Goal: Task Accomplishment & Management: Manage account settings

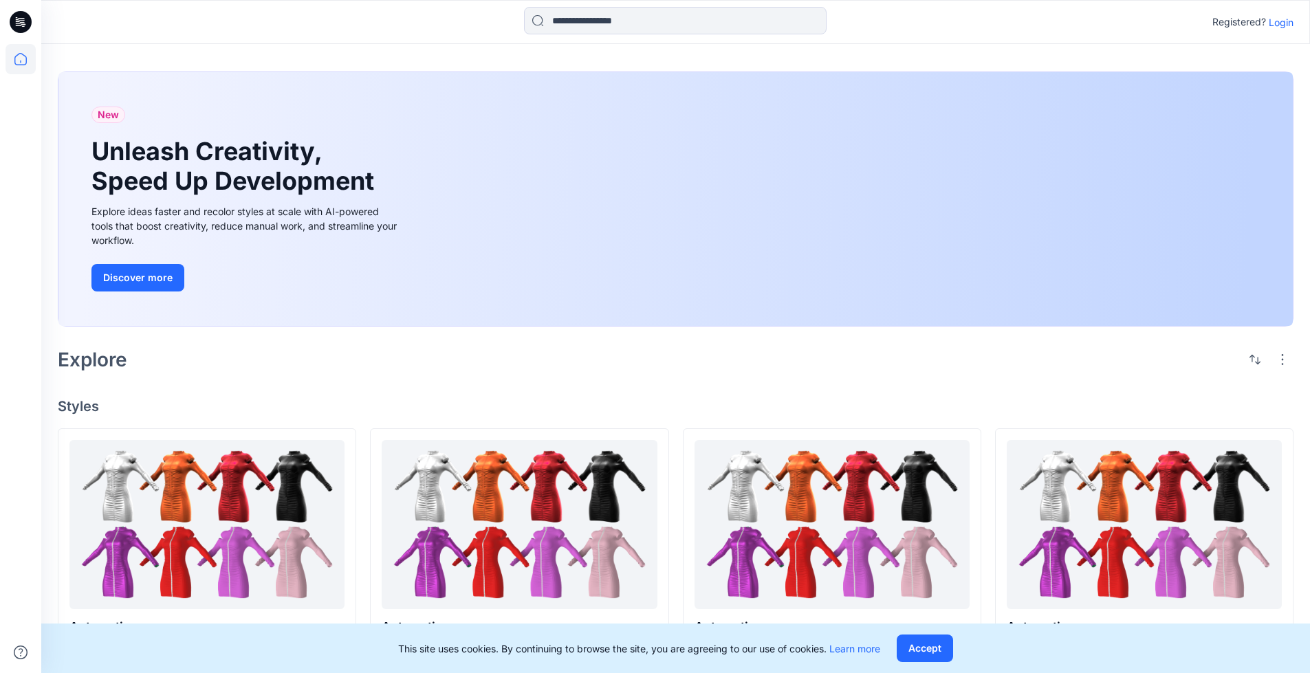
click at [524, 22] on p "Login" at bounding box center [1280, 22] width 25 height 14
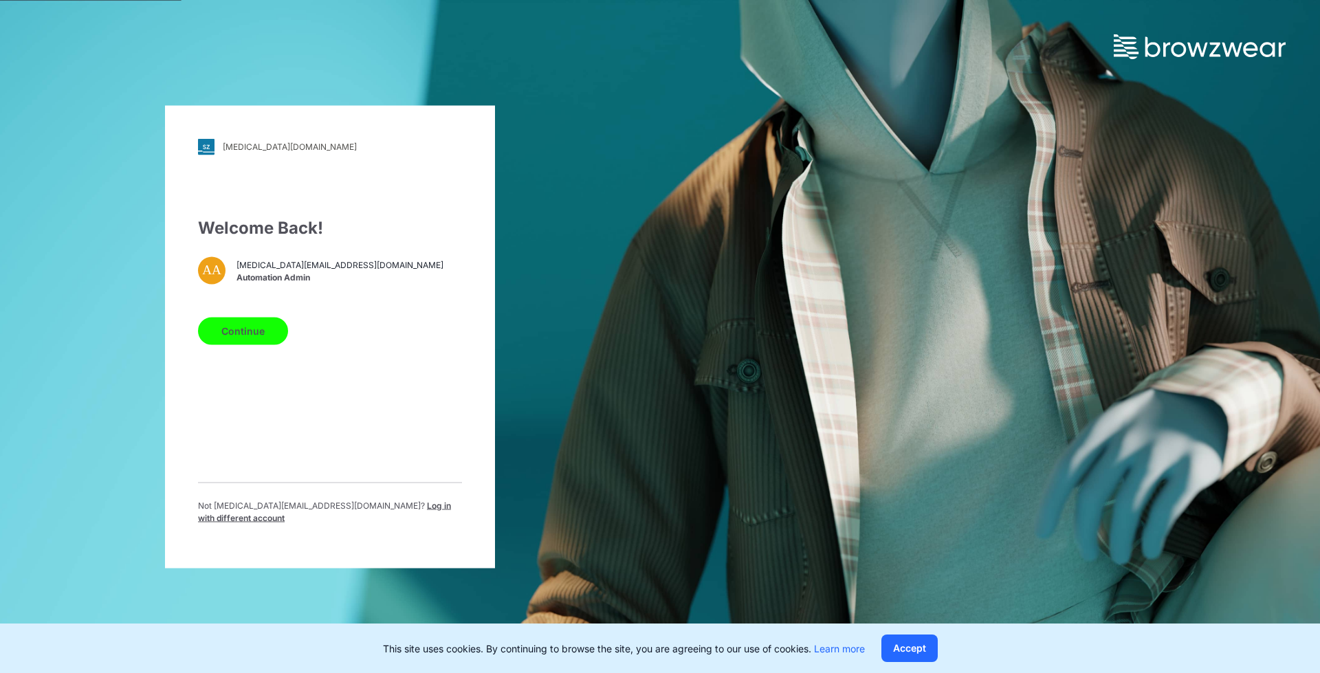
click at [340, 159] on span "Log in with different account" at bounding box center [324, 511] width 253 height 23
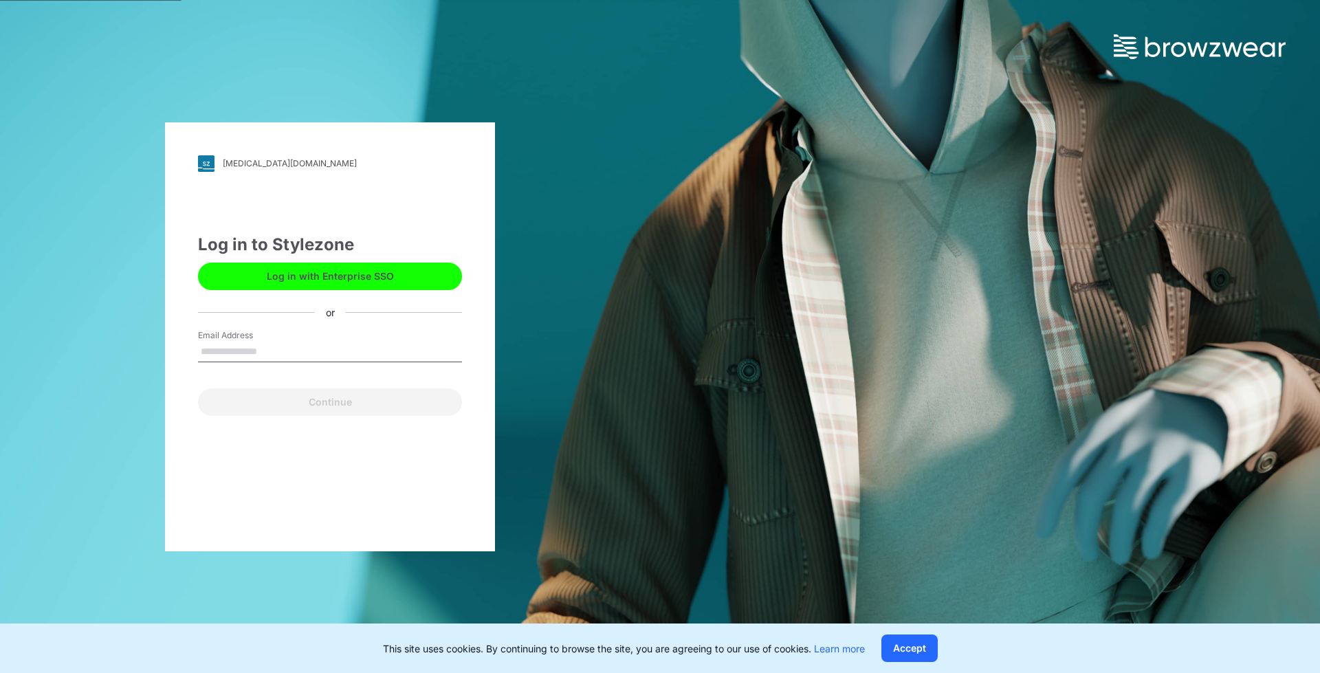
click at [272, 159] on input "Email Address" at bounding box center [330, 352] width 264 height 21
type input "**********"
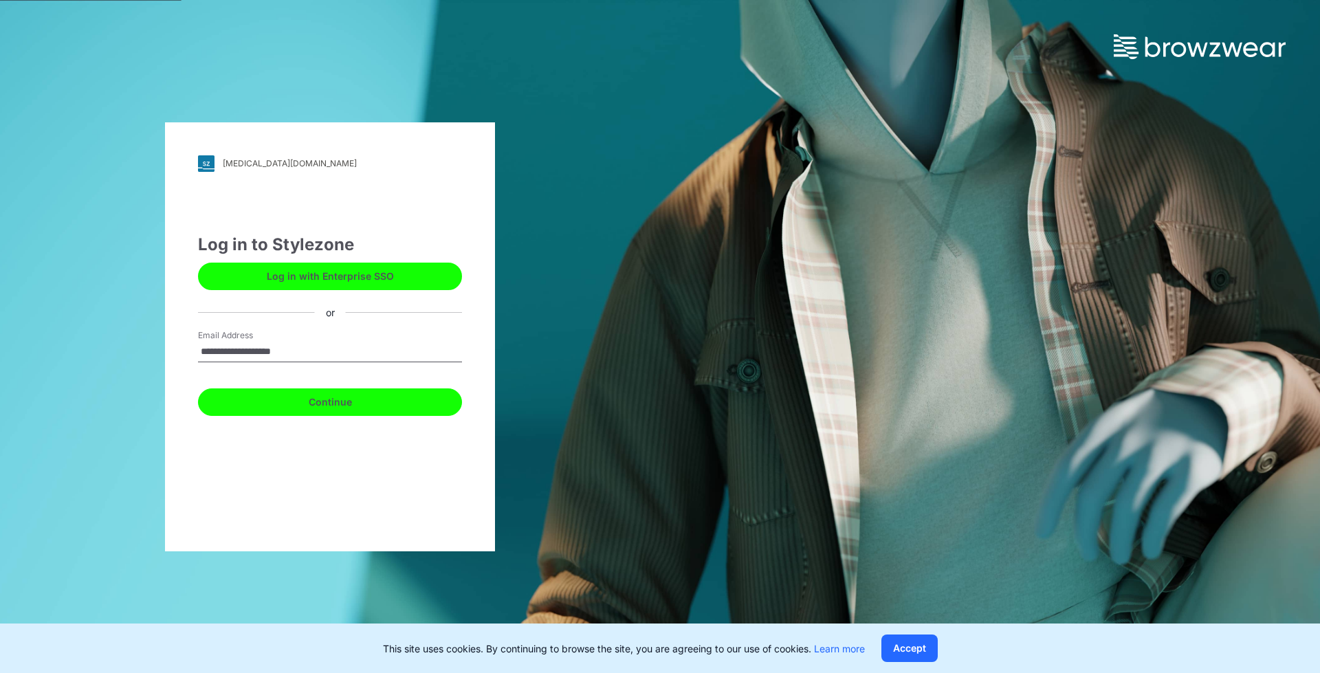
click at [345, 159] on button "Continue" at bounding box center [330, 401] width 264 height 27
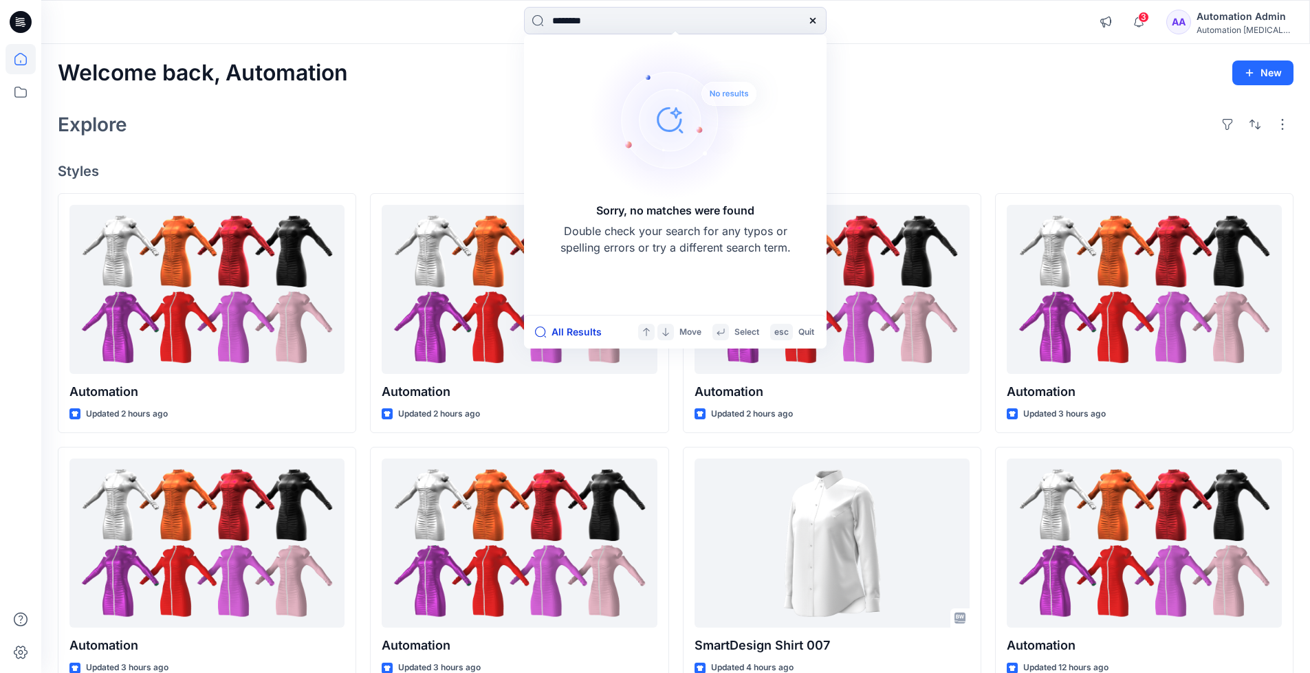
type input "********"
click at [576, 333] on button "All Results" at bounding box center [573, 332] width 76 height 16
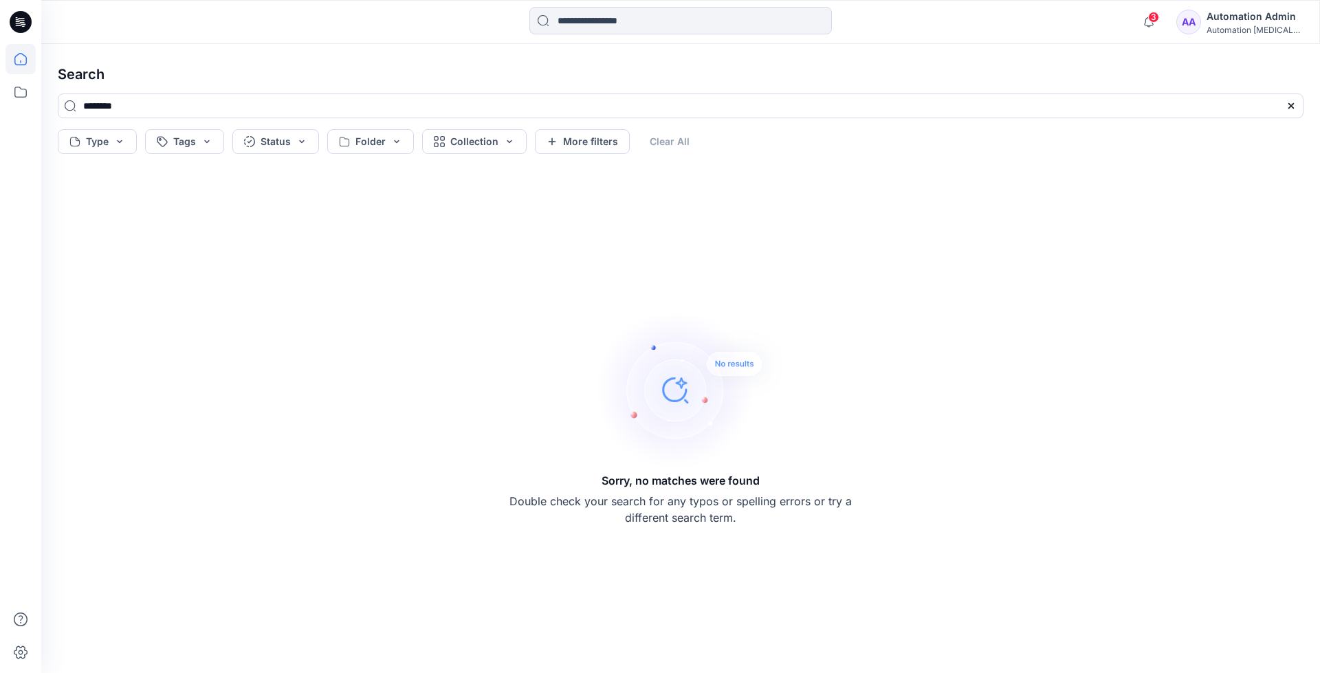
click at [26, 59] on icon at bounding box center [20, 59] width 12 height 12
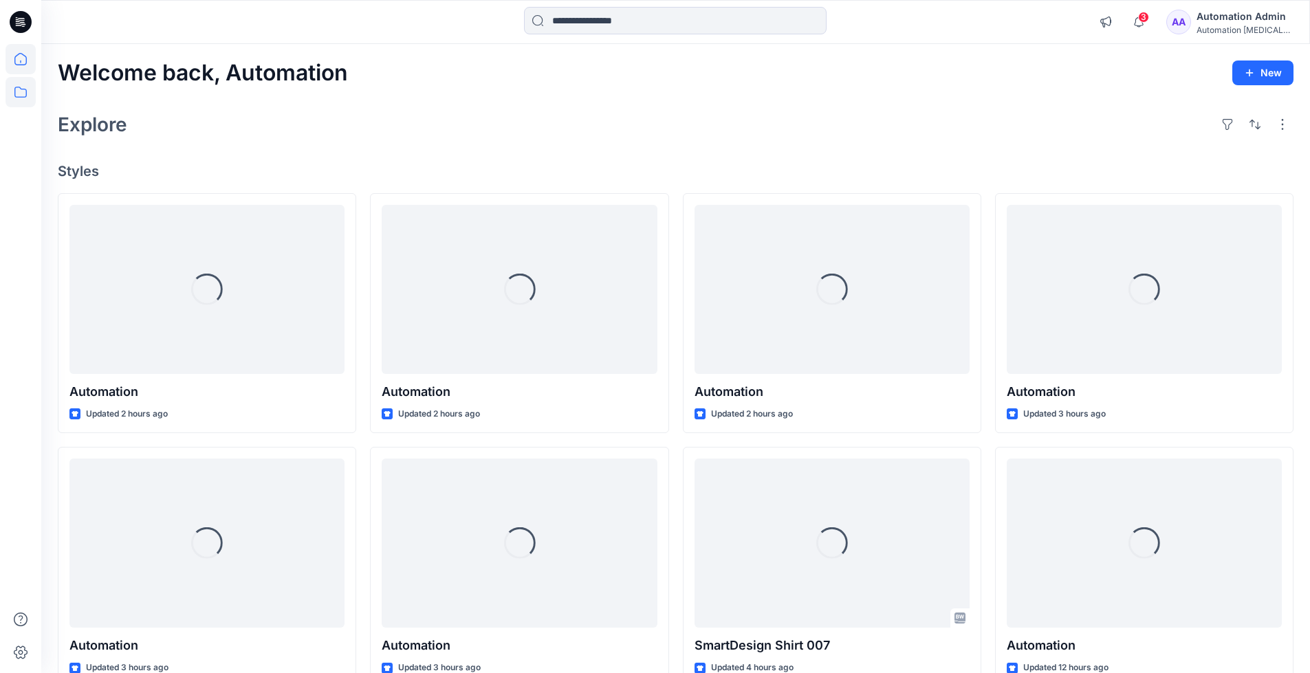
click at [25, 92] on icon at bounding box center [20, 92] width 30 height 30
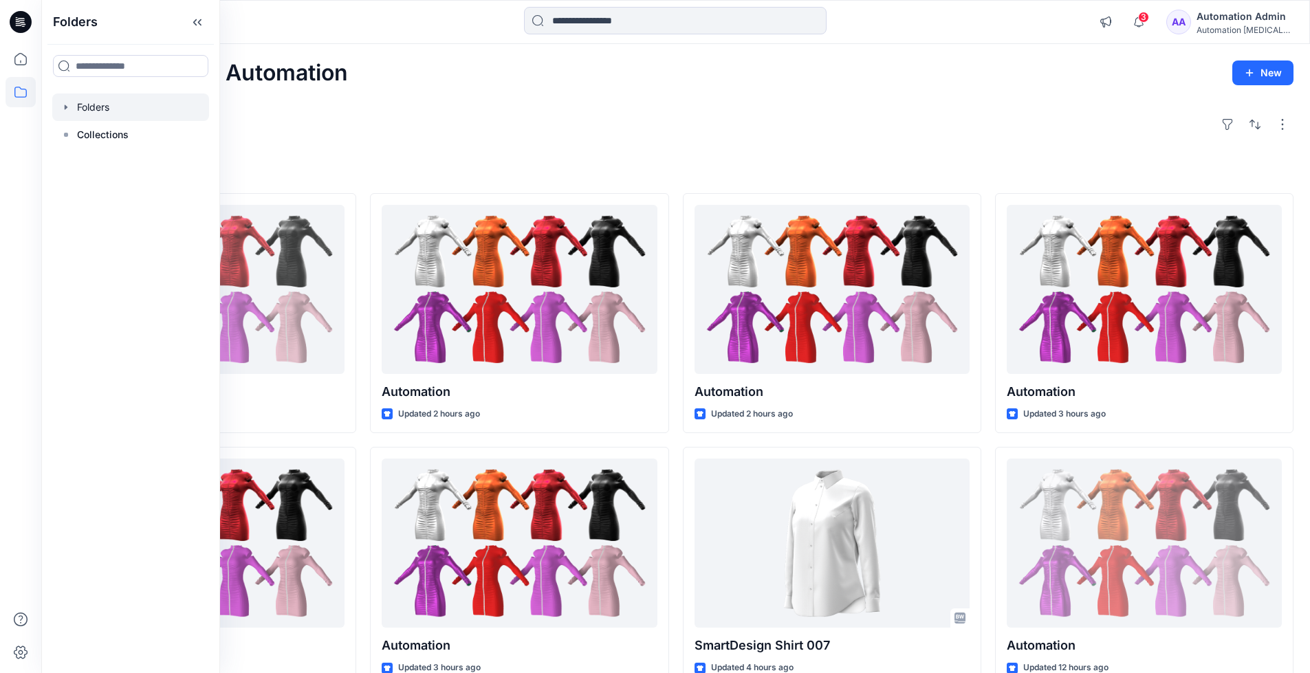
click at [96, 102] on div at bounding box center [130, 106] width 157 height 27
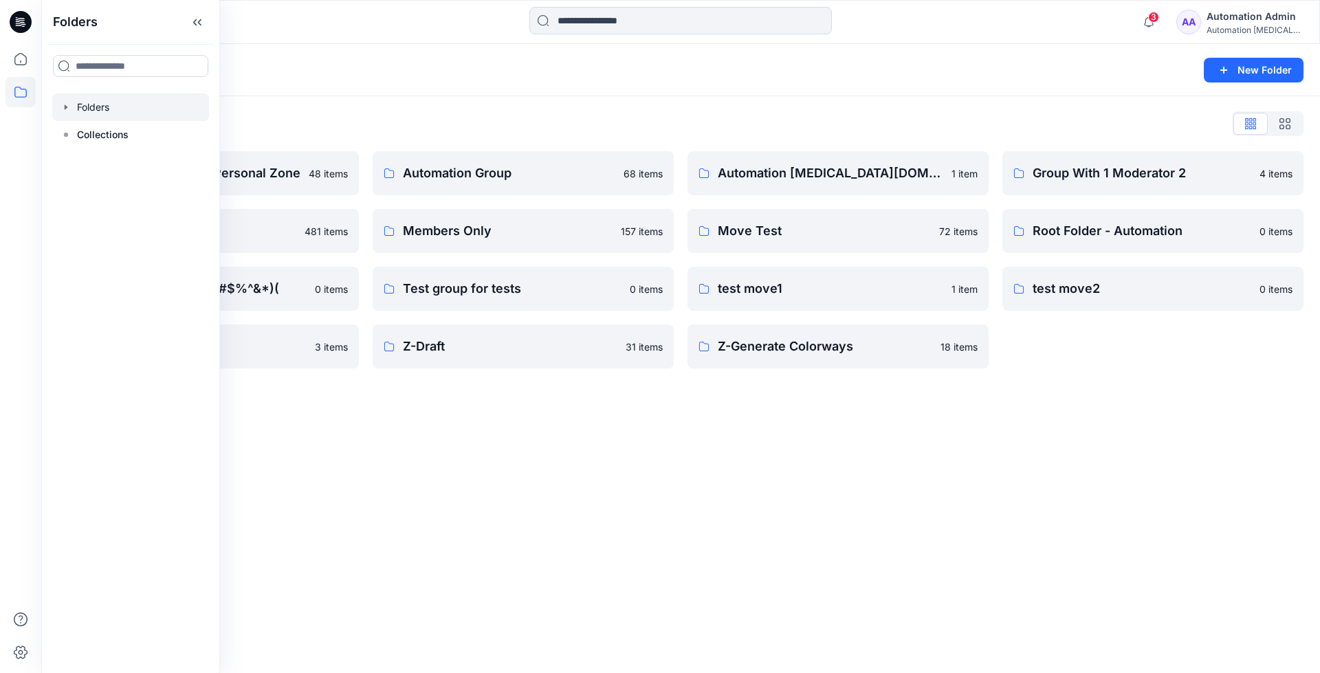
click at [695, 514] on div "Folders New Folder Folders List Automation Admin's Personal Zone 48 items membe…" at bounding box center [680, 358] width 1279 height 629
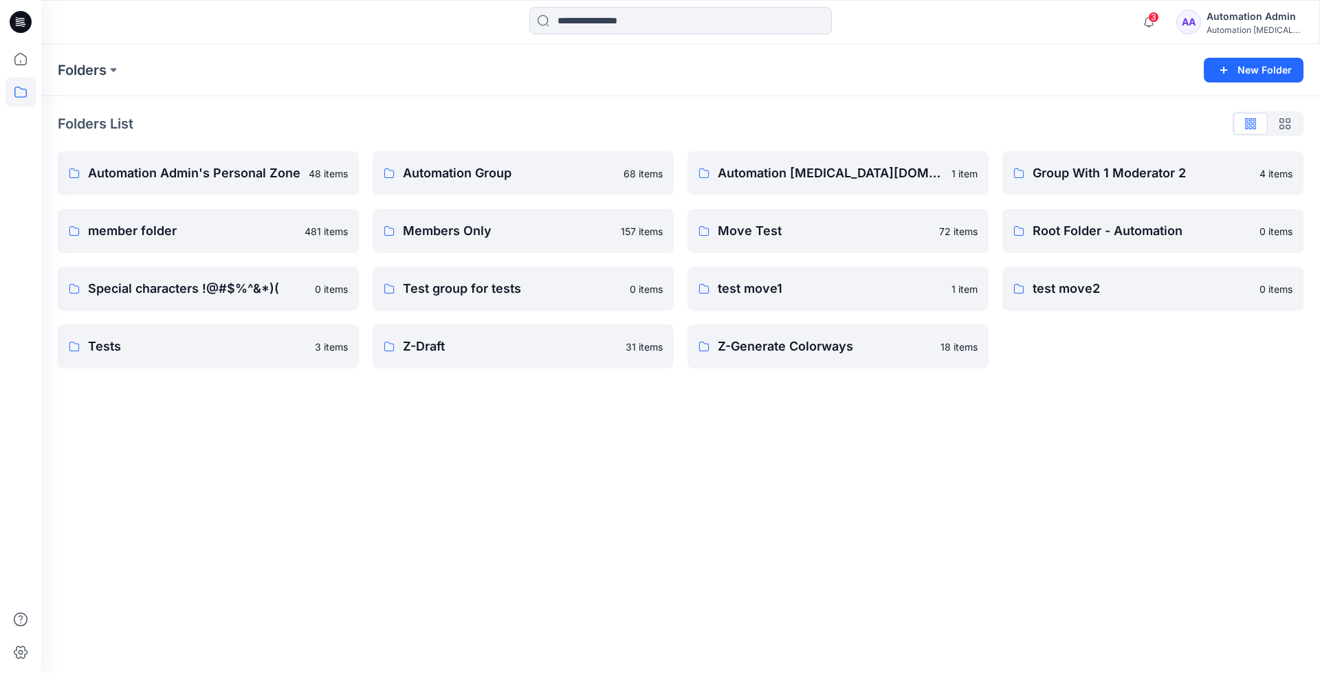
click at [786, 355] on p "Z-Generate Colorways" at bounding box center [825, 346] width 214 height 19
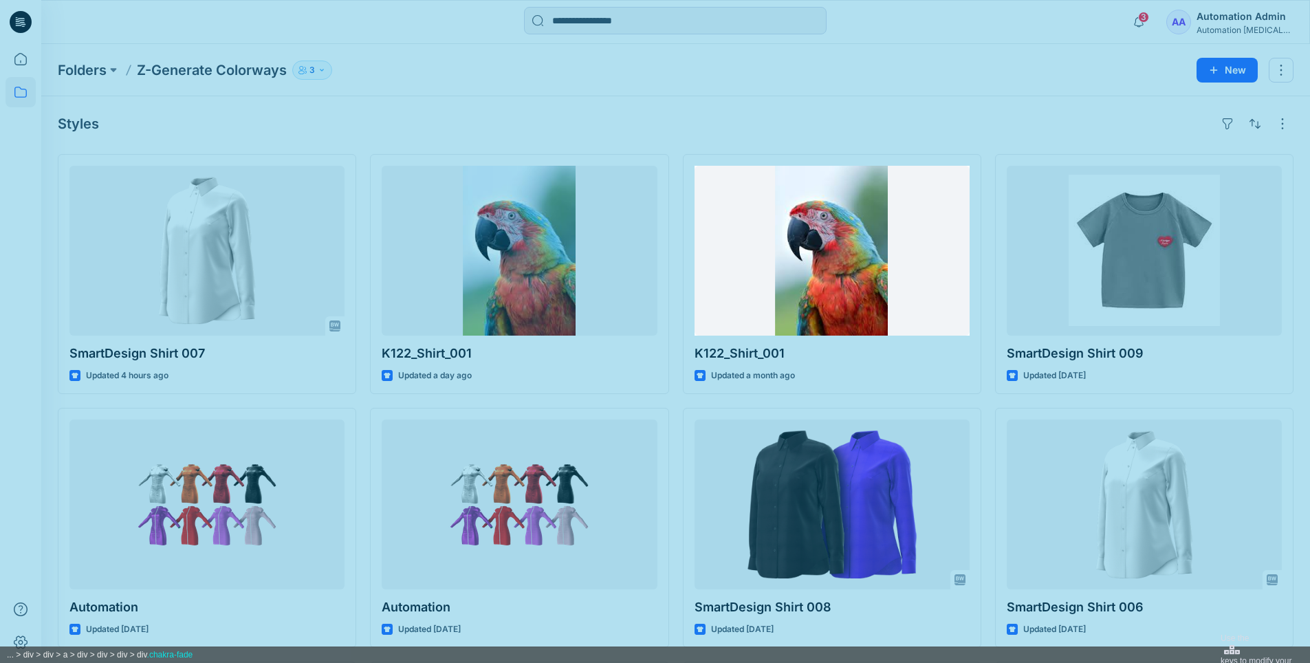
click at [707, 177] on div at bounding box center [655, 484] width 1310 height 968
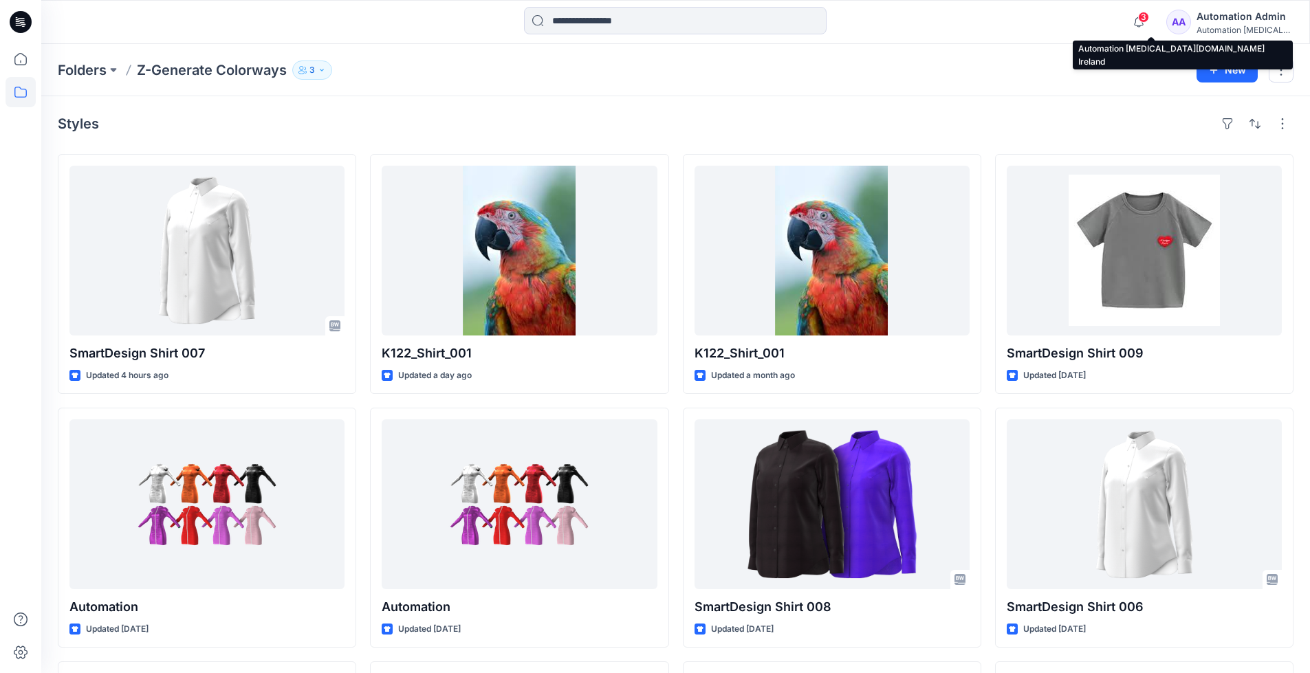
click at [1244, 32] on div "Automation [MEDICAL_DATA]..." at bounding box center [1244, 30] width 96 height 10
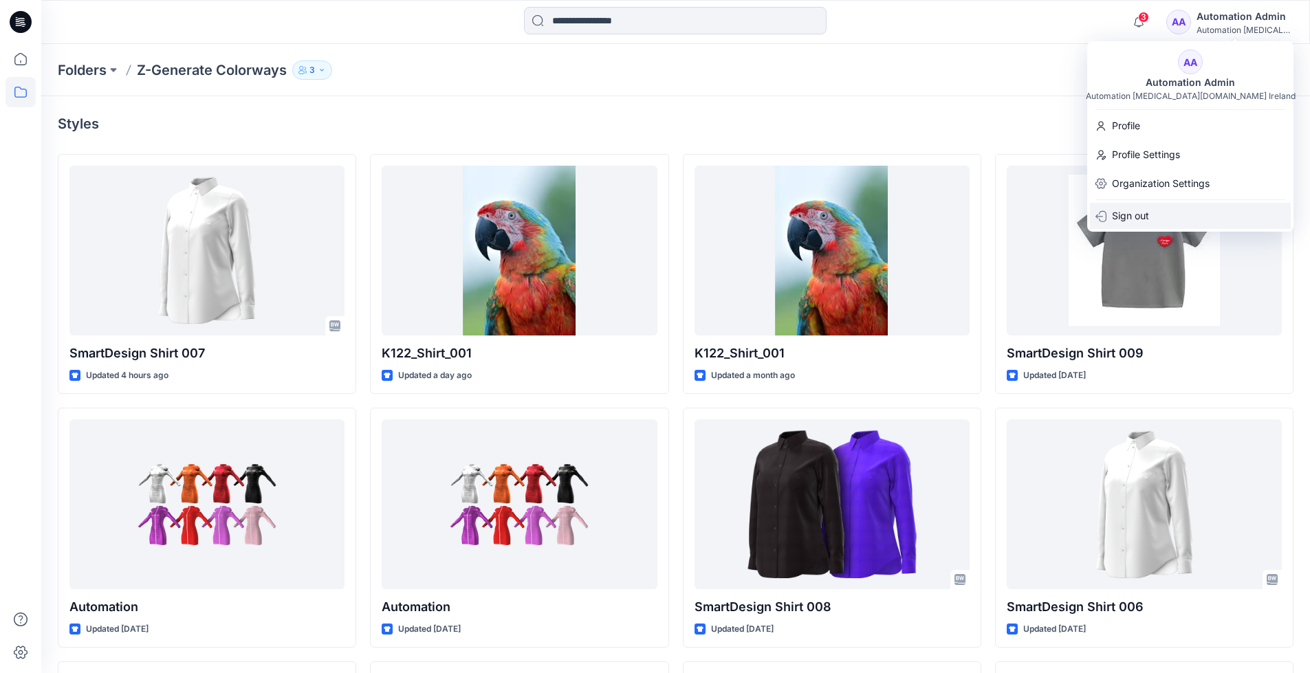
click at [1163, 212] on div "Sign out" at bounding box center [1190, 216] width 201 height 26
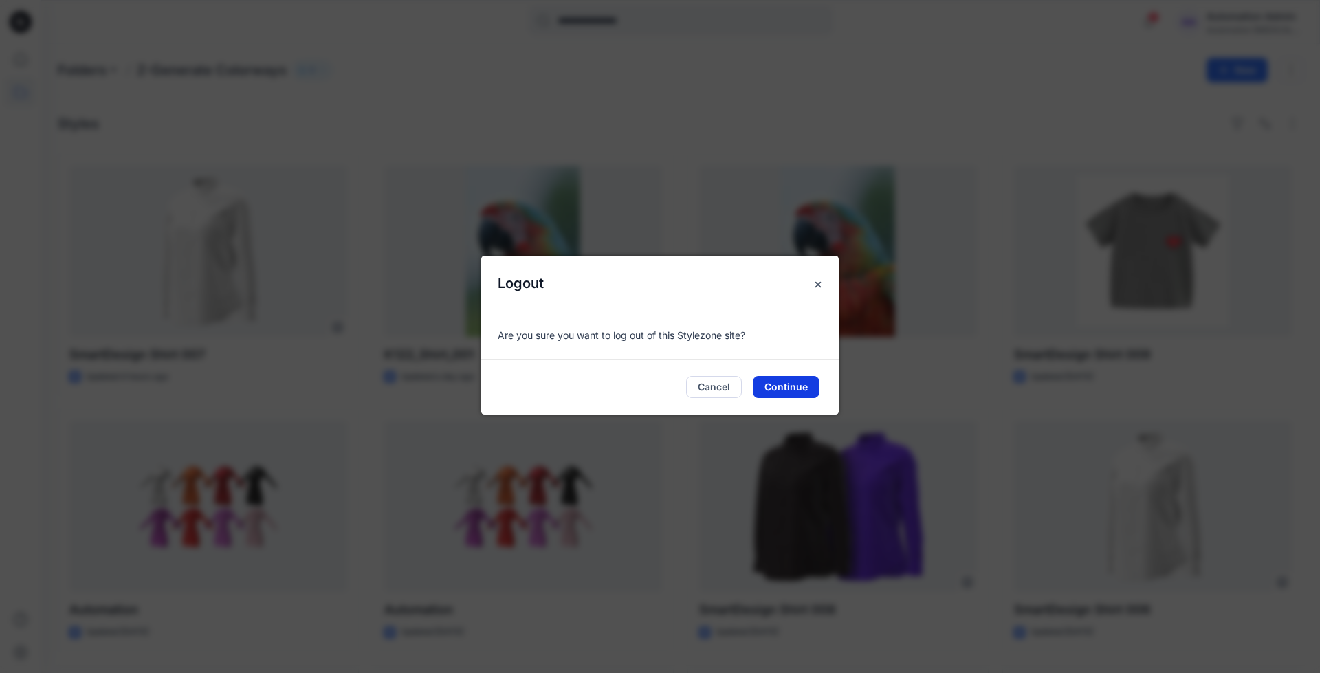
click at [808, 385] on button "Continue" at bounding box center [786, 387] width 67 height 22
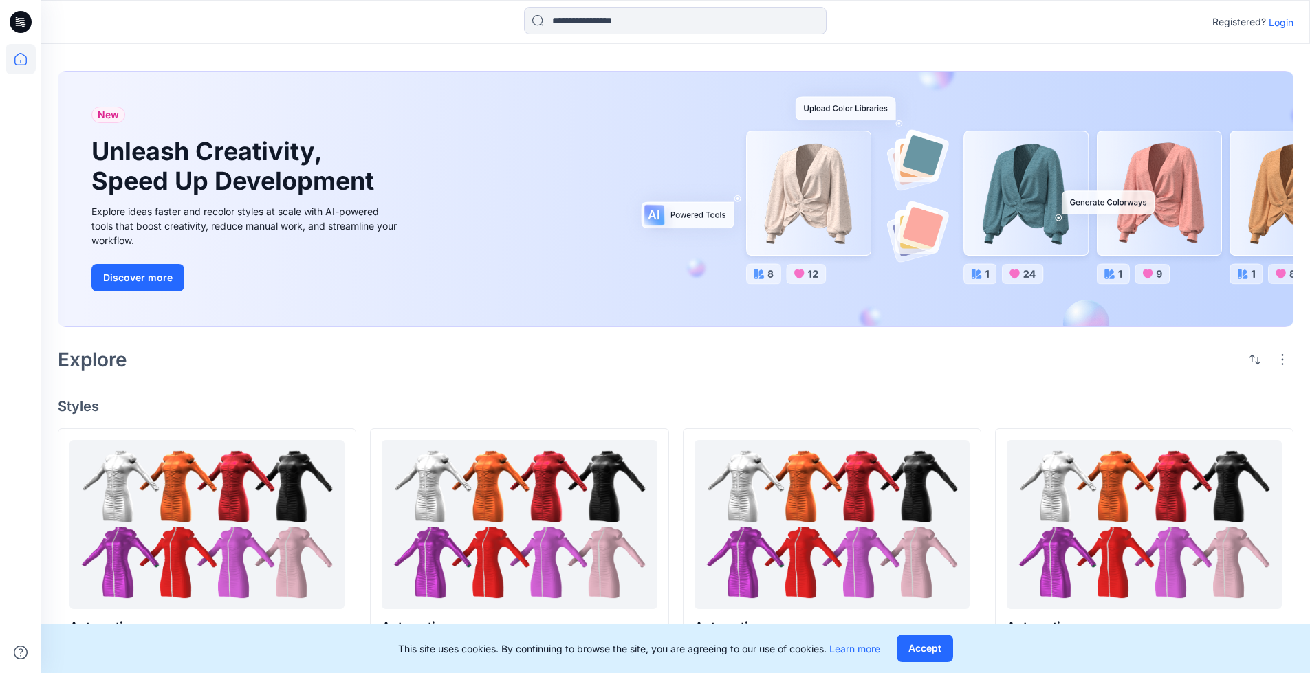
click at [1277, 22] on p "Login" at bounding box center [1280, 22] width 25 height 14
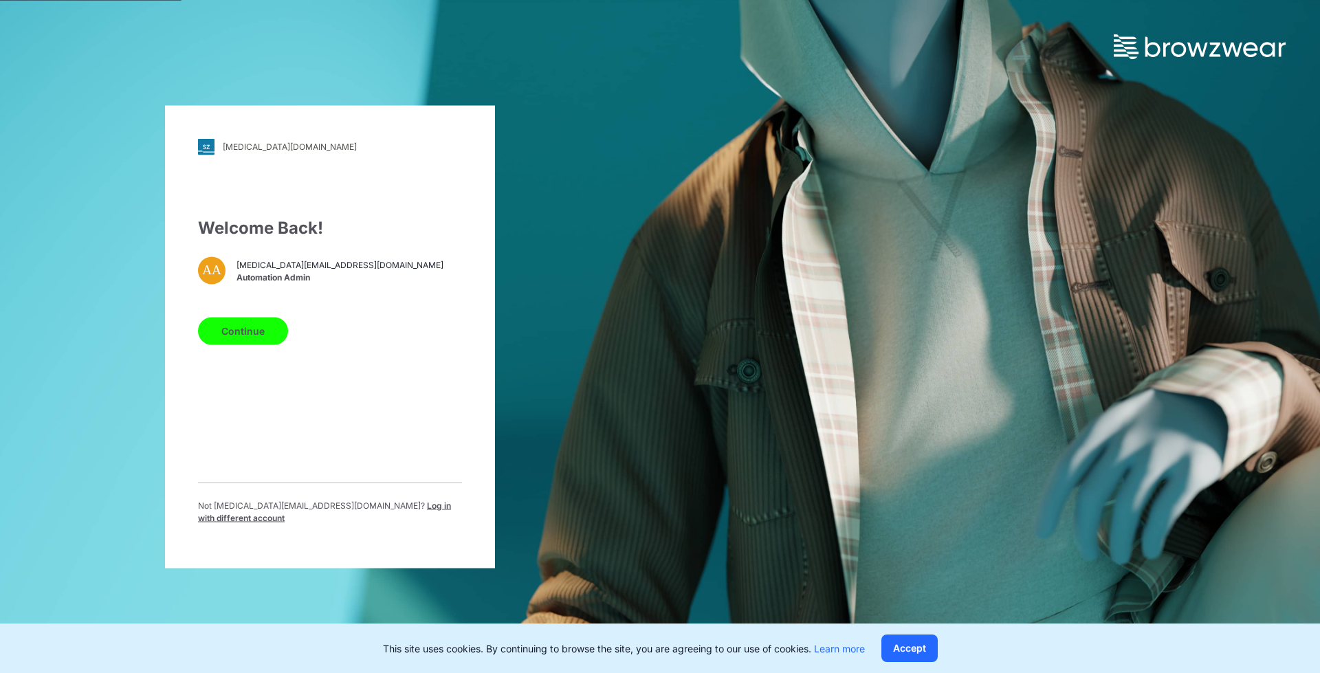
click at [340, 508] on span "Log in with different account" at bounding box center [324, 511] width 253 height 23
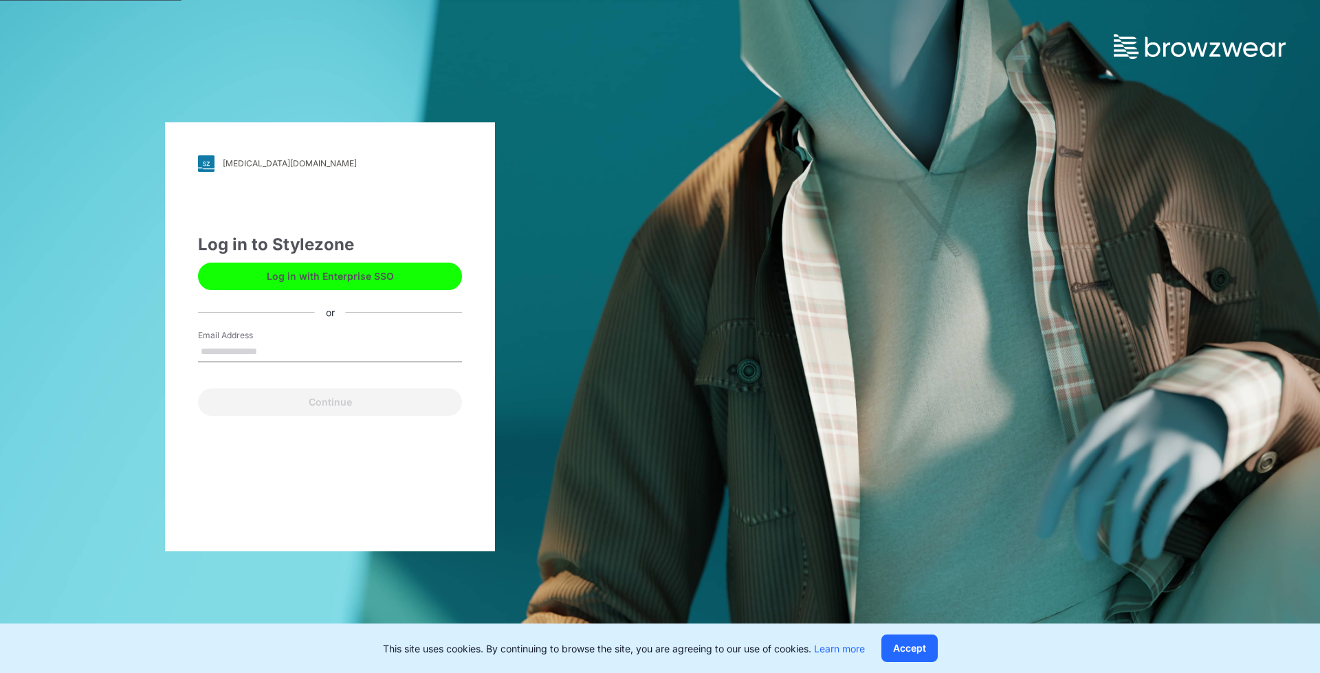
click at [272, 351] on input "Email Address" at bounding box center [330, 352] width 264 height 21
type input "**********"
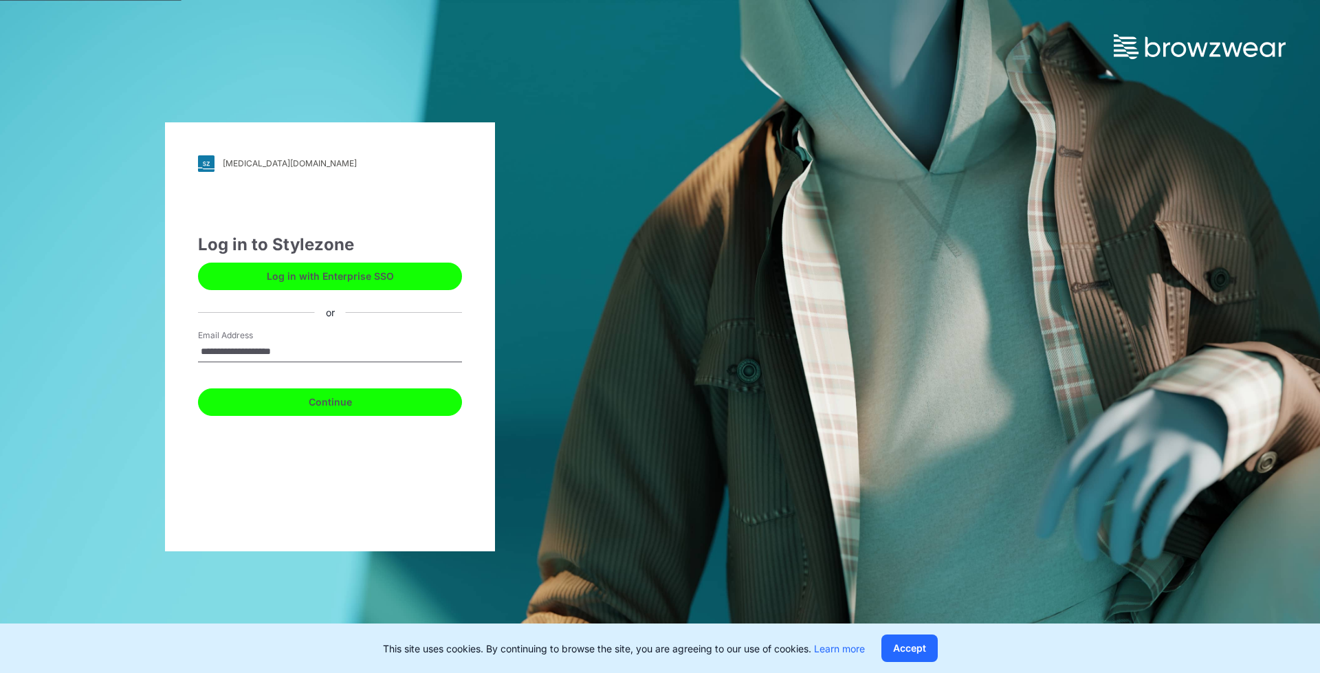
click at [345, 399] on button "Continue" at bounding box center [330, 401] width 264 height 27
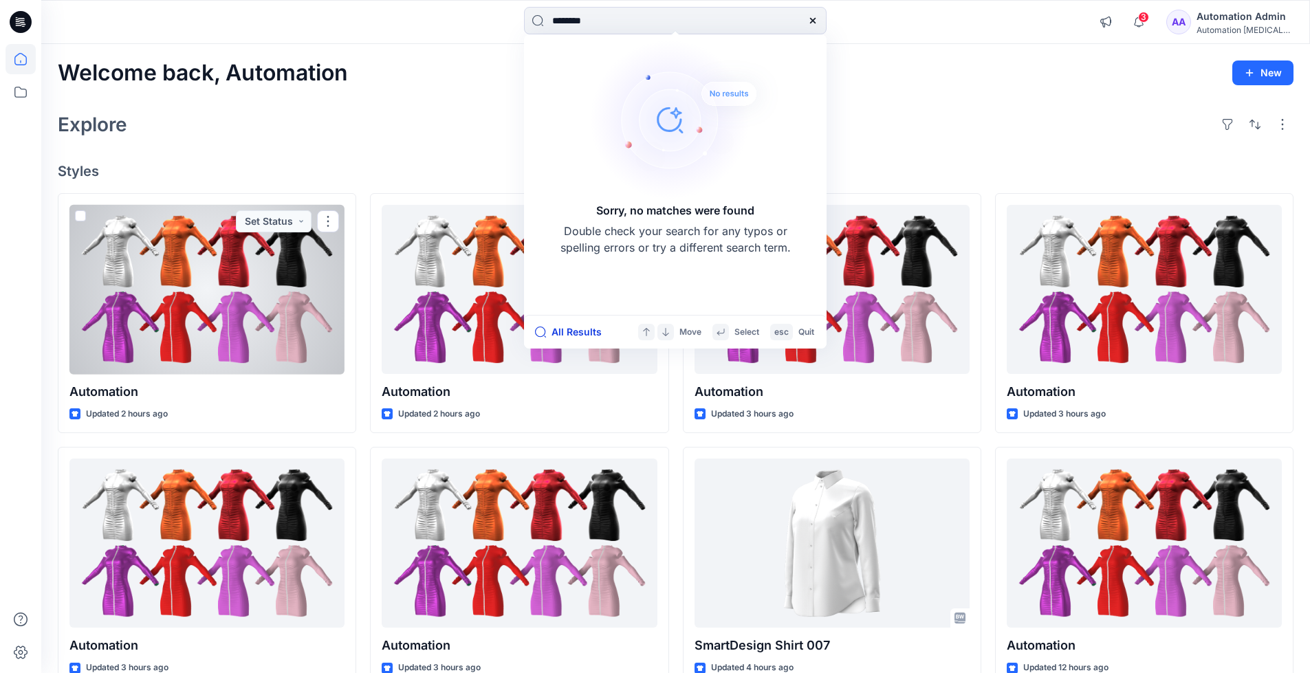
type input "********"
click at [576, 333] on button "All Results" at bounding box center [573, 332] width 76 height 16
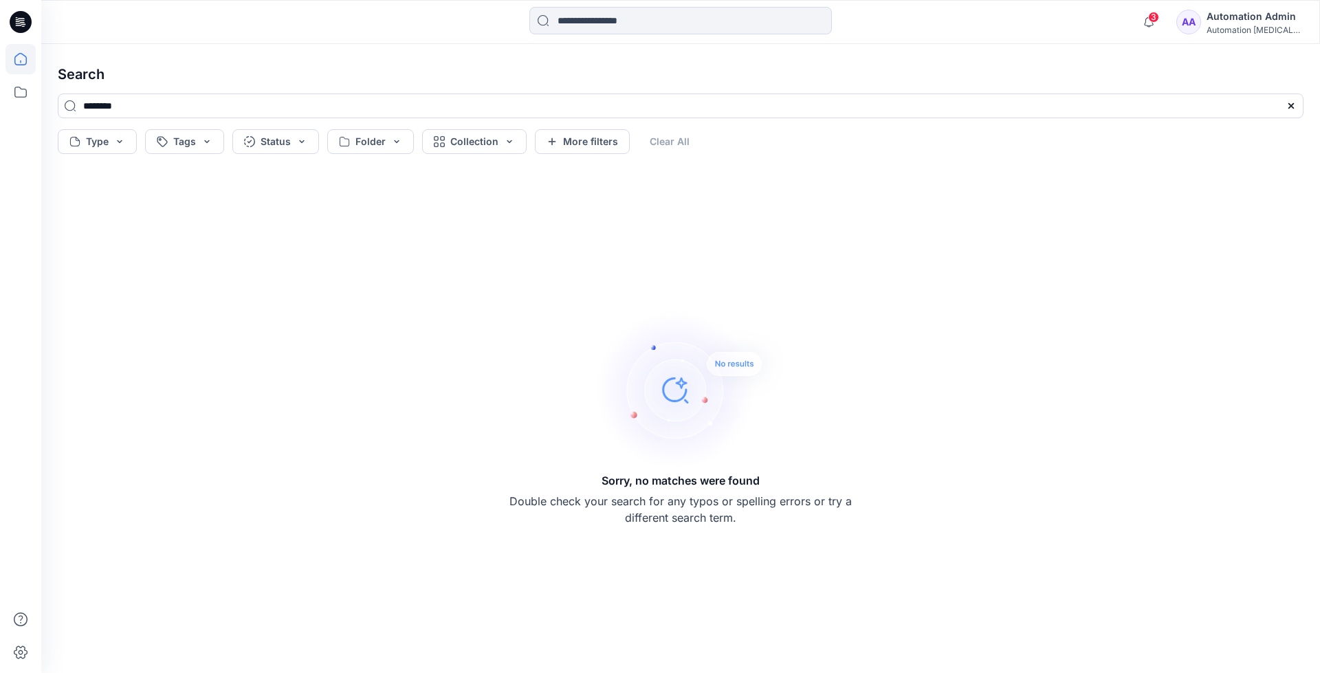
click at [26, 59] on icon at bounding box center [20, 59] width 12 height 12
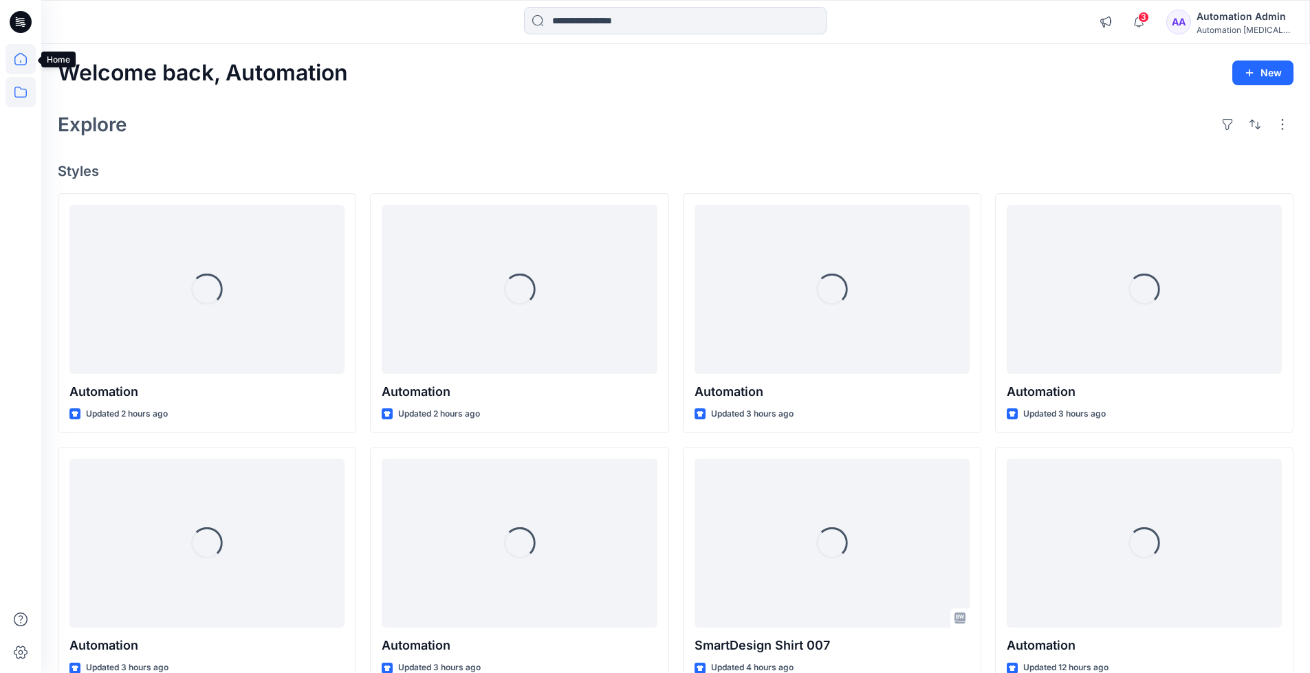
click at [25, 92] on icon at bounding box center [20, 92] width 30 height 30
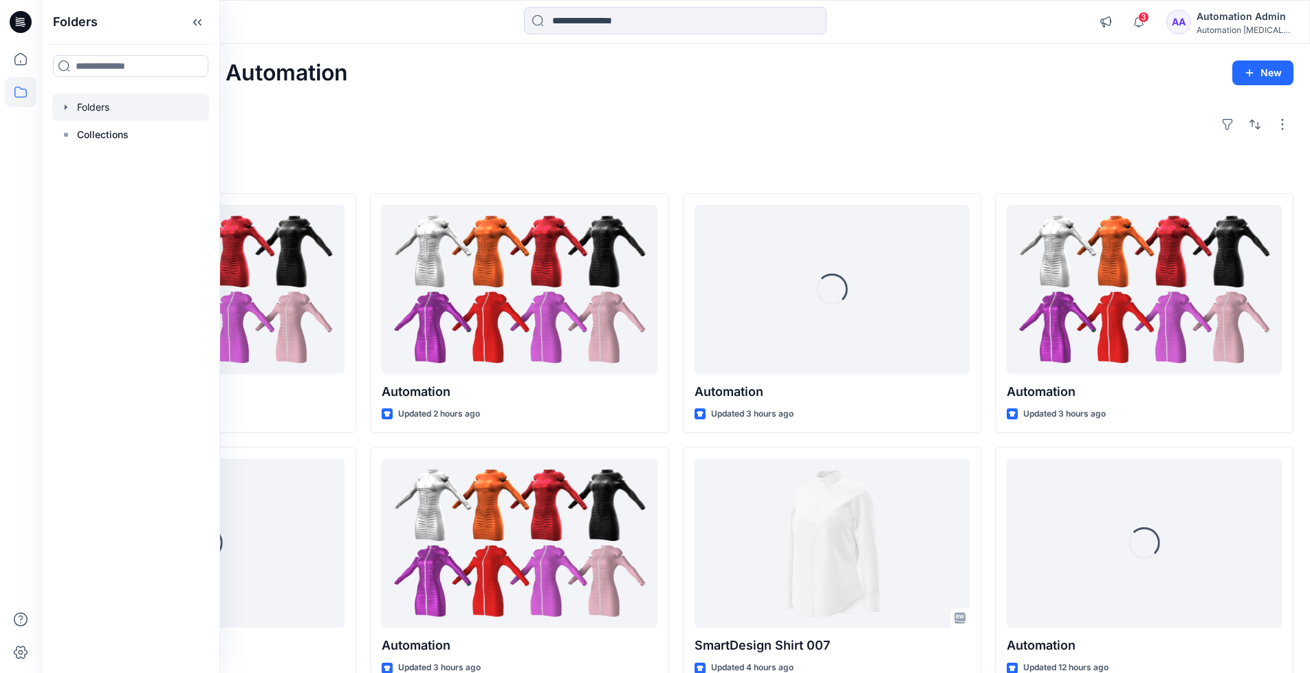
click at [96, 102] on div at bounding box center [130, 106] width 157 height 27
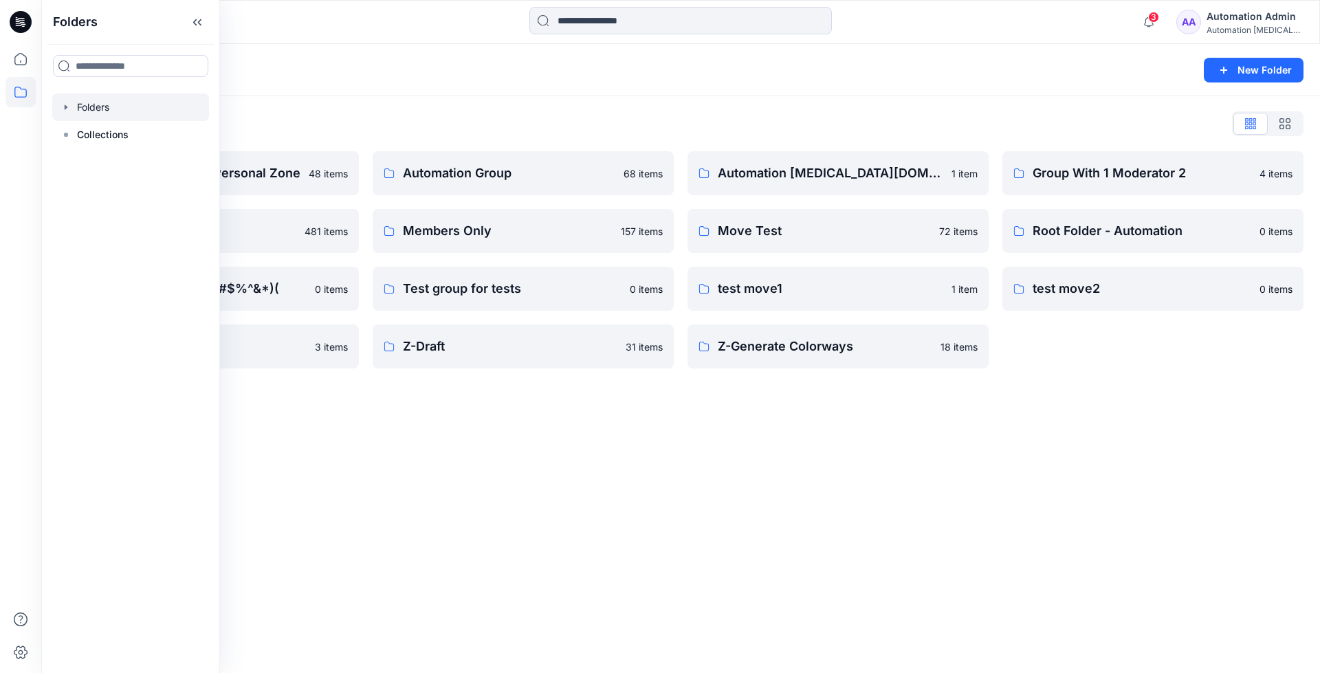
click at [695, 514] on div "Folders New Folder Folders List Automation Admin's Personal Zone 48 items membe…" at bounding box center [680, 358] width 1279 height 629
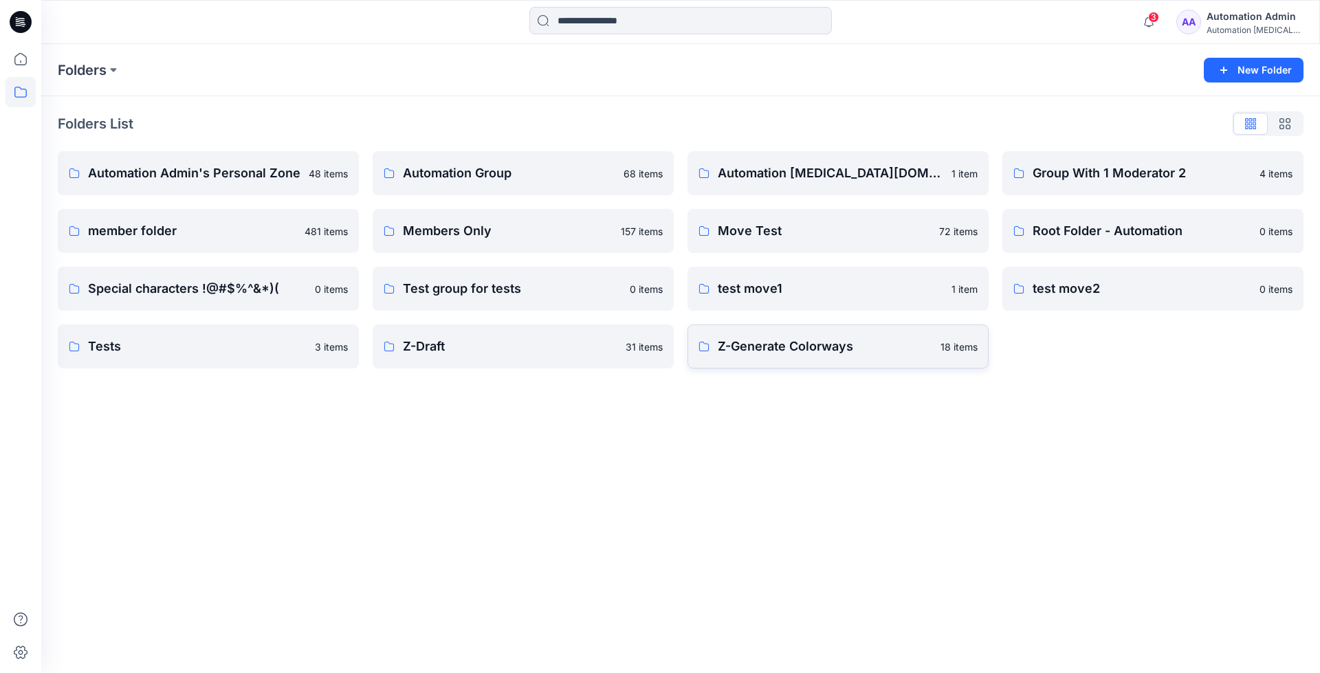
click at [786, 355] on p "Z-Generate Colorways" at bounding box center [825, 346] width 214 height 19
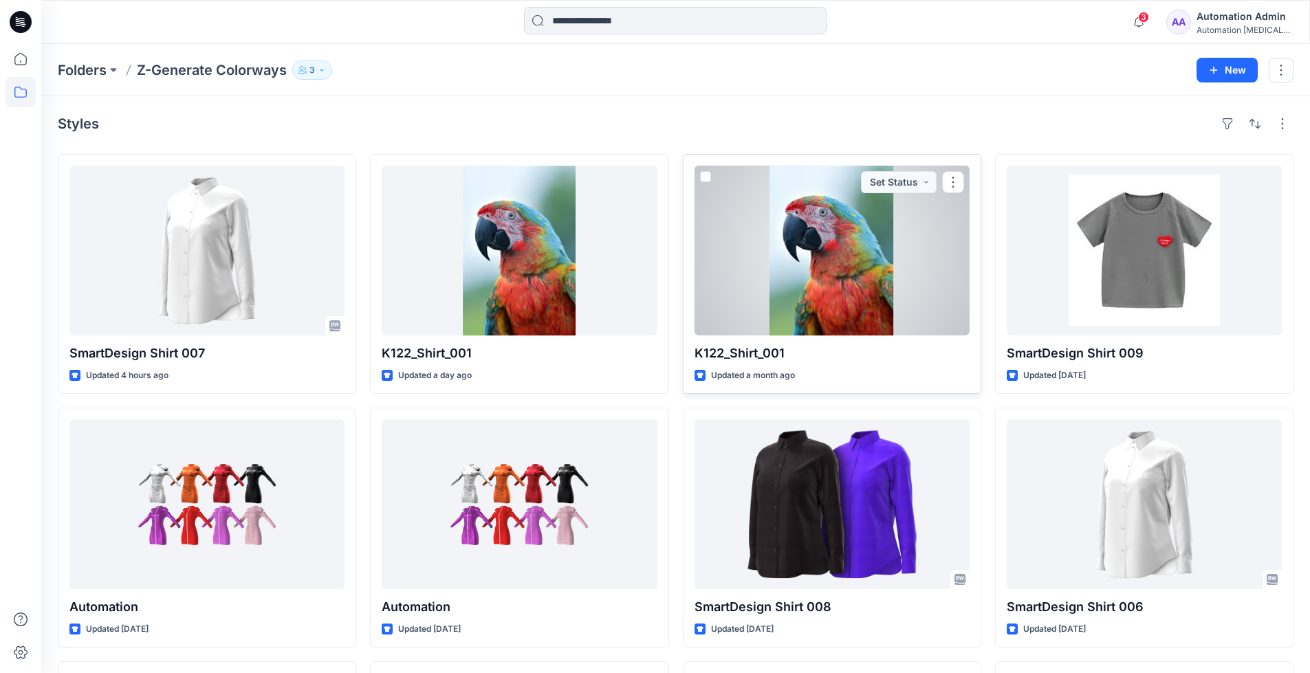
click at [707, 177] on span at bounding box center [705, 176] width 11 height 11
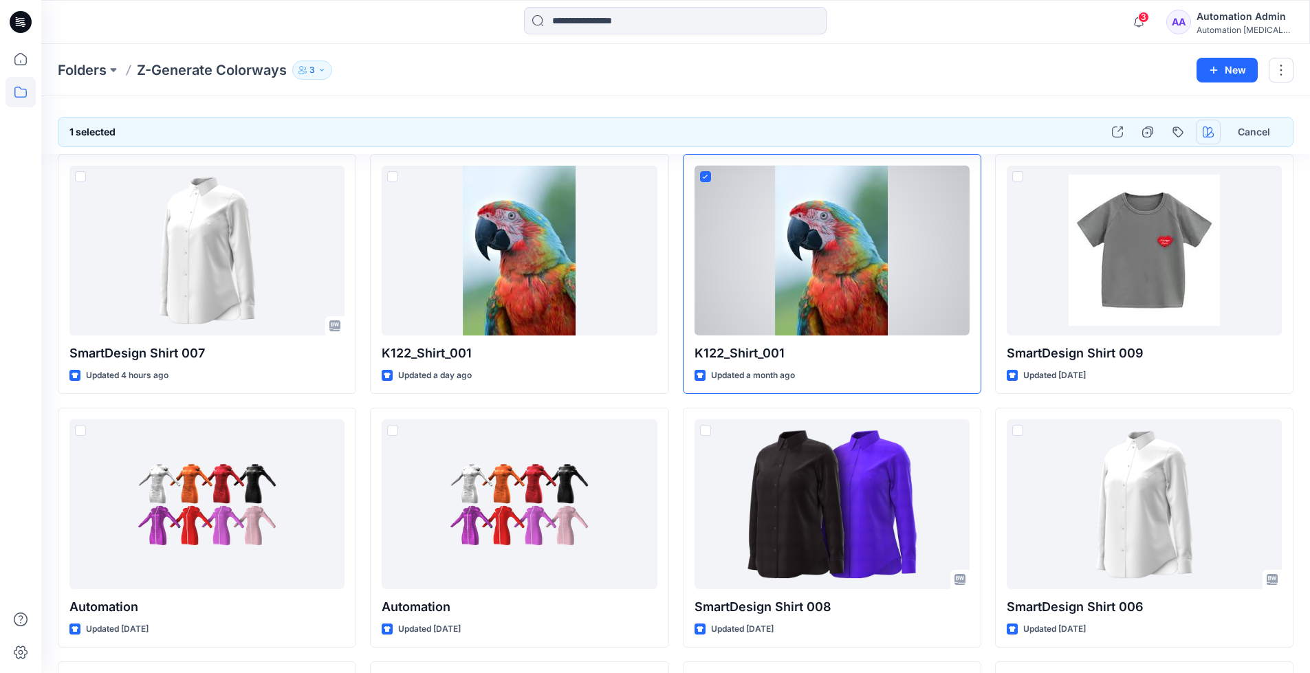
click at [1210, 131] on icon "button" at bounding box center [1207, 131] width 11 height 11
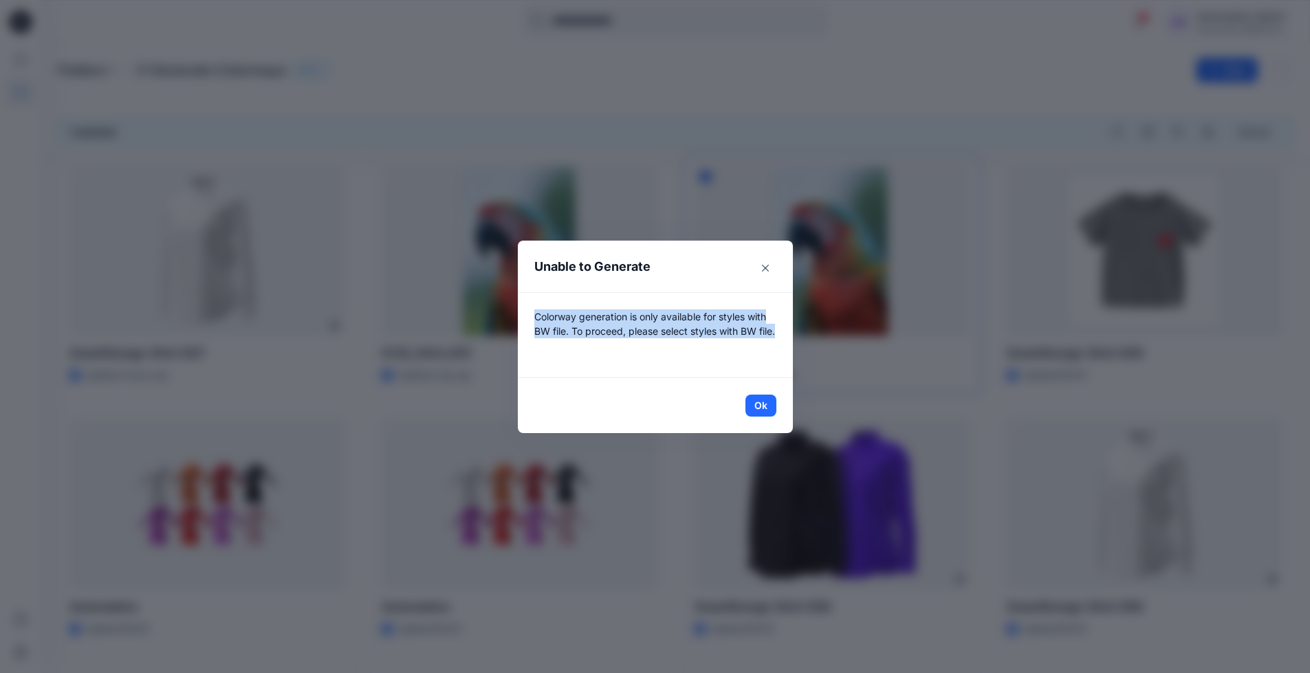
drag, startPoint x: 1210, startPoint y: 131, endPoint x: 766, endPoint y: 345, distance: 492.9
click at [766, 345] on p "Colorway generation is only available for styles with BW file. To proceed, plea…" at bounding box center [655, 335] width 242 height 52
click at [771, 406] on button "Ok" at bounding box center [760, 406] width 31 height 22
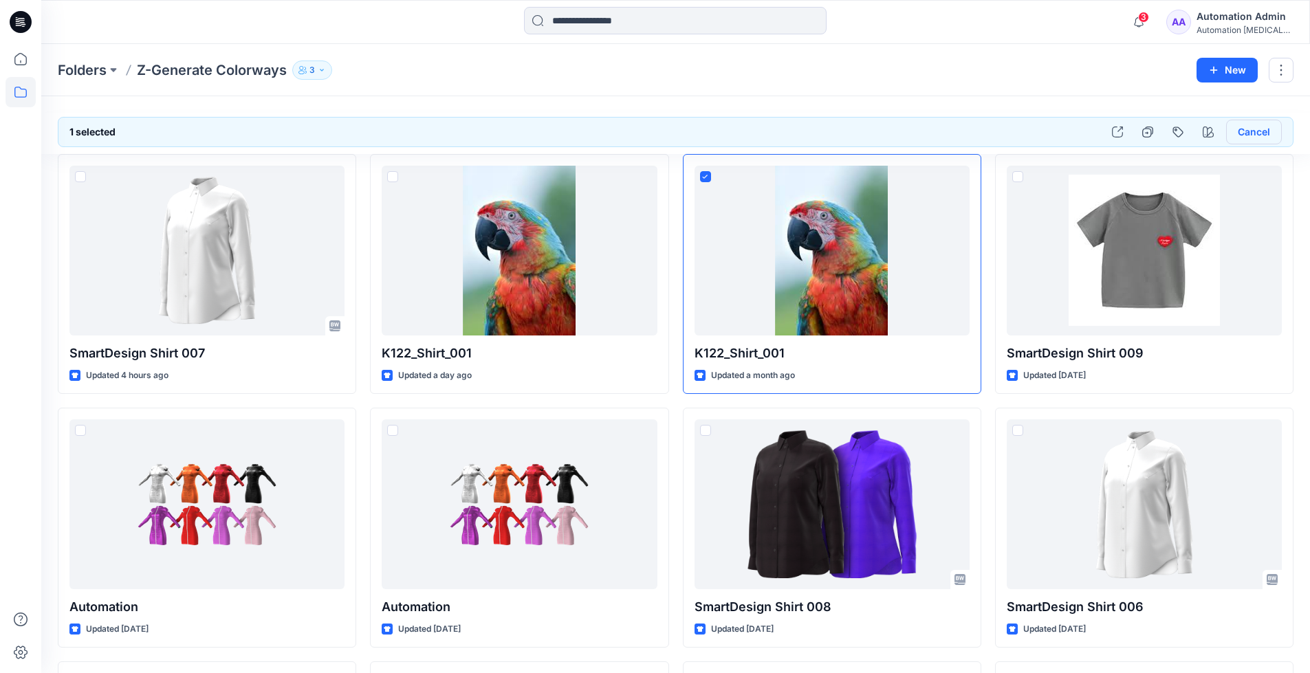
click at [1251, 135] on button "Cancel" at bounding box center [1254, 132] width 56 height 25
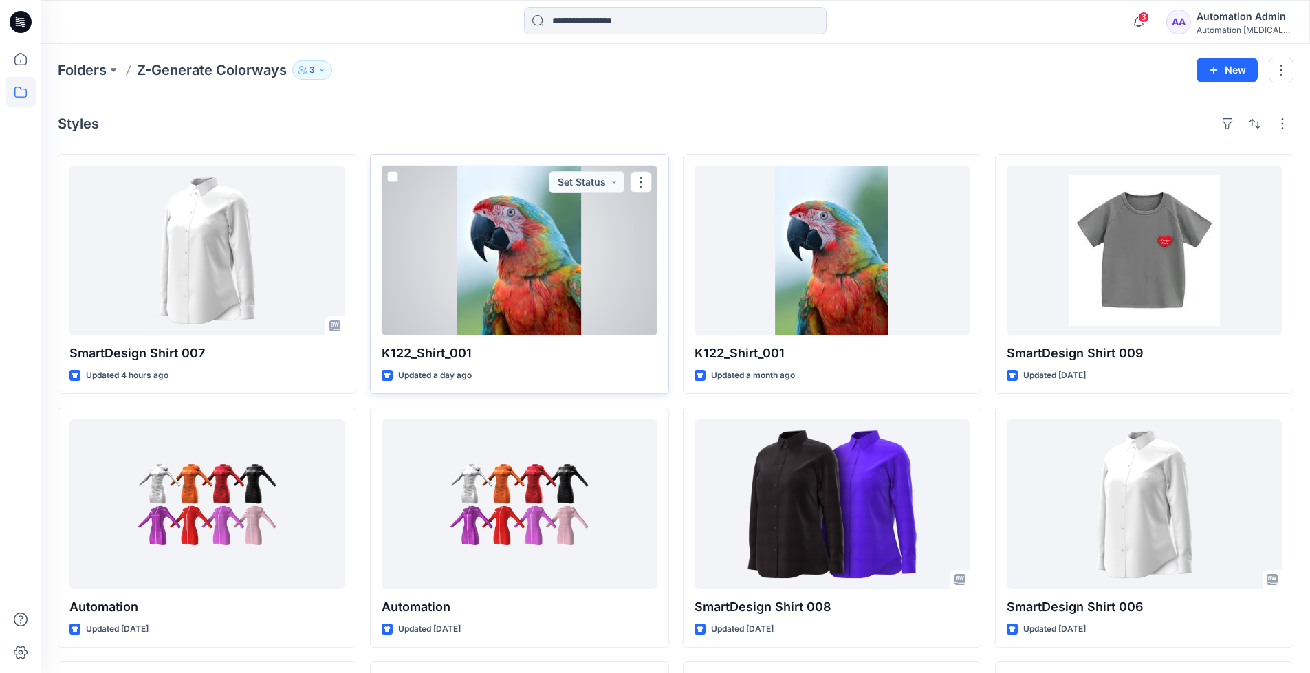
click at [393, 177] on span at bounding box center [392, 176] width 11 height 11
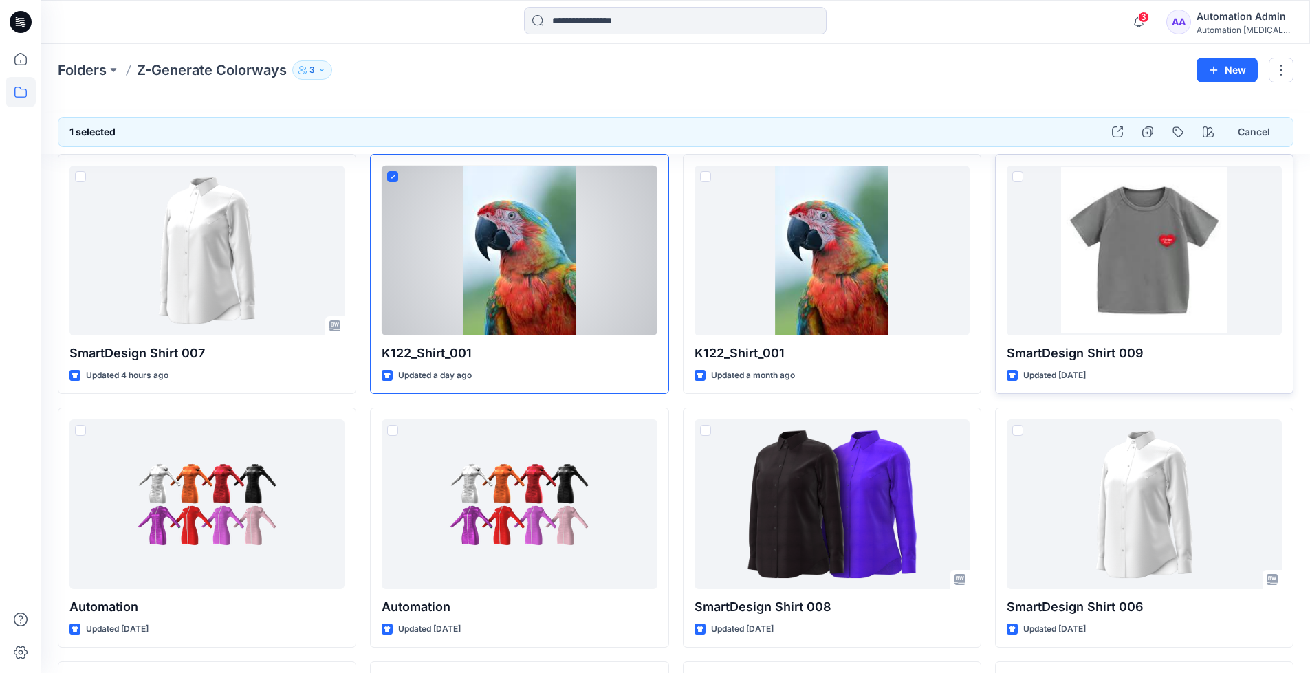
click at [1019, 178] on span at bounding box center [1017, 176] width 11 height 11
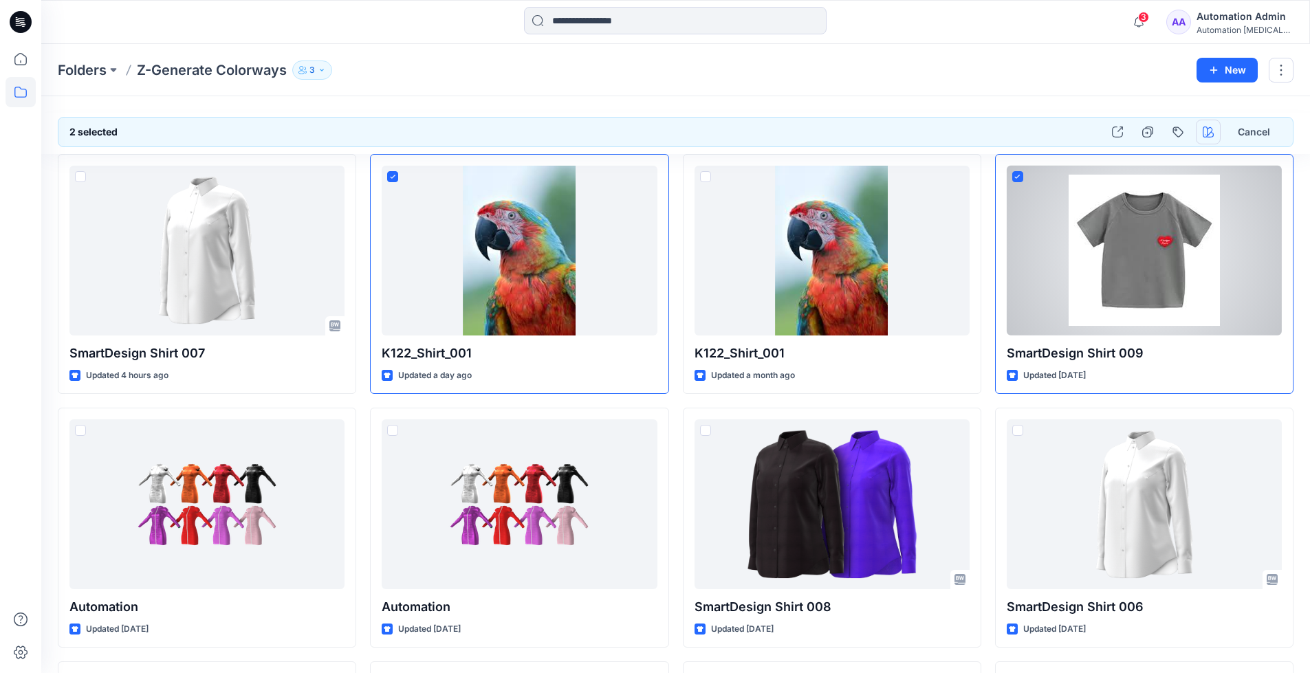
click at [1204, 130] on icon "button" at bounding box center [1207, 131] width 11 height 11
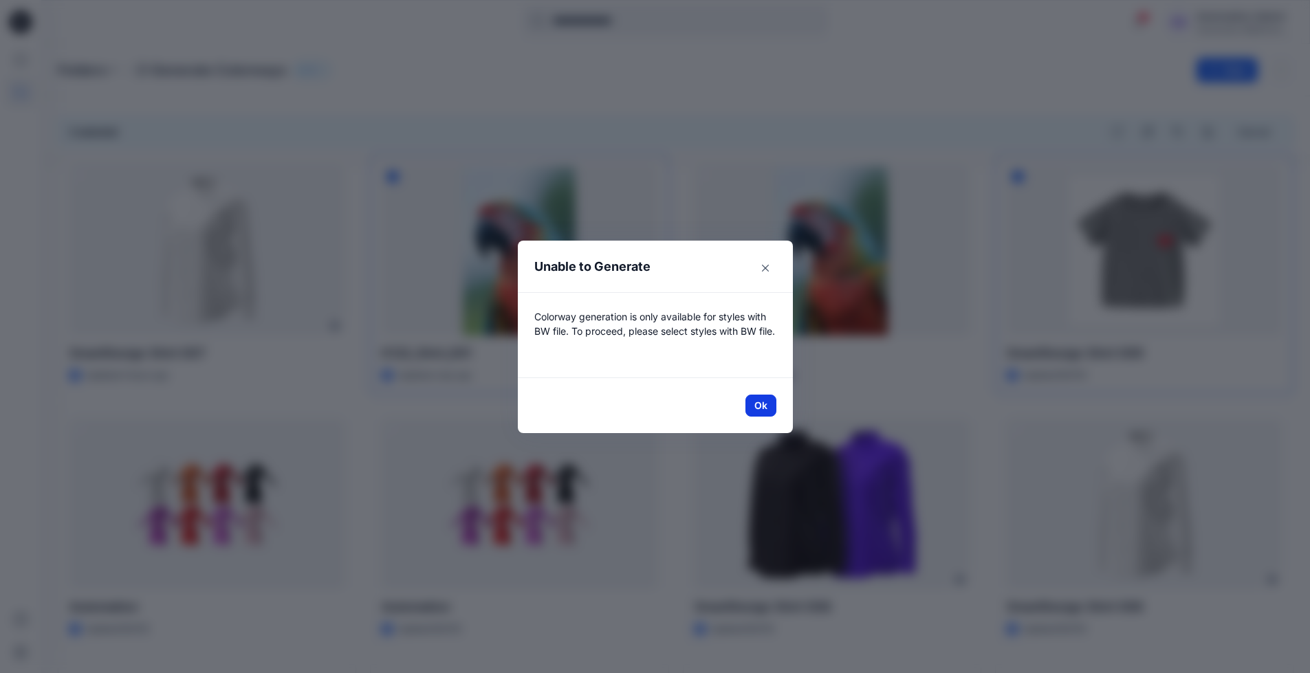
click at [765, 406] on button "Ok" at bounding box center [760, 406] width 31 height 22
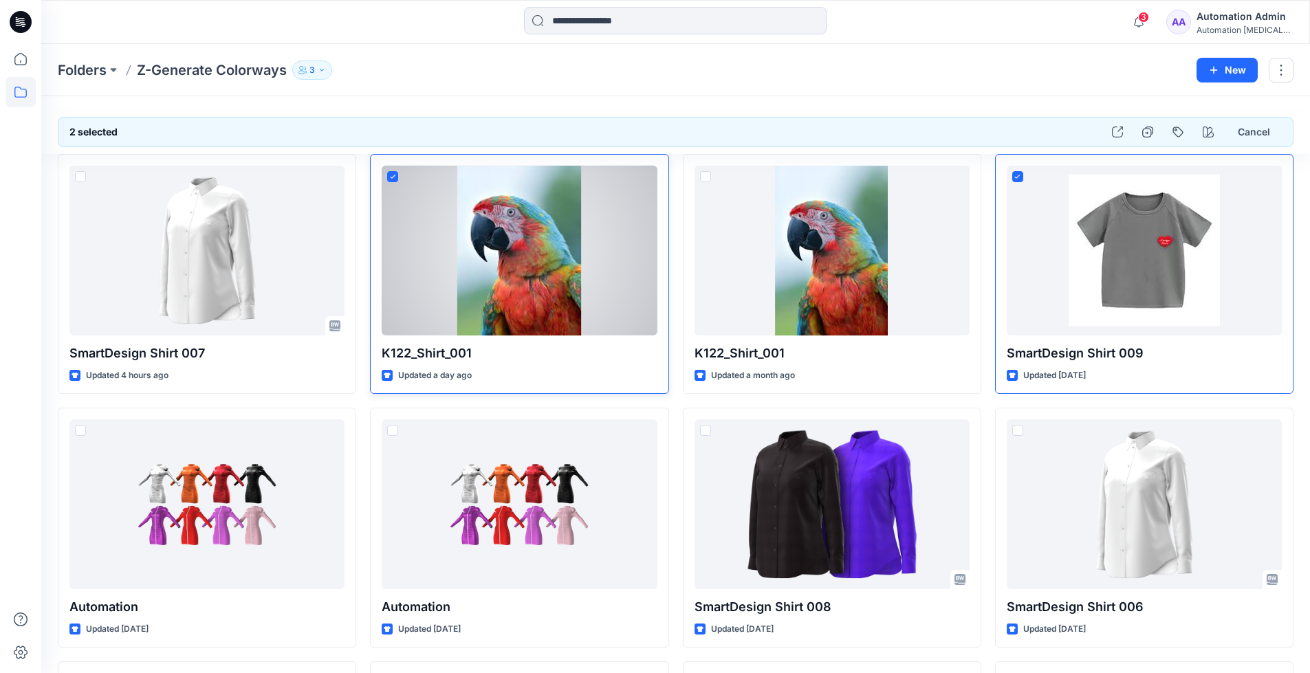
click at [395, 179] on icon at bounding box center [393, 177] width 6 height 5
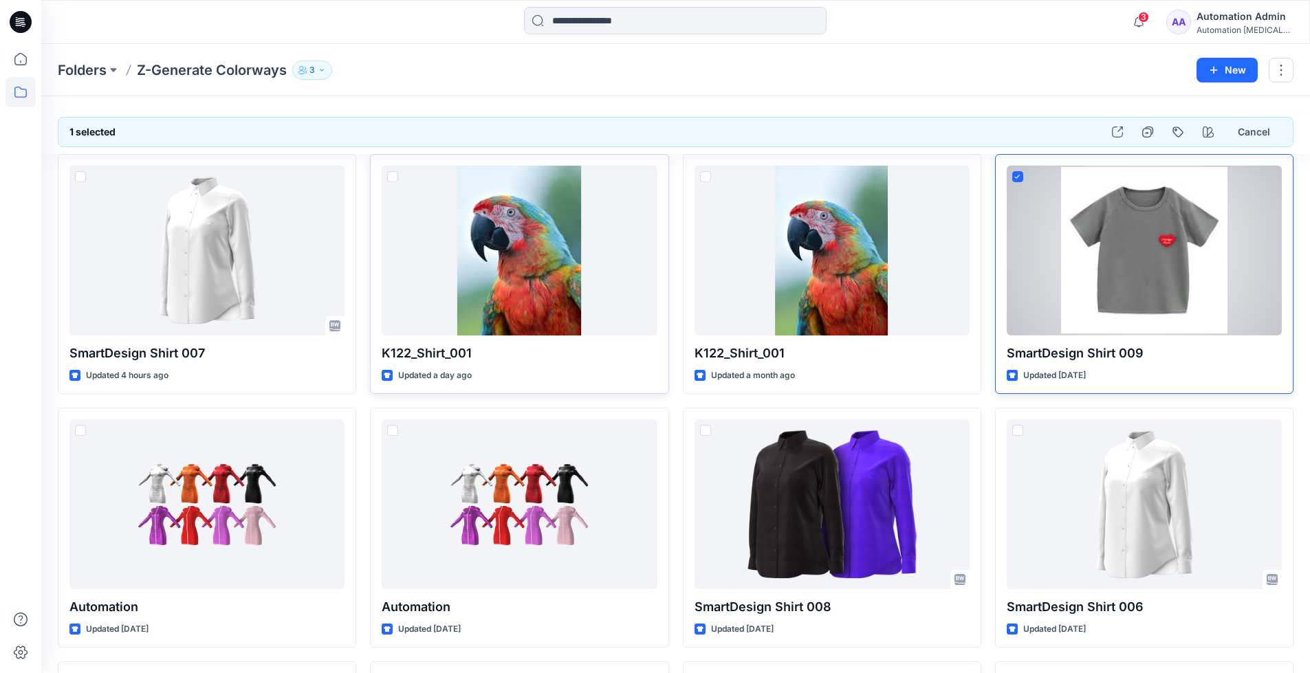
click at [1014, 175] on icon at bounding box center [1017, 177] width 6 height 5
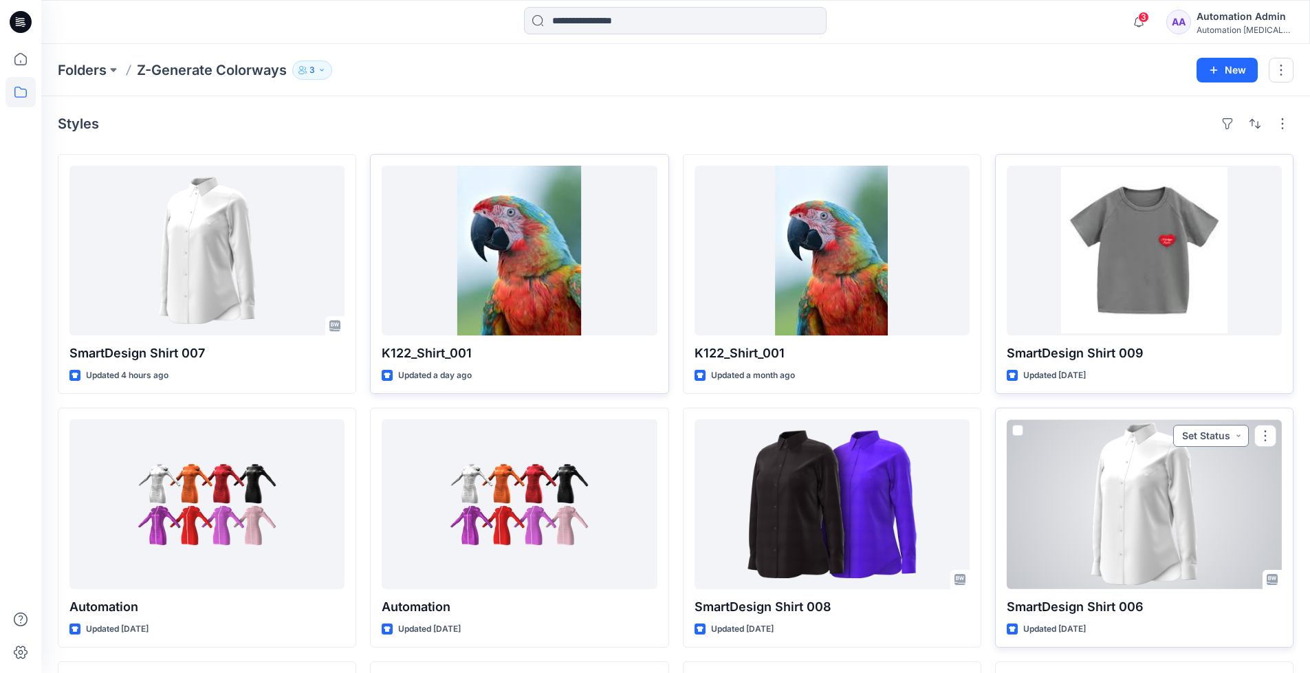
click at [1196, 436] on button "Set Status" at bounding box center [1211, 436] width 76 height 22
click at [1175, 497] on p "Approved" at bounding box center [1175, 500] width 45 height 18
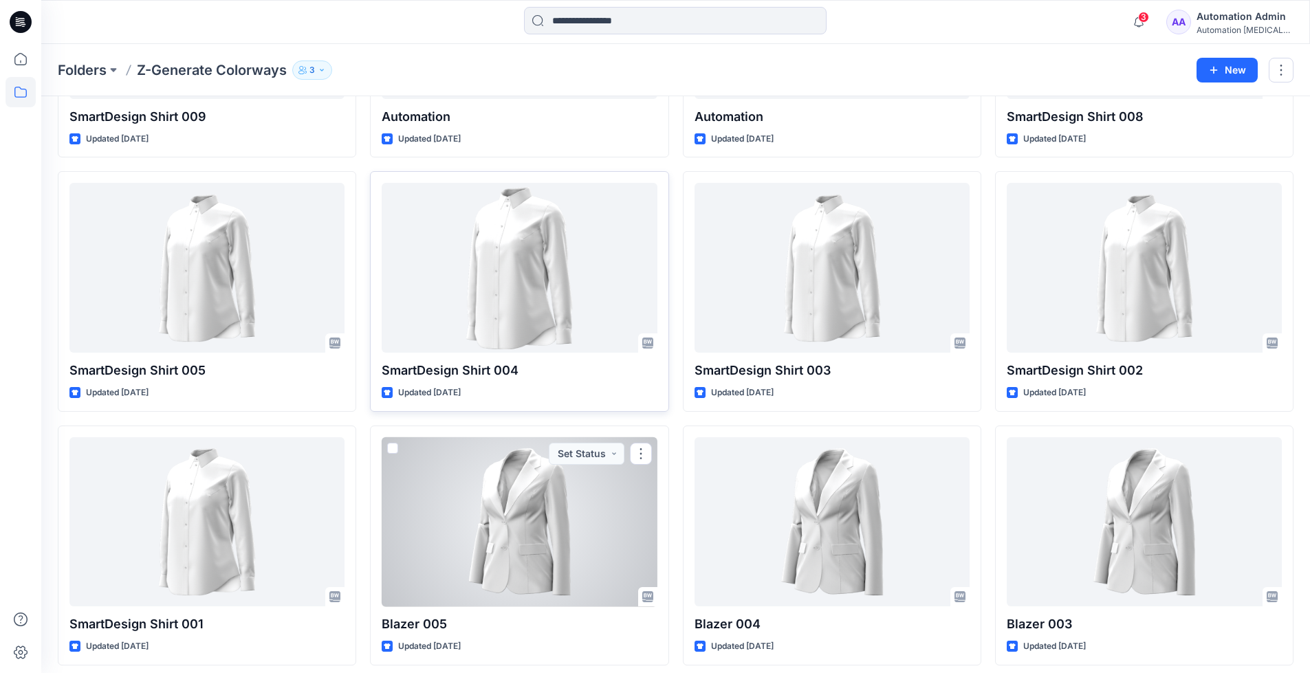
scroll to position [570, 0]
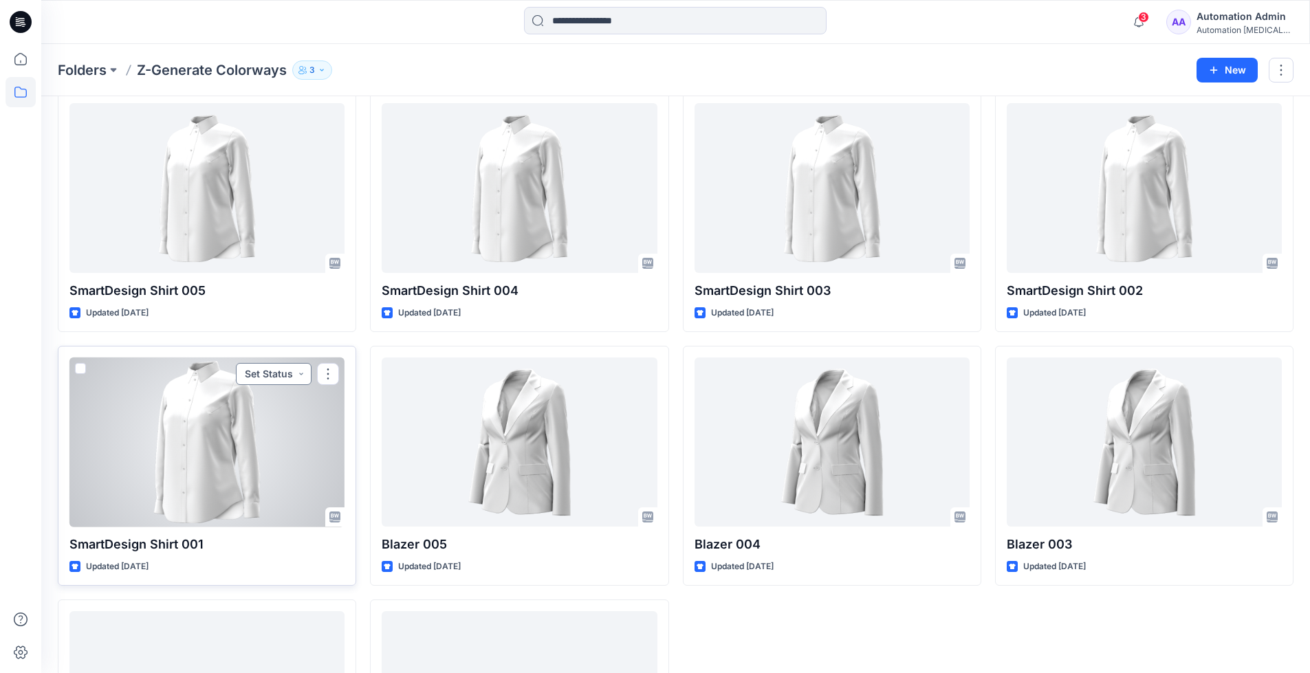
click at [269, 374] on button "Set Status" at bounding box center [274, 374] width 76 height 22
click at [263, 440] on span "Approved" at bounding box center [234, 438] width 71 height 19
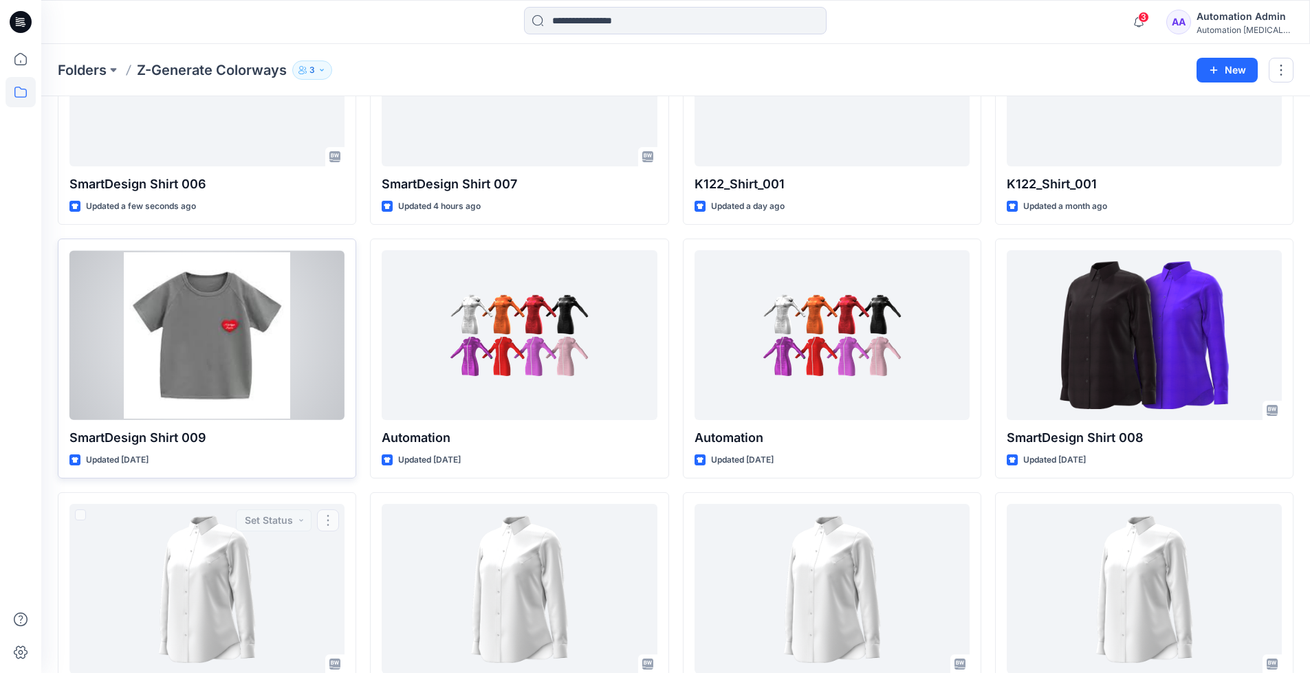
scroll to position [0, 0]
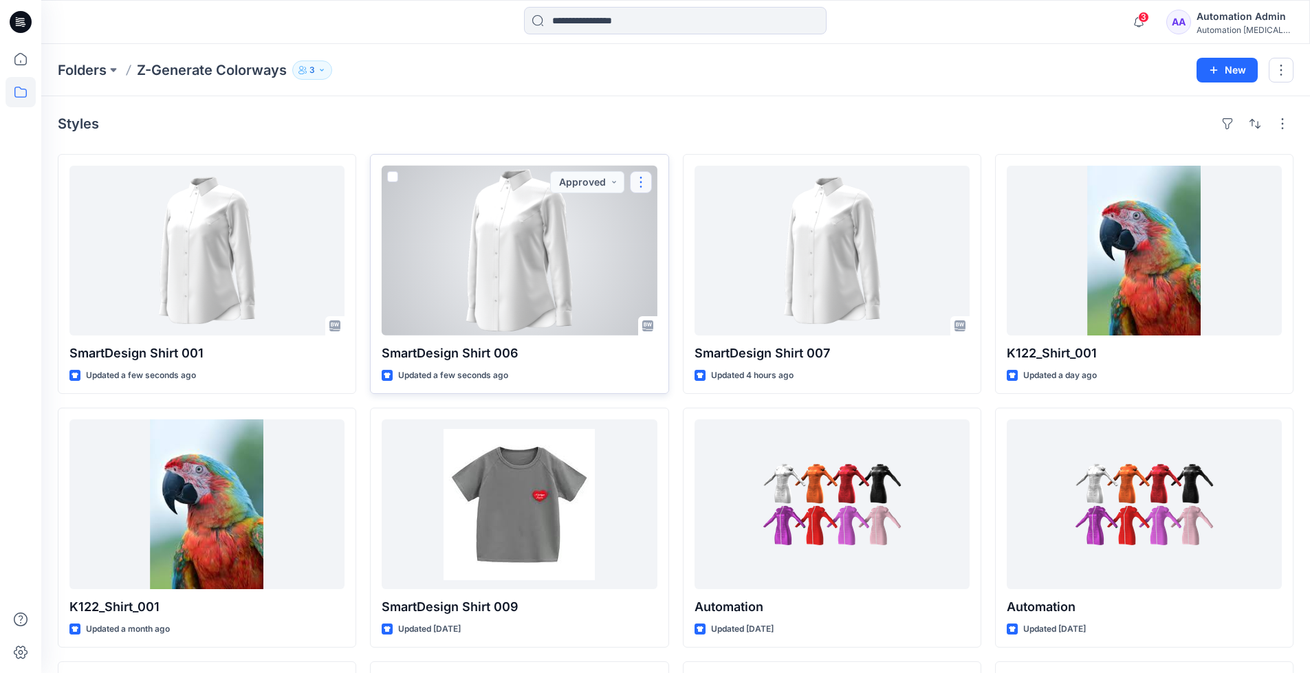
click at [642, 183] on button "button" at bounding box center [641, 182] width 22 height 22
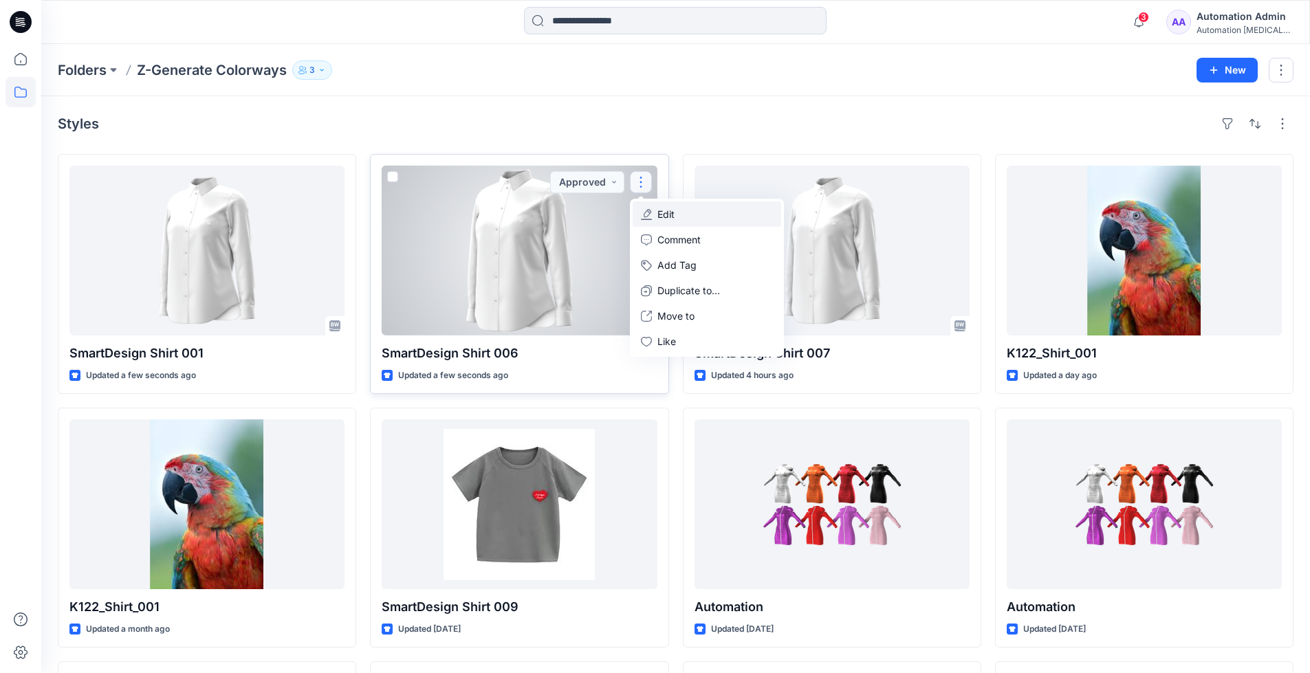
click at [655, 219] on button "Edit" at bounding box center [706, 213] width 148 height 25
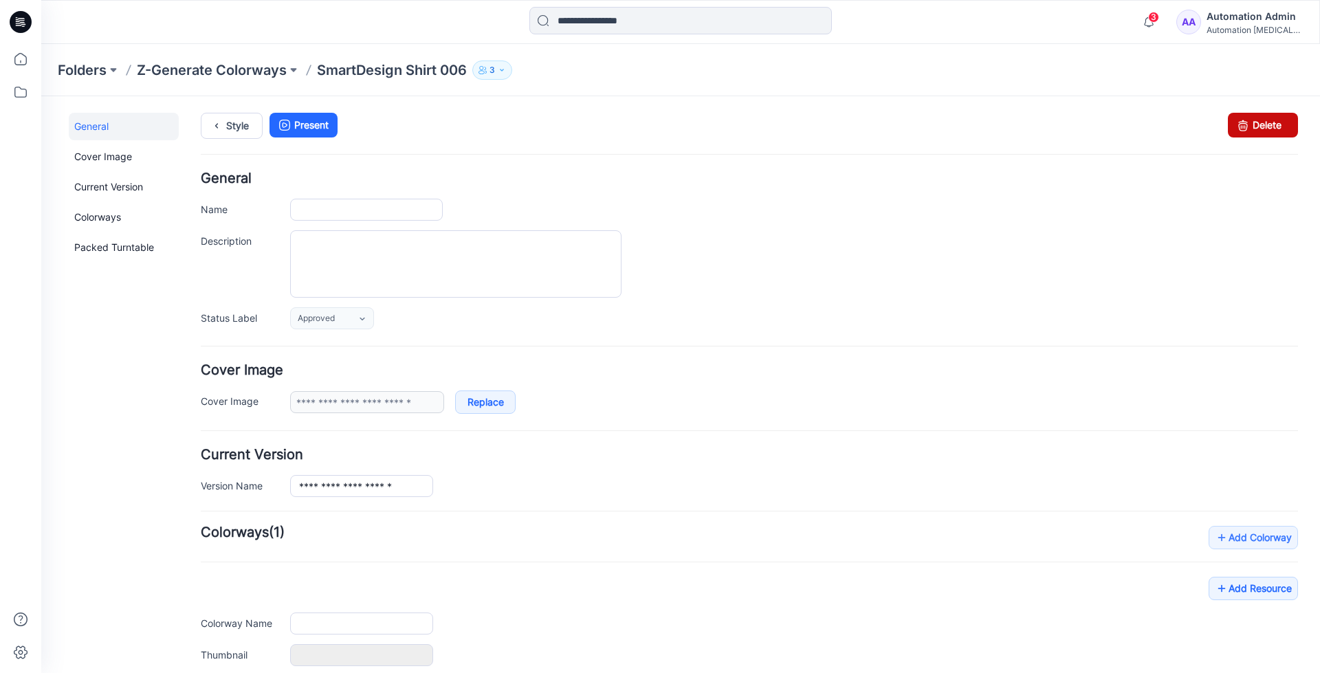
click at [1261, 129] on link "Delete" at bounding box center [1263, 125] width 70 height 25
type input "**********"
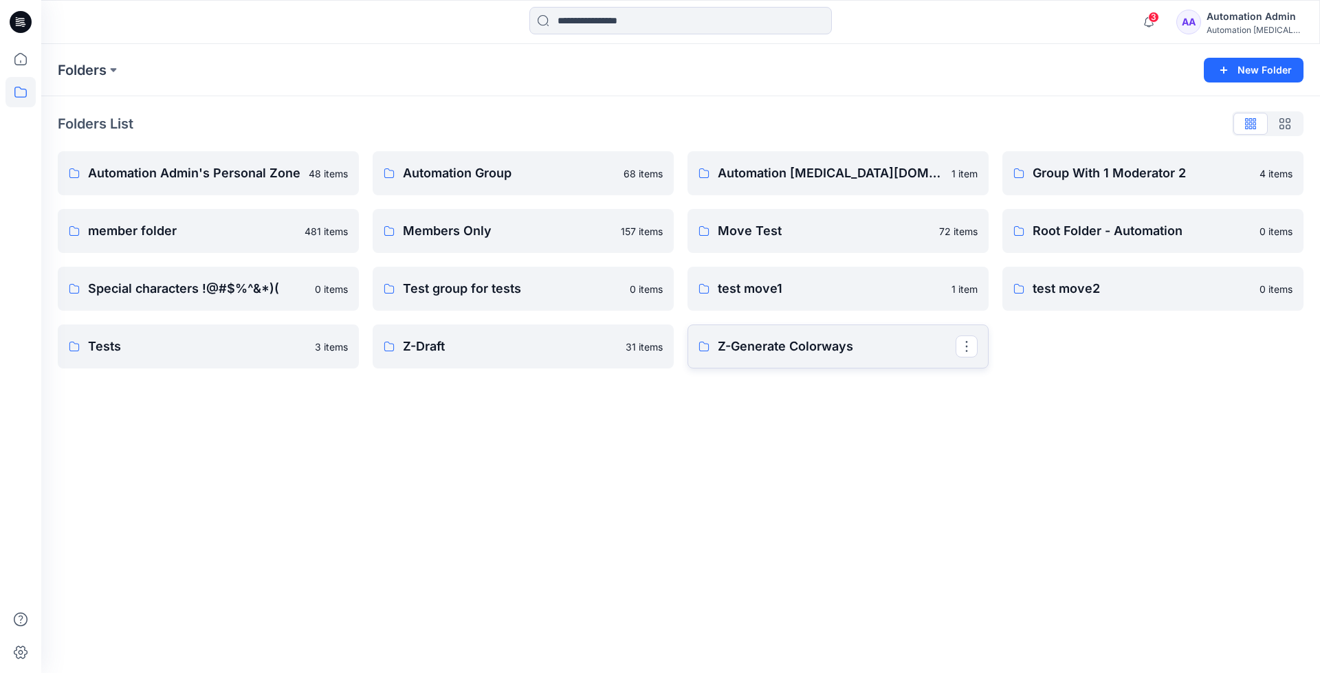
click at [758, 349] on p "Z-Generate Colorways" at bounding box center [837, 346] width 238 height 19
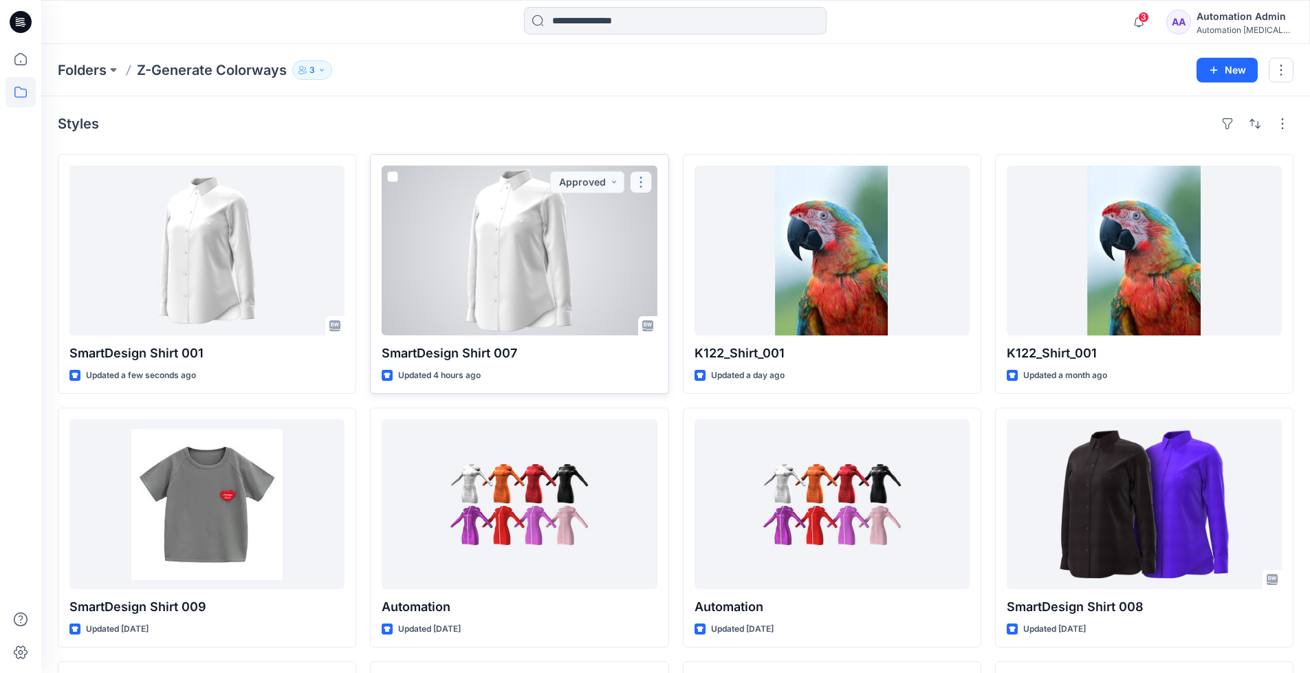
click at [642, 188] on button "button" at bounding box center [641, 182] width 22 height 22
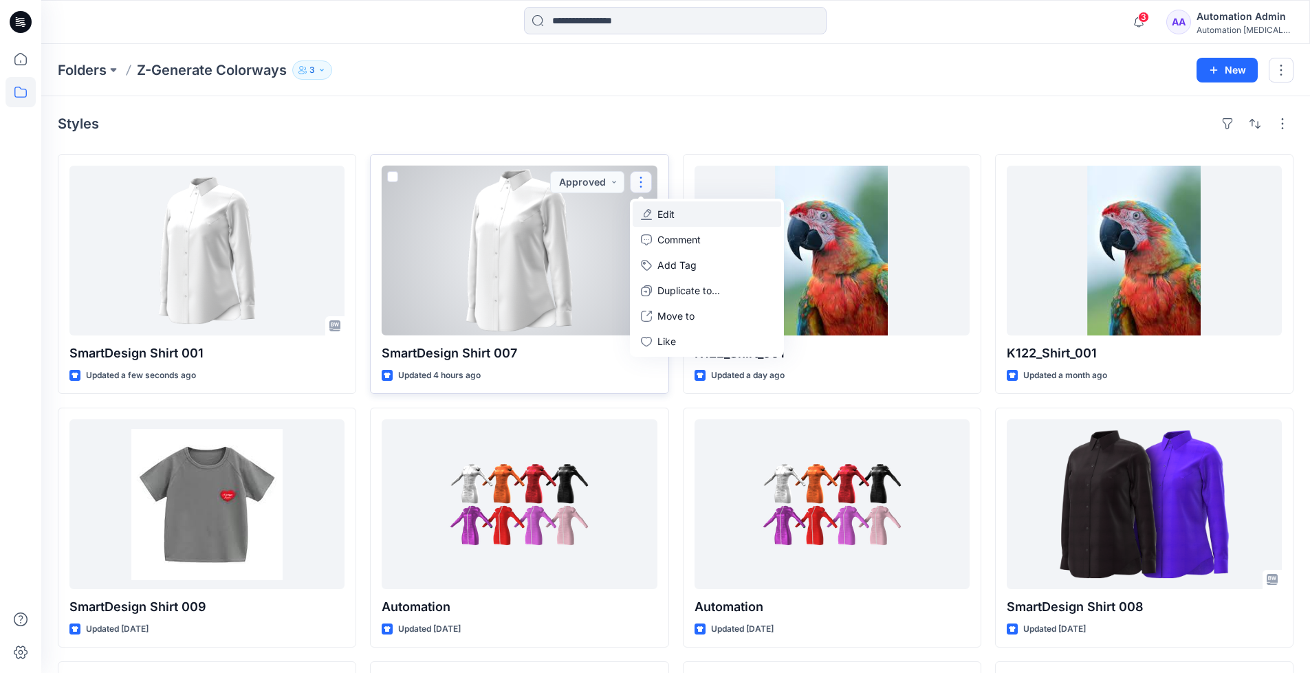
click at [680, 219] on button "Edit" at bounding box center [706, 213] width 148 height 25
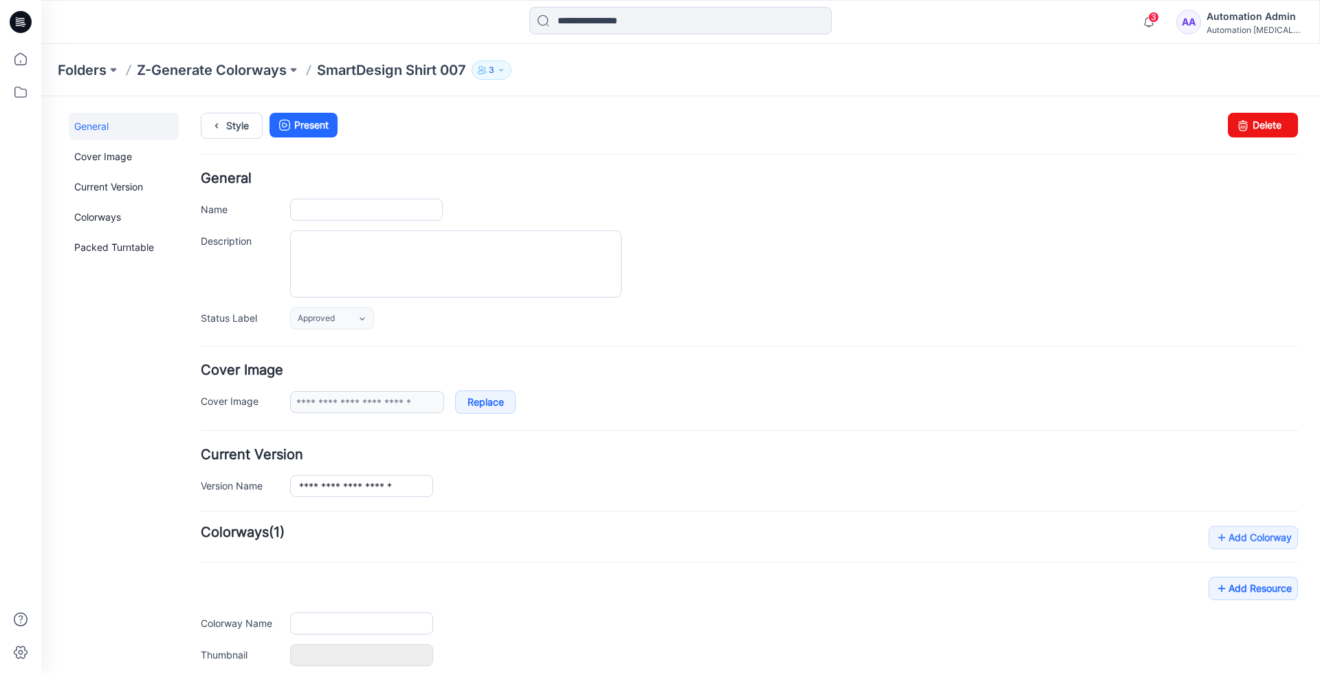
type input "**********"
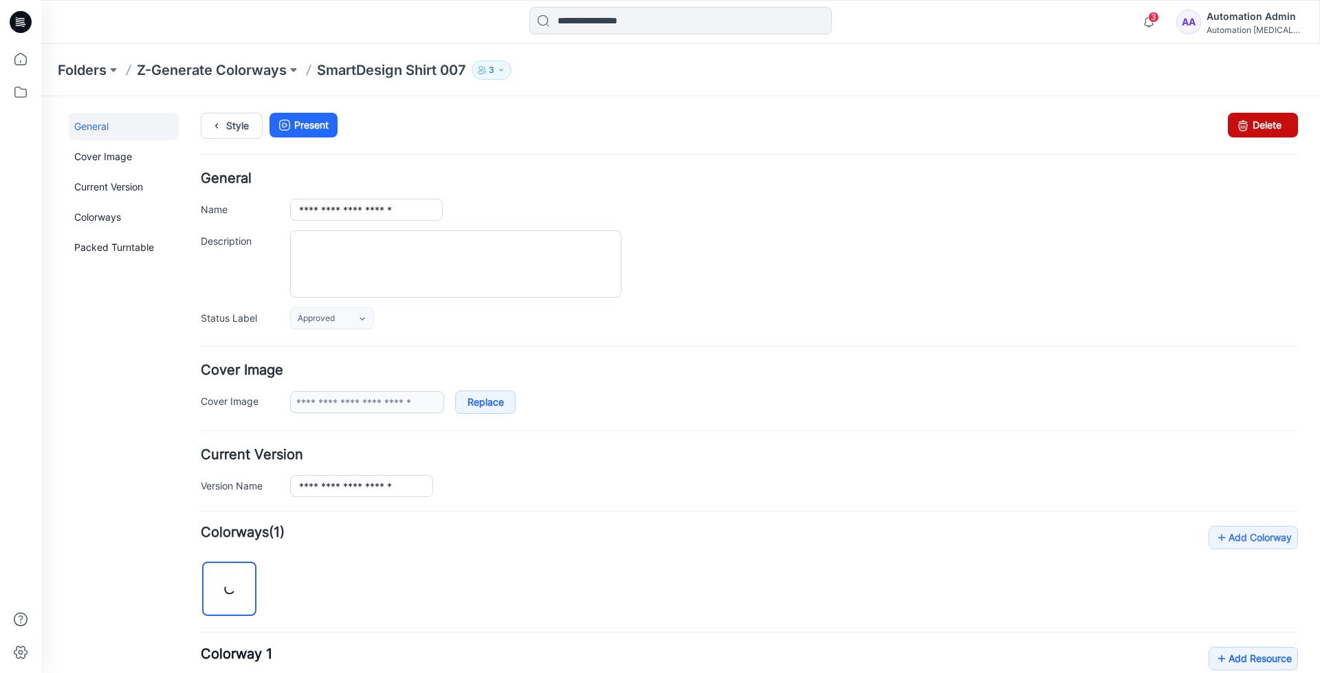
drag, startPoint x: 1248, startPoint y: 129, endPoint x: 762, endPoint y: 98, distance: 487.7
click at [1248, 129] on link "Delete" at bounding box center [1263, 125] width 70 height 25
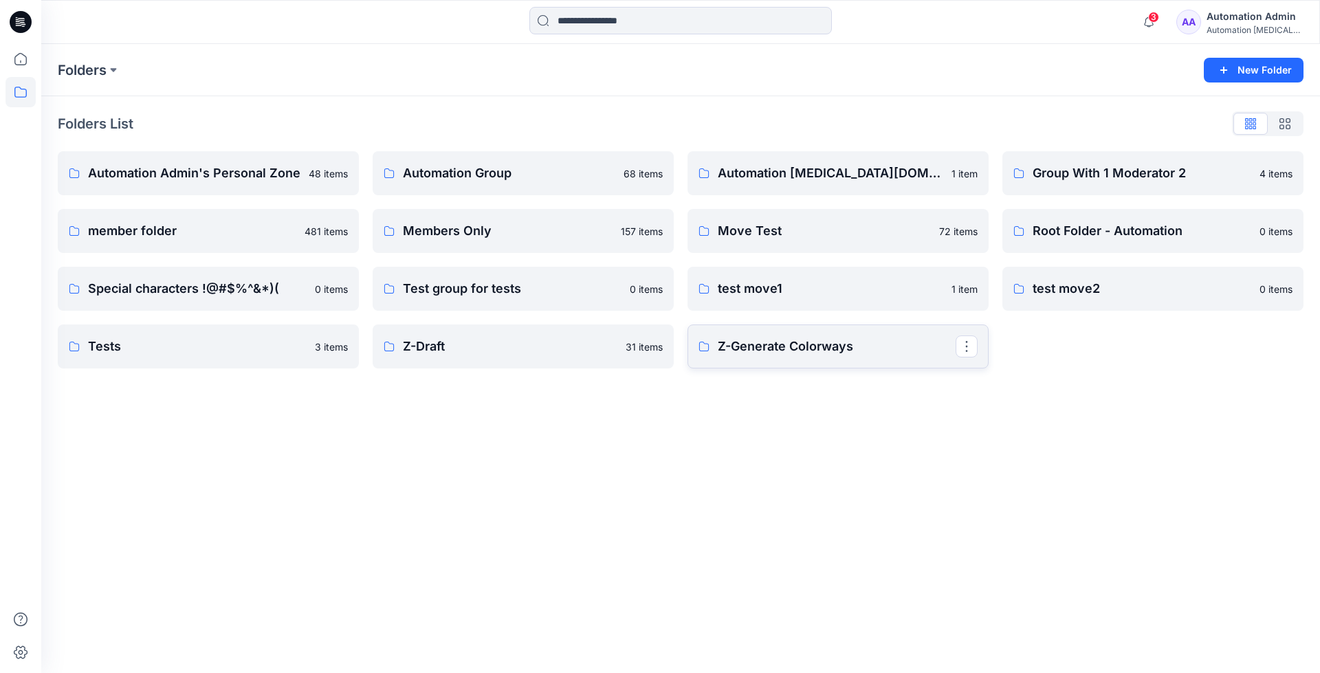
click at [834, 346] on p "Z-Generate Colorways" at bounding box center [837, 346] width 238 height 19
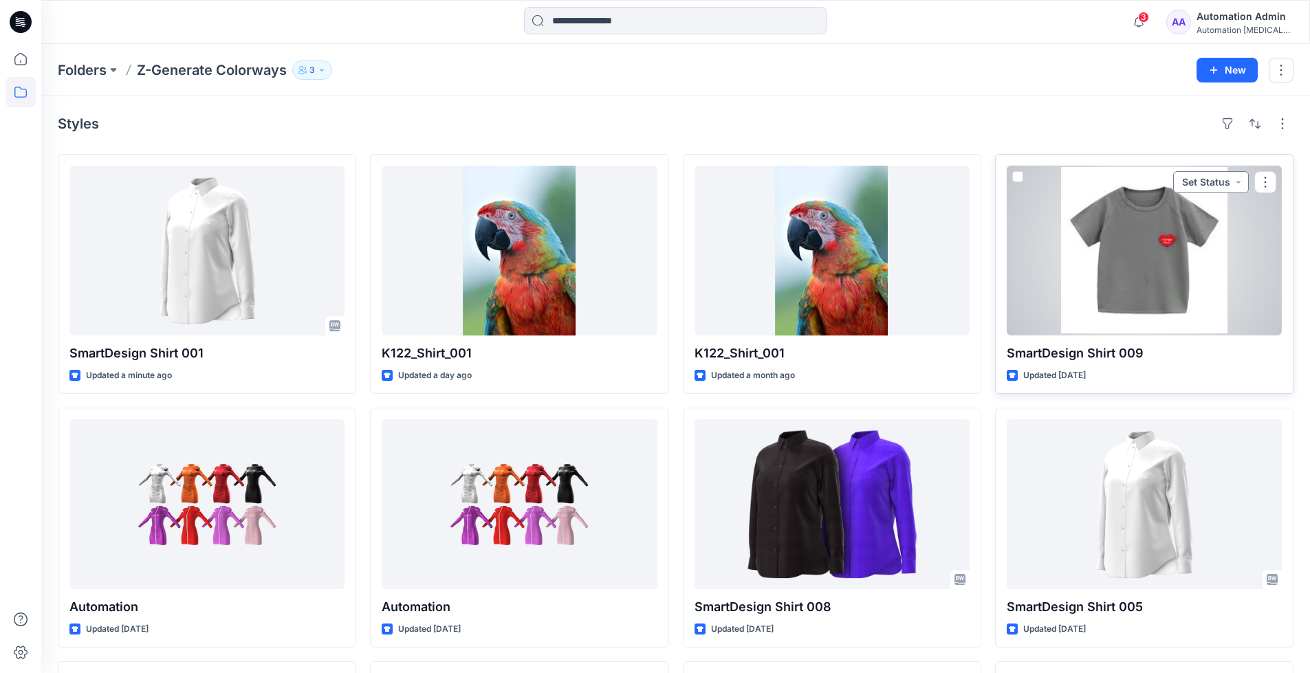
click at [1225, 190] on button "Set Status" at bounding box center [1211, 182] width 76 height 22
click at [1196, 256] on button "Approved" at bounding box center [1186, 247] width 118 height 30
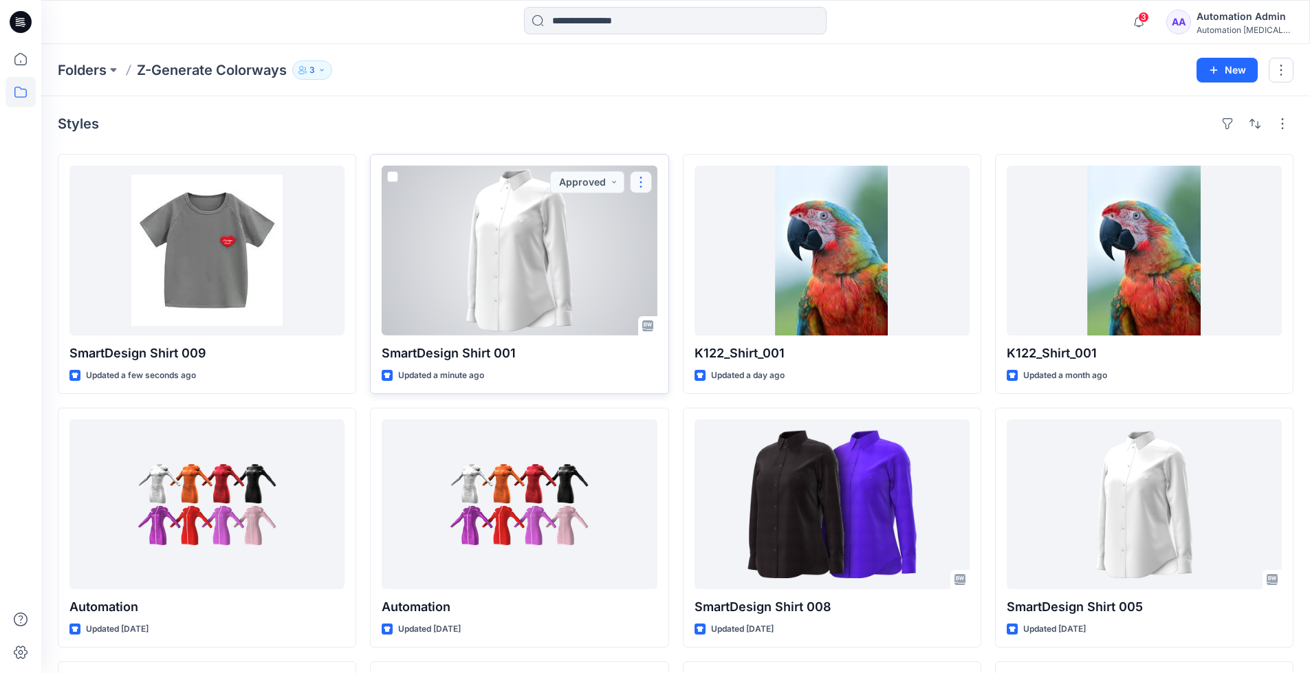
click at [639, 182] on button "button" at bounding box center [641, 182] width 22 height 22
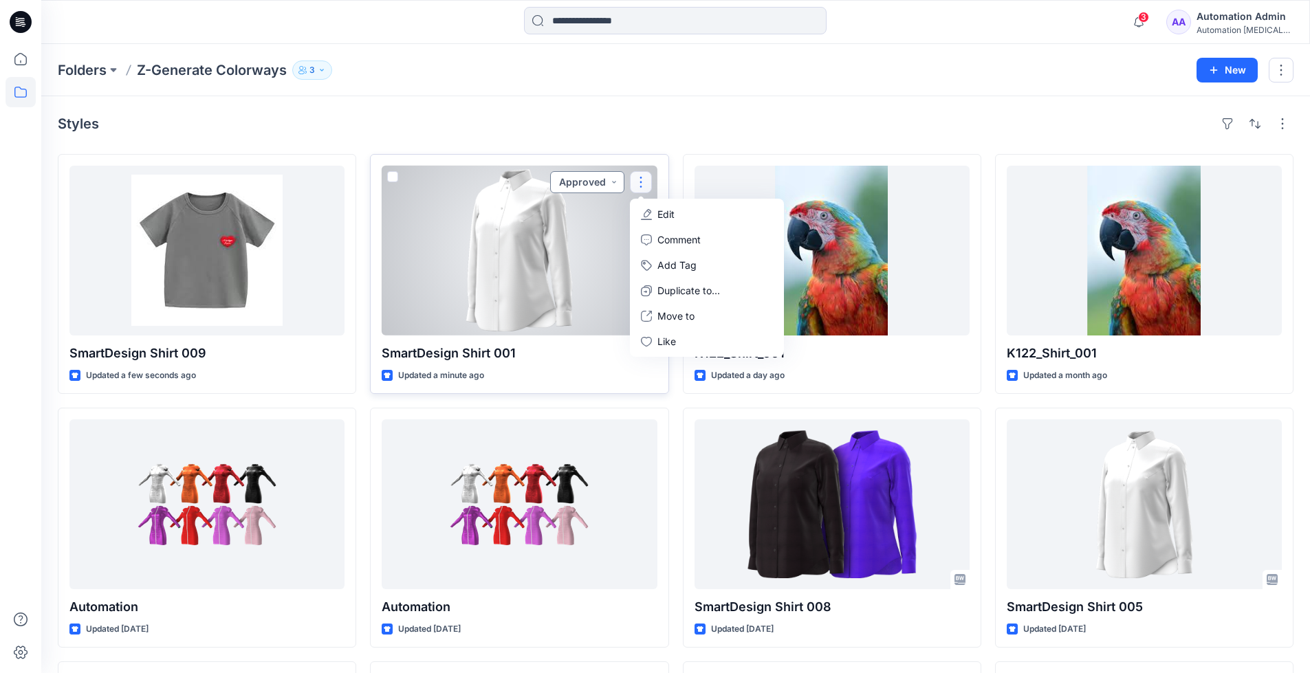
click at [597, 188] on button "Approved" at bounding box center [587, 182] width 74 height 22
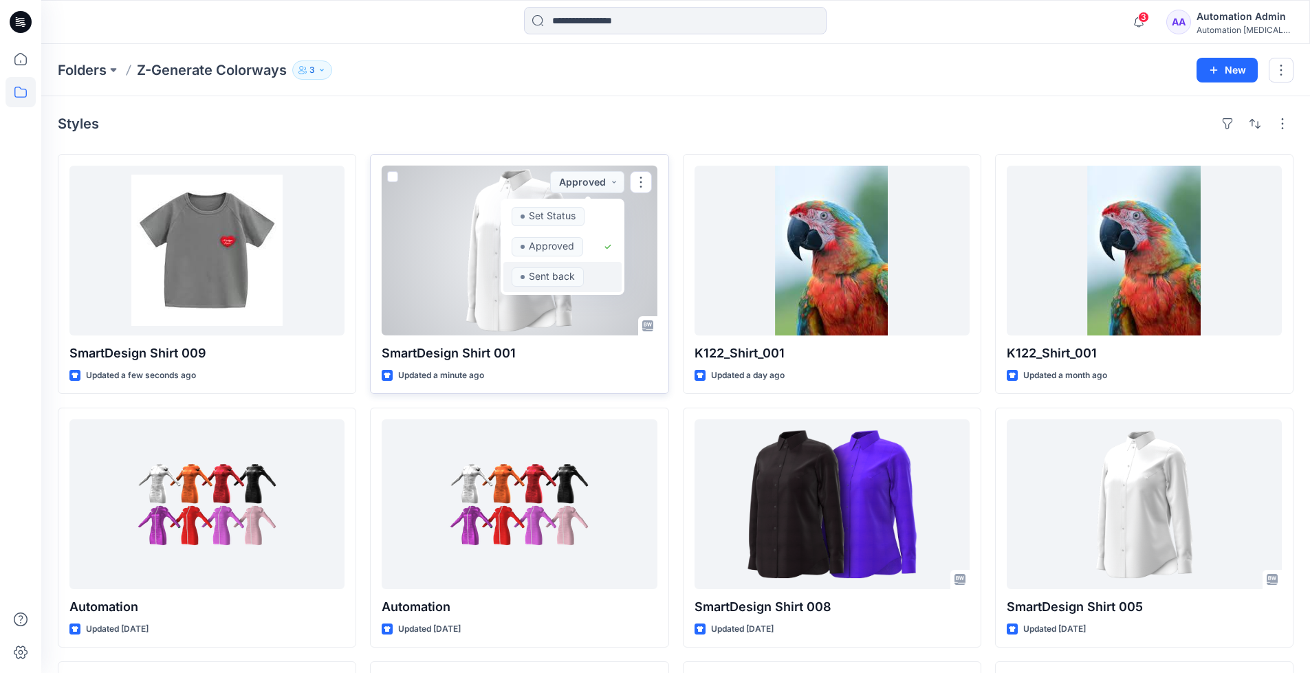
click at [570, 272] on p "Sent back" at bounding box center [552, 276] width 46 height 18
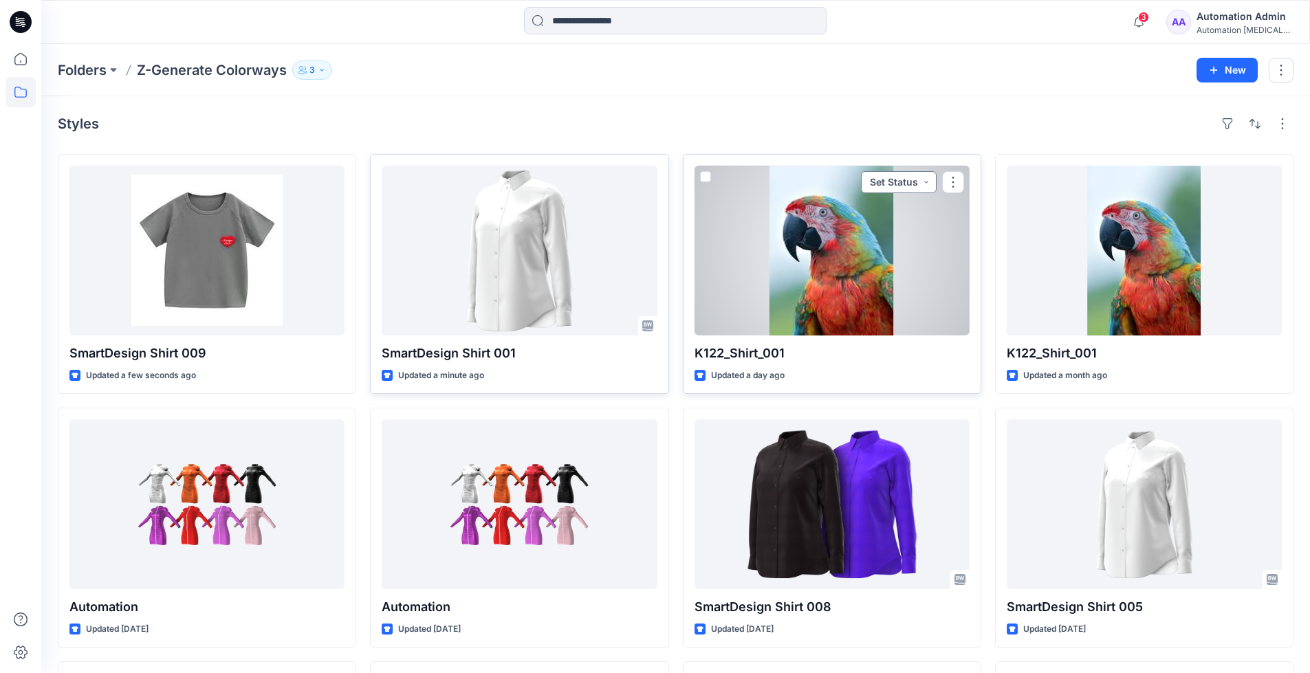
click at [896, 181] on button "Set Status" at bounding box center [899, 182] width 76 height 22
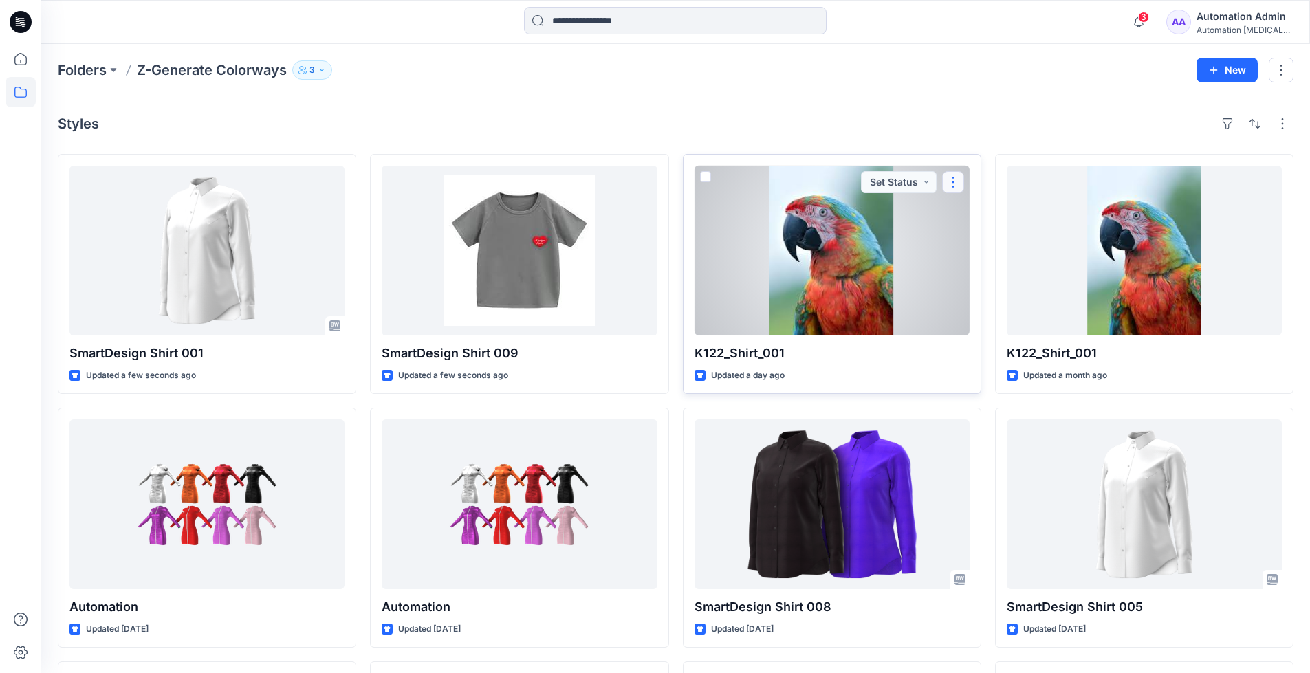
click at [950, 186] on button "button" at bounding box center [953, 182] width 22 height 22
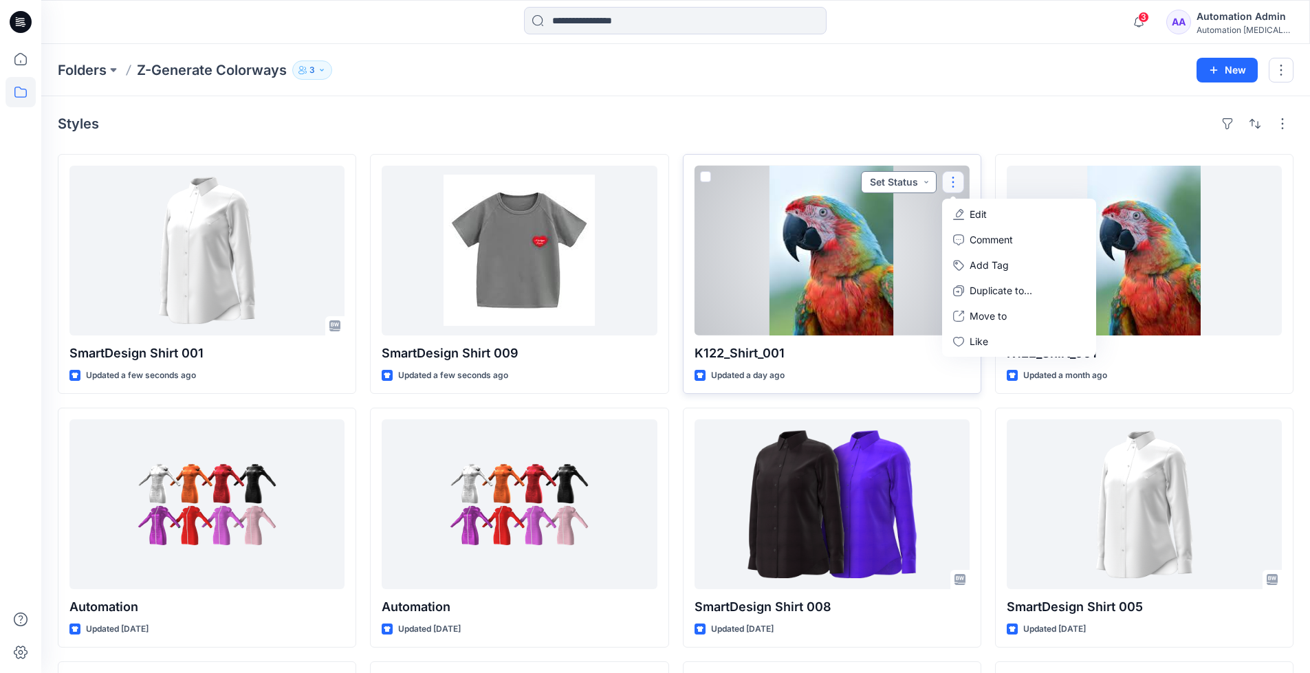
click at [902, 186] on button "Set Status" at bounding box center [899, 182] width 76 height 22
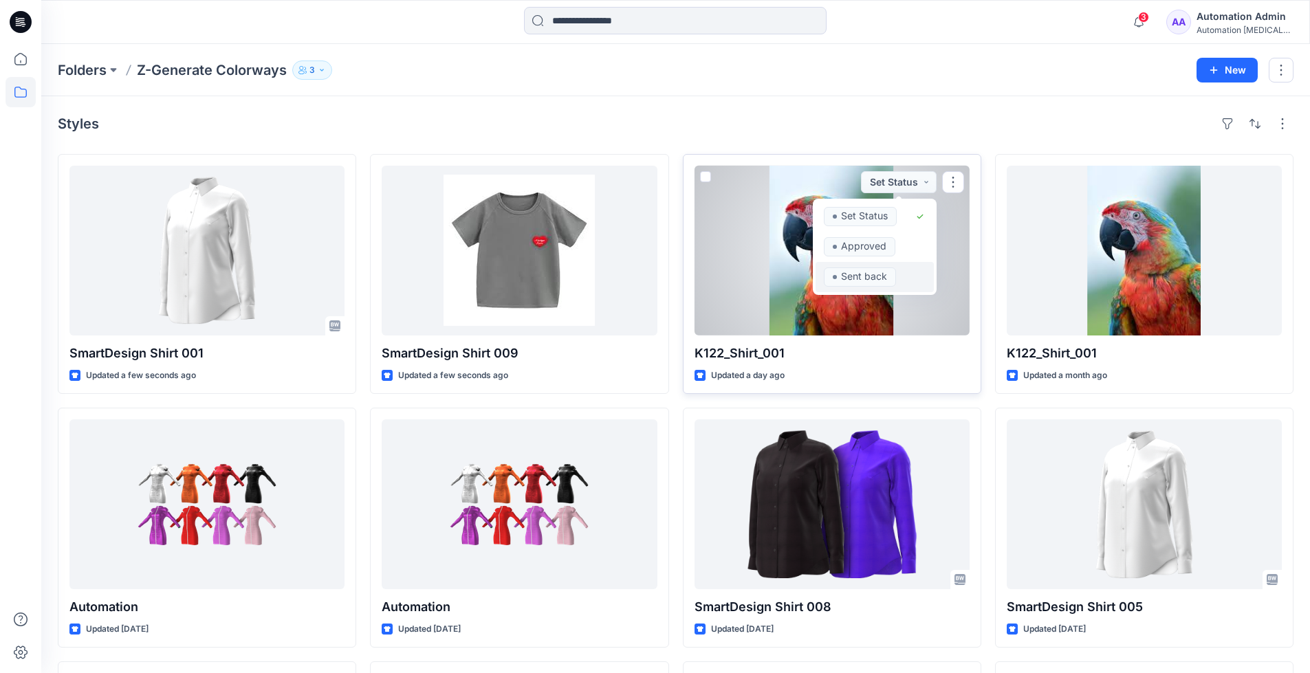
click at [883, 266] on button "Sent back" at bounding box center [874, 277] width 118 height 30
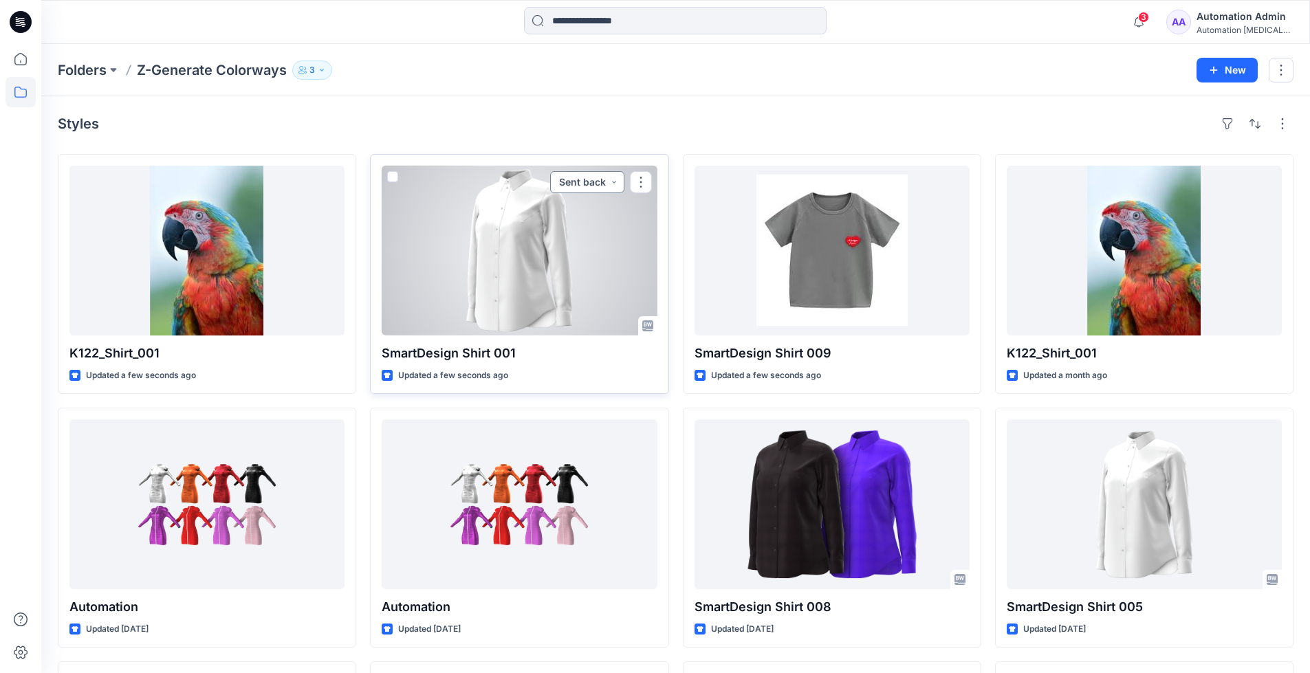
click at [613, 182] on button "Sent back" at bounding box center [587, 182] width 74 height 22
click at [582, 247] on div "Approved" at bounding box center [562, 246] width 102 height 19
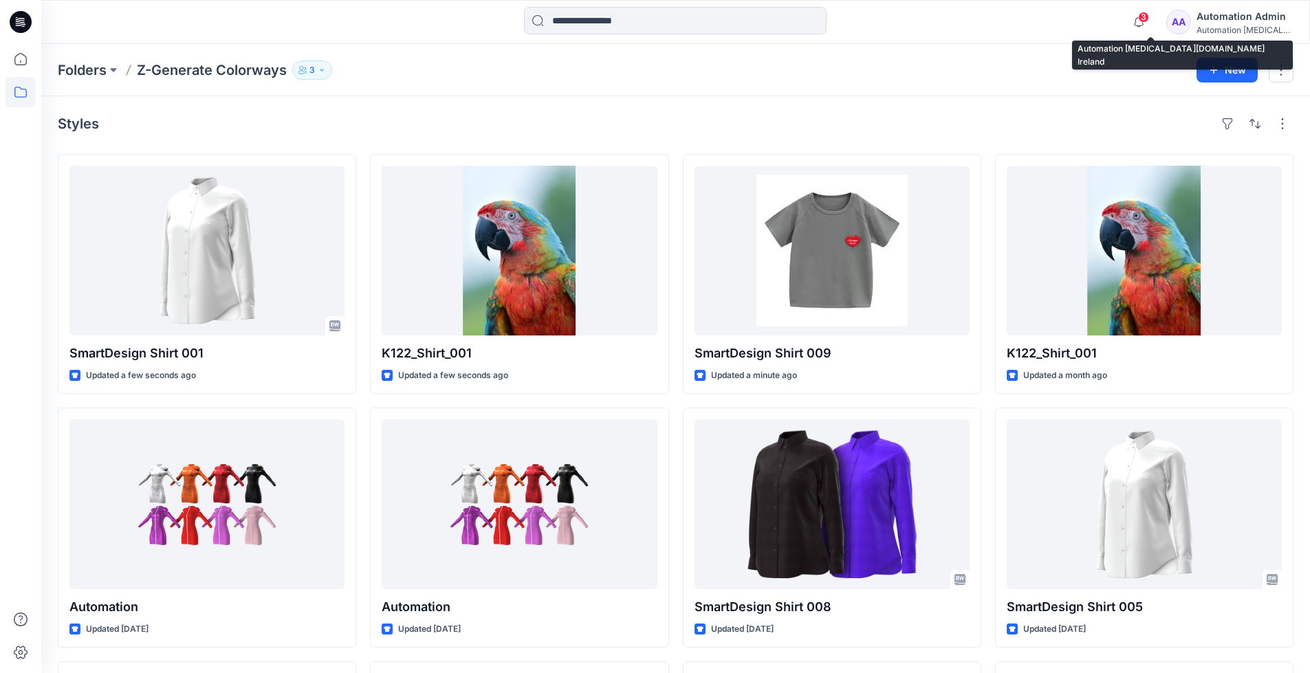
click at [1257, 32] on div "Automation testim..." at bounding box center [1244, 30] width 96 height 10
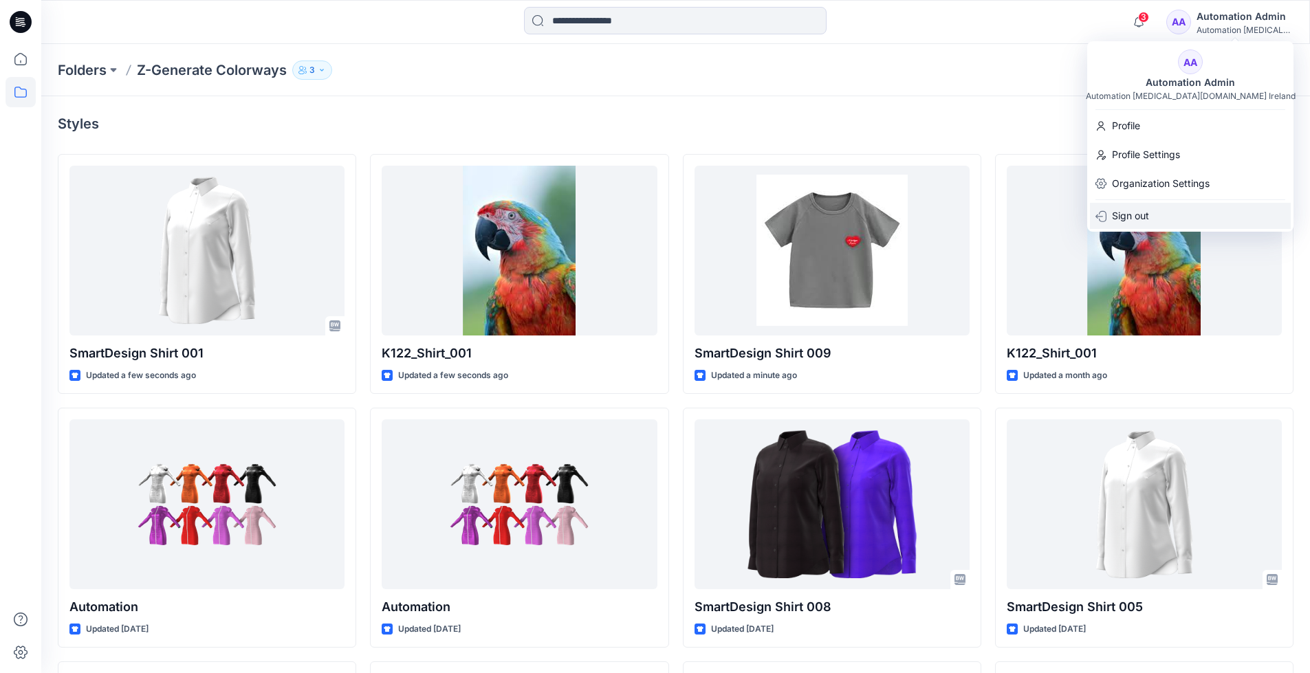
click at [1139, 206] on p "Sign out" at bounding box center [1130, 216] width 37 height 26
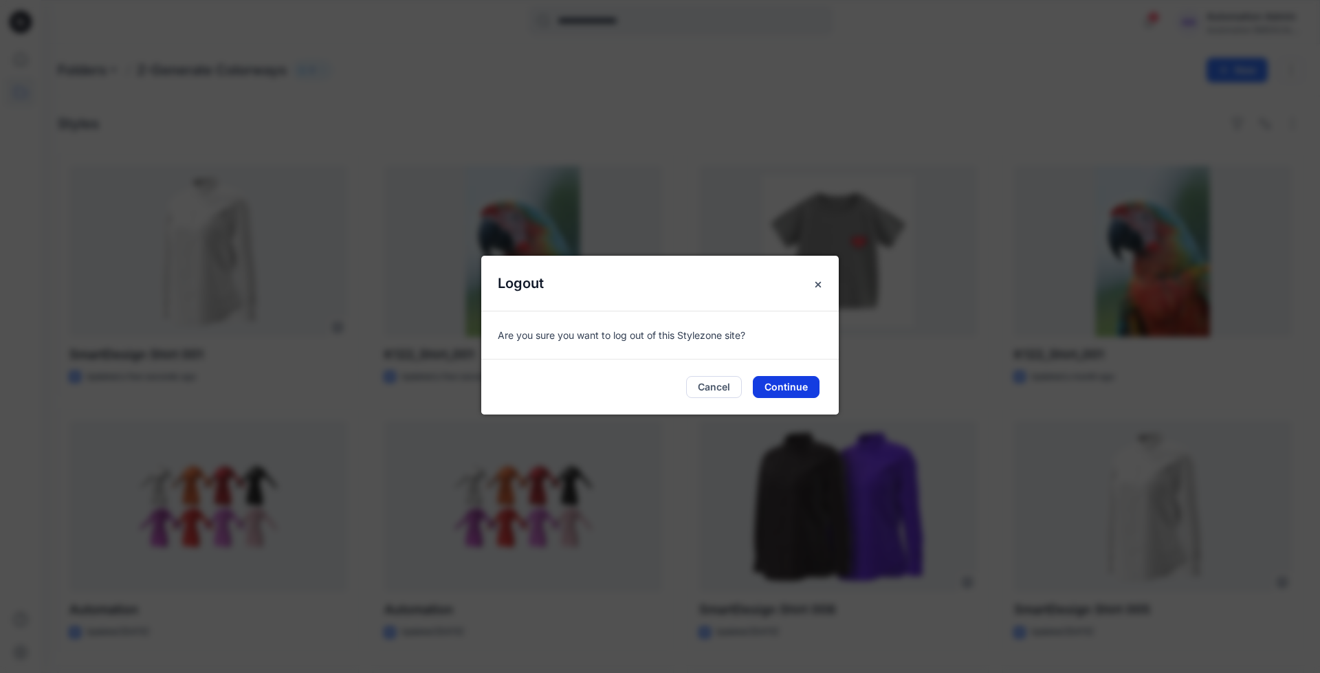
click at [797, 386] on button "Continue" at bounding box center [786, 387] width 67 height 22
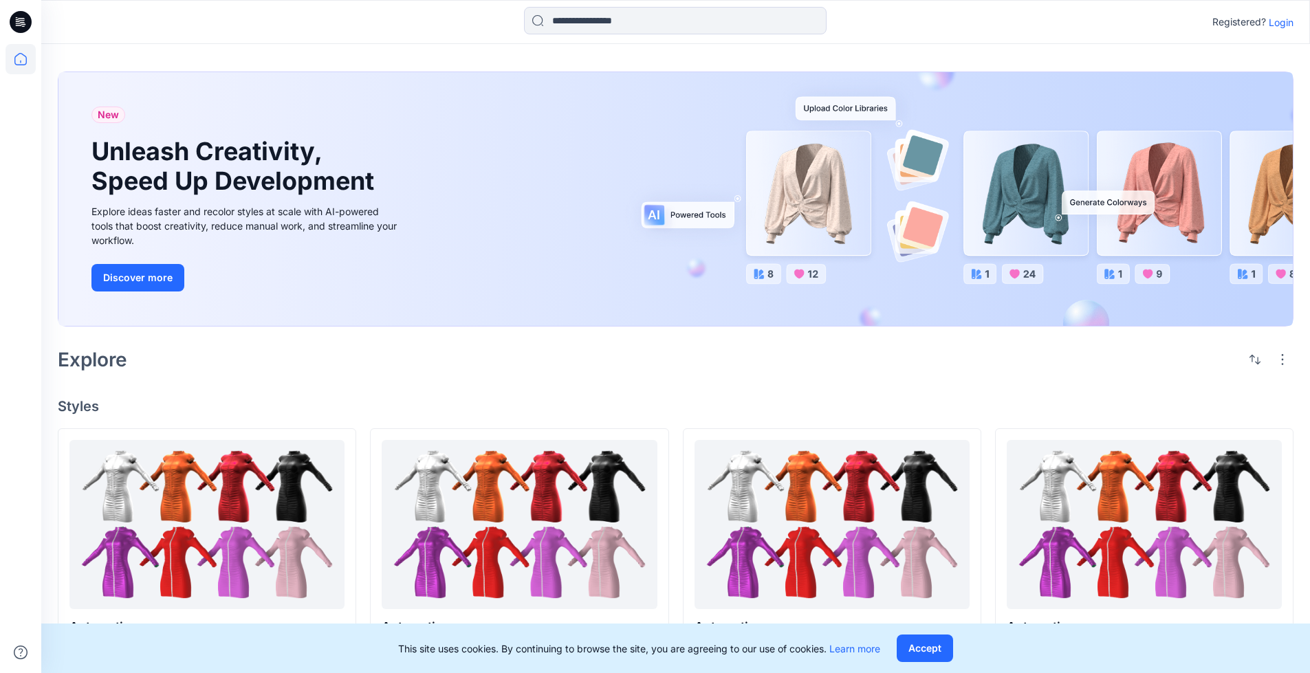
click at [1277, 22] on p "Login" at bounding box center [1280, 22] width 25 height 14
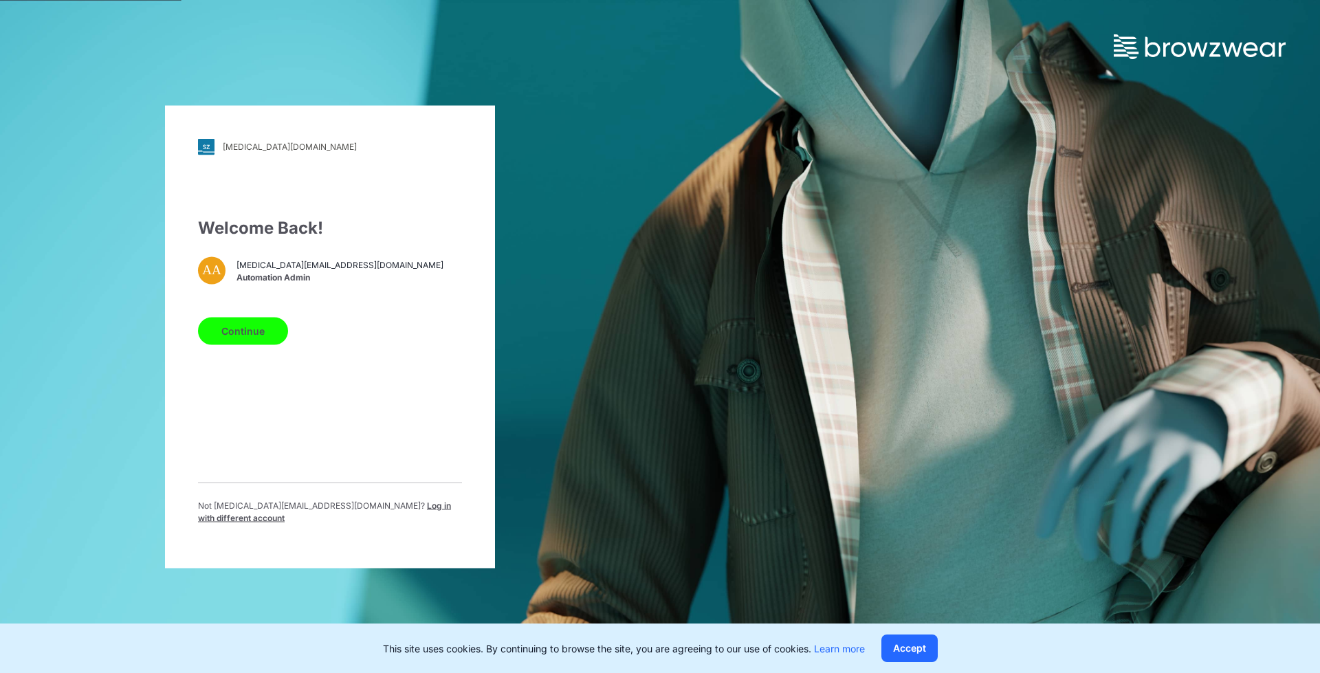
click at [340, 508] on span "Log in with different account" at bounding box center [324, 511] width 253 height 23
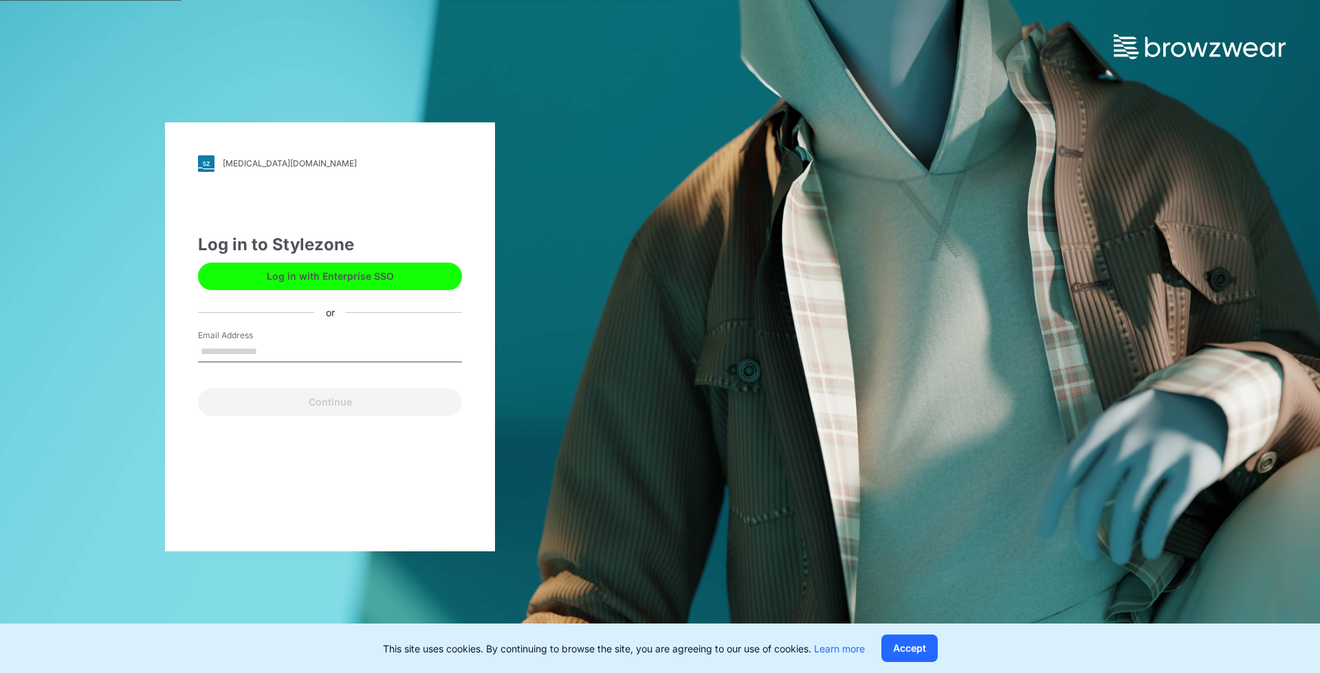
click at [272, 351] on input "Email Address" at bounding box center [330, 352] width 264 height 21
type input "**********"
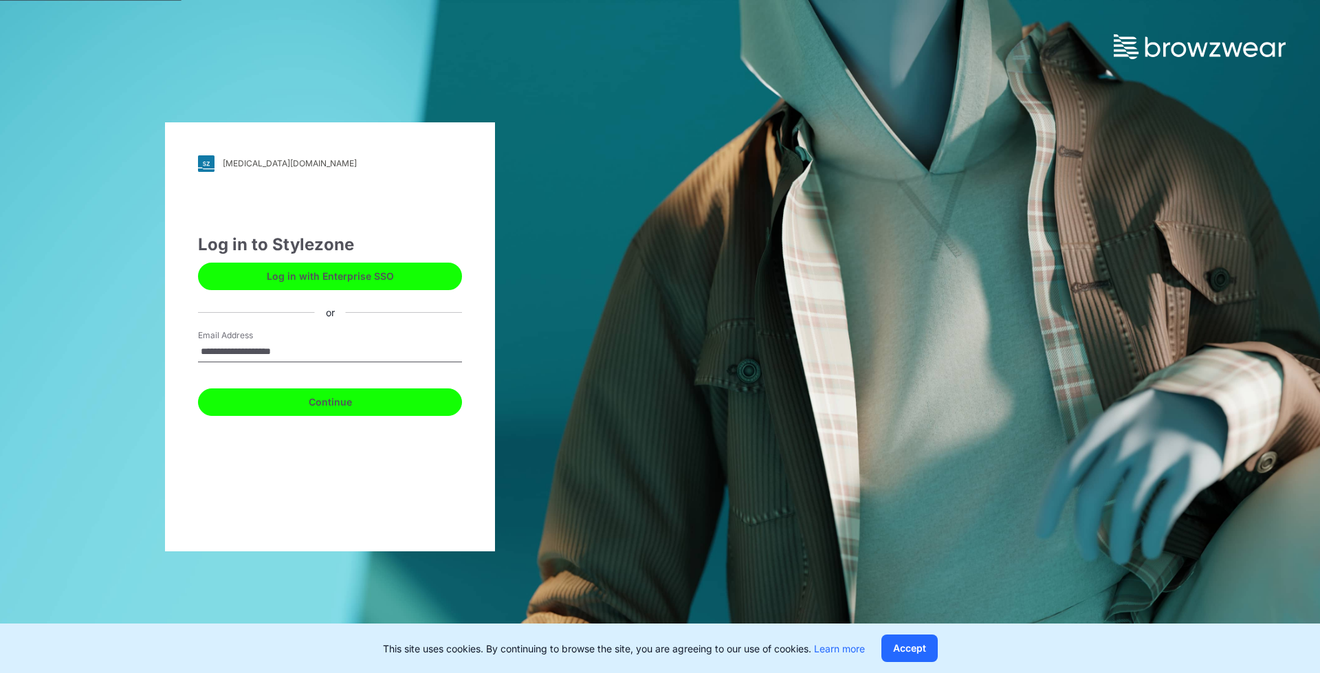
click at [345, 399] on button "Continue" at bounding box center [330, 401] width 264 height 27
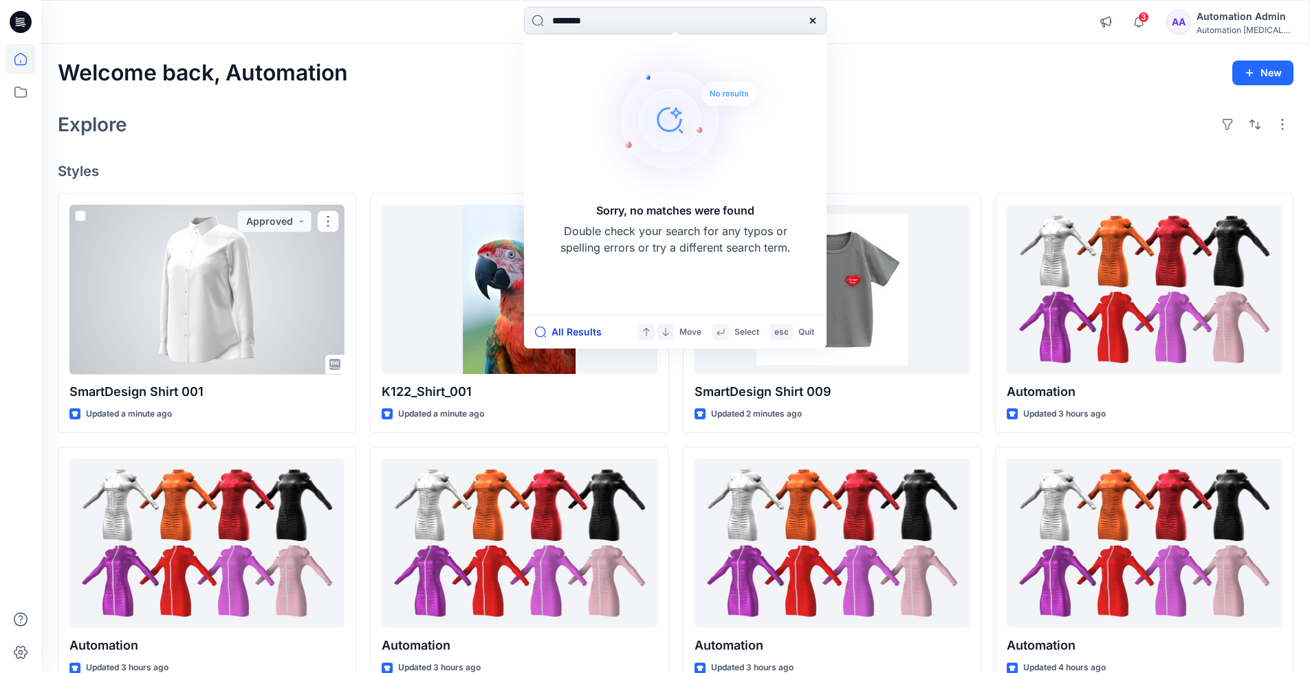
type input "********"
click at [576, 333] on button "All Results" at bounding box center [573, 332] width 76 height 16
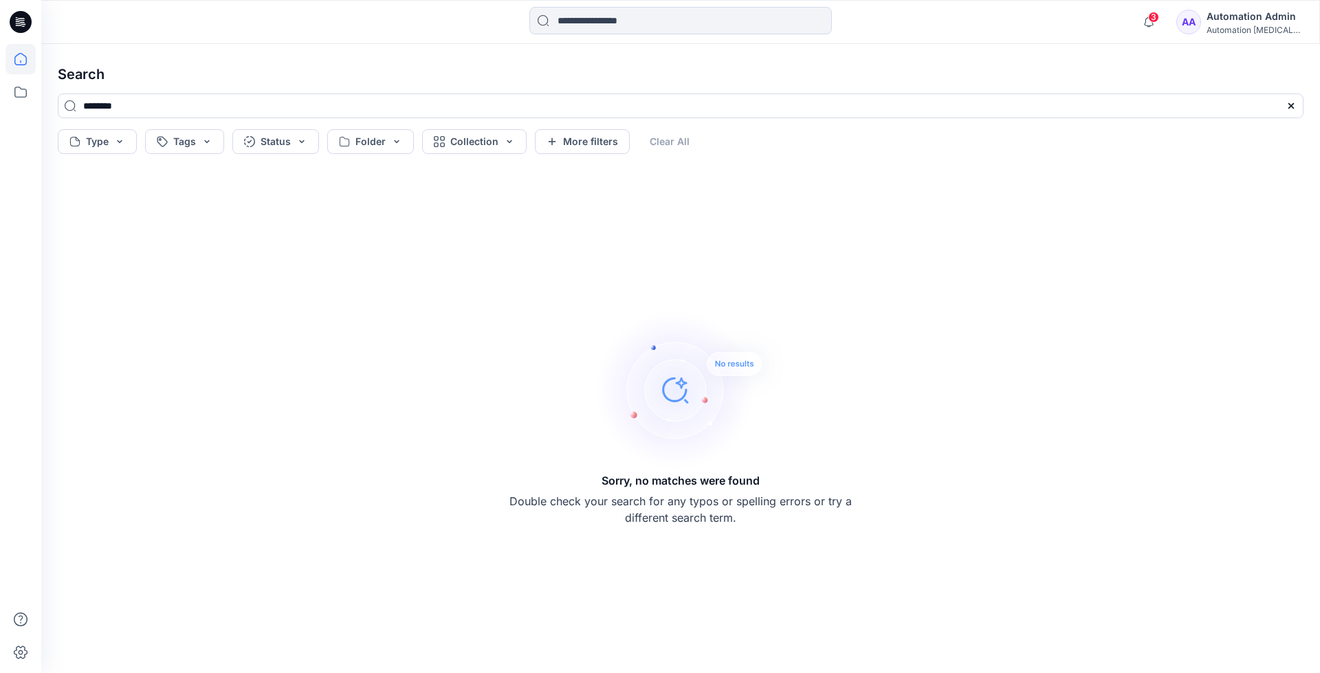
click at [26, 59] on icon at bounding box center [20, 59] width 12 height 12
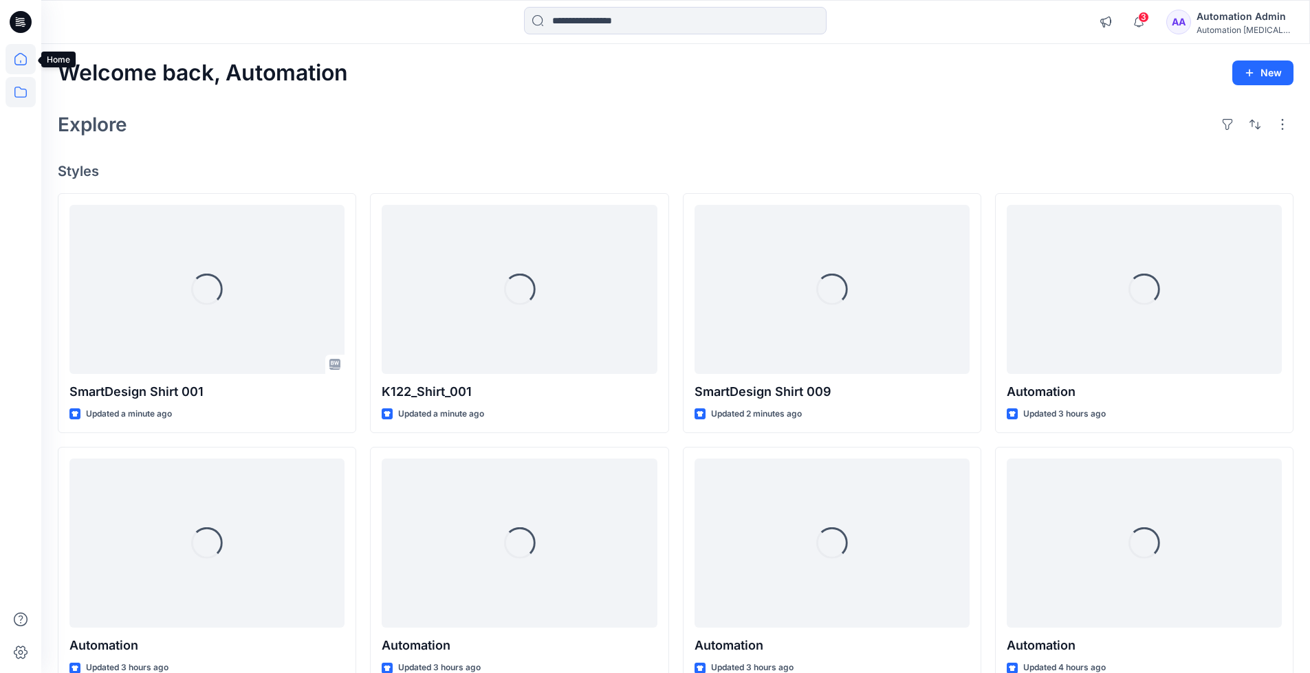
click at [25, 92] on icon at bounding box center [20, 92] width 30 height 30
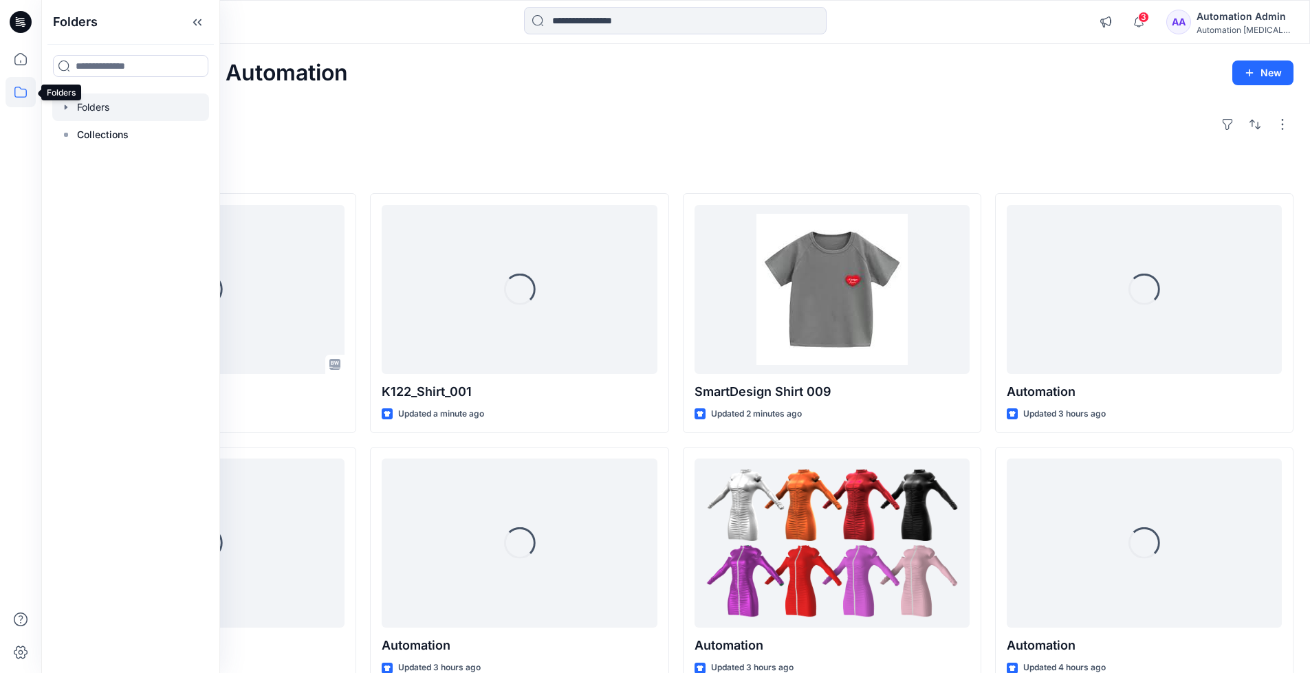
click at [96, 102] on div at bounding box center [130, 106] width 157 height 27
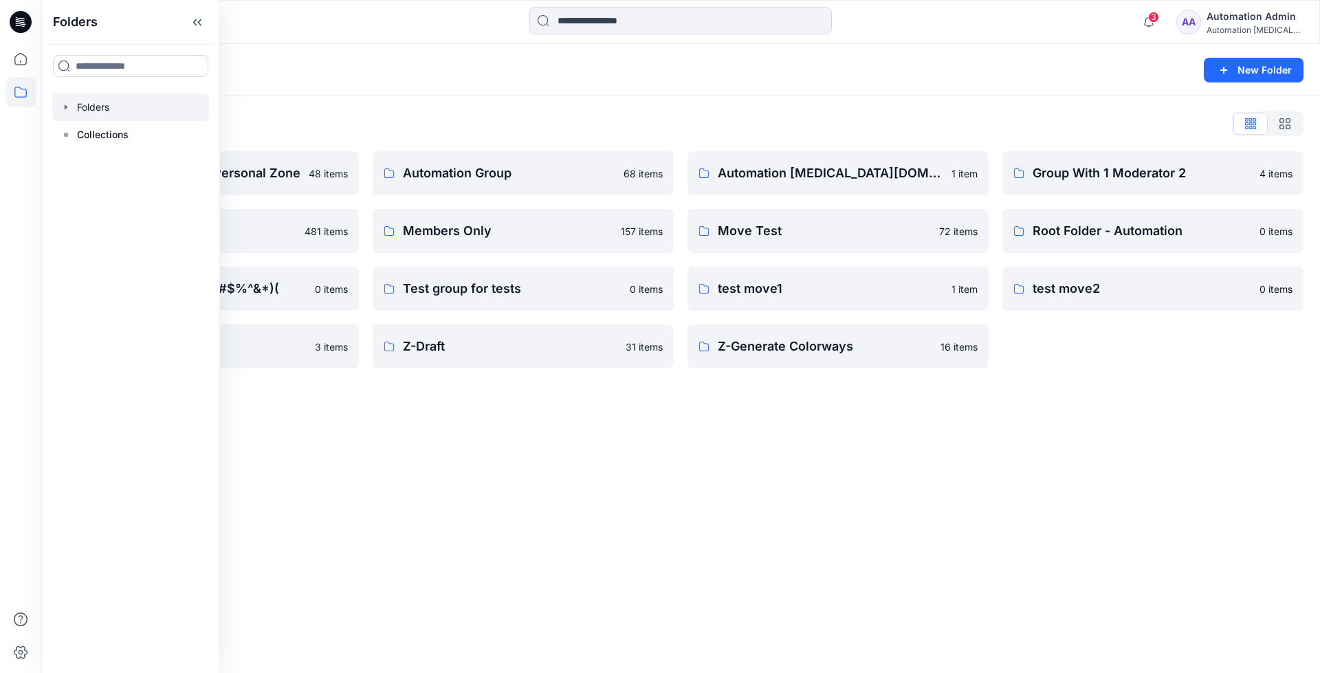
click at [695, 514] on div "Folders New Folder Folders List Automation Admin's Personal Zone 48 items membe…" at bounding box center [680, 358] width 1279 height 629
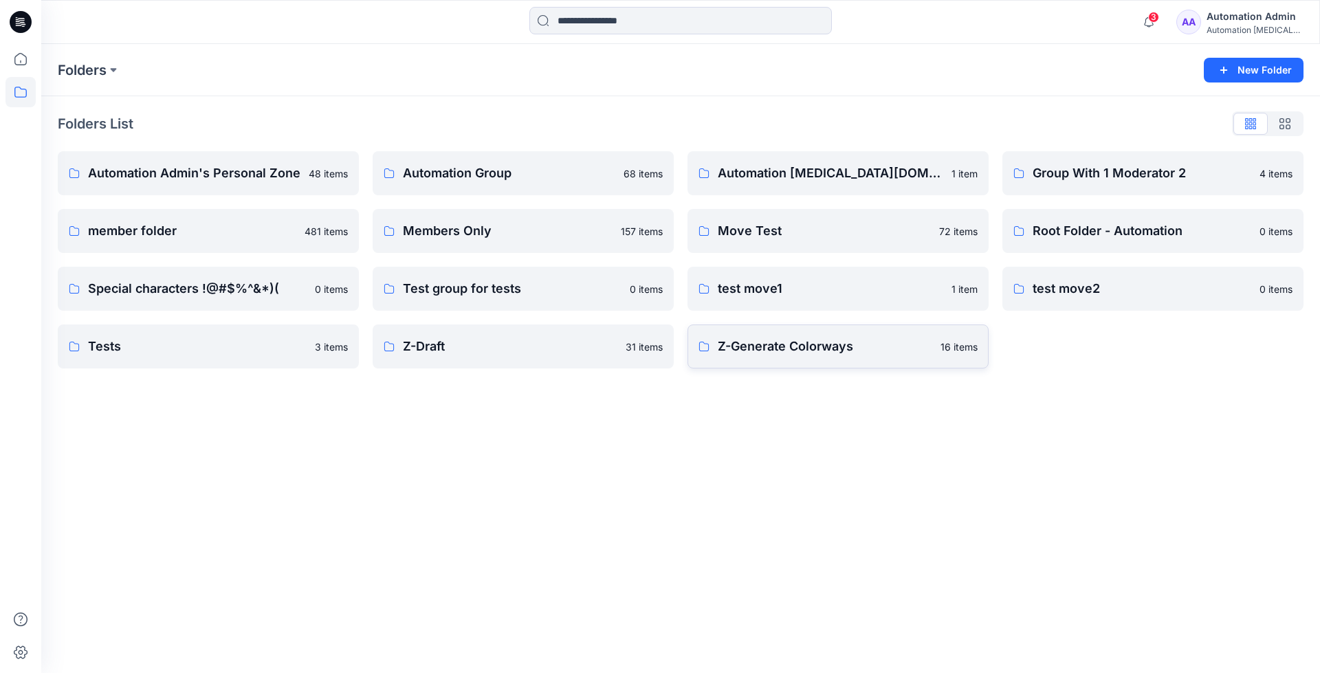
click at [786, 355] on p "Z-Generate Colorways" at bounding box center [825, 346] width 214 height 19
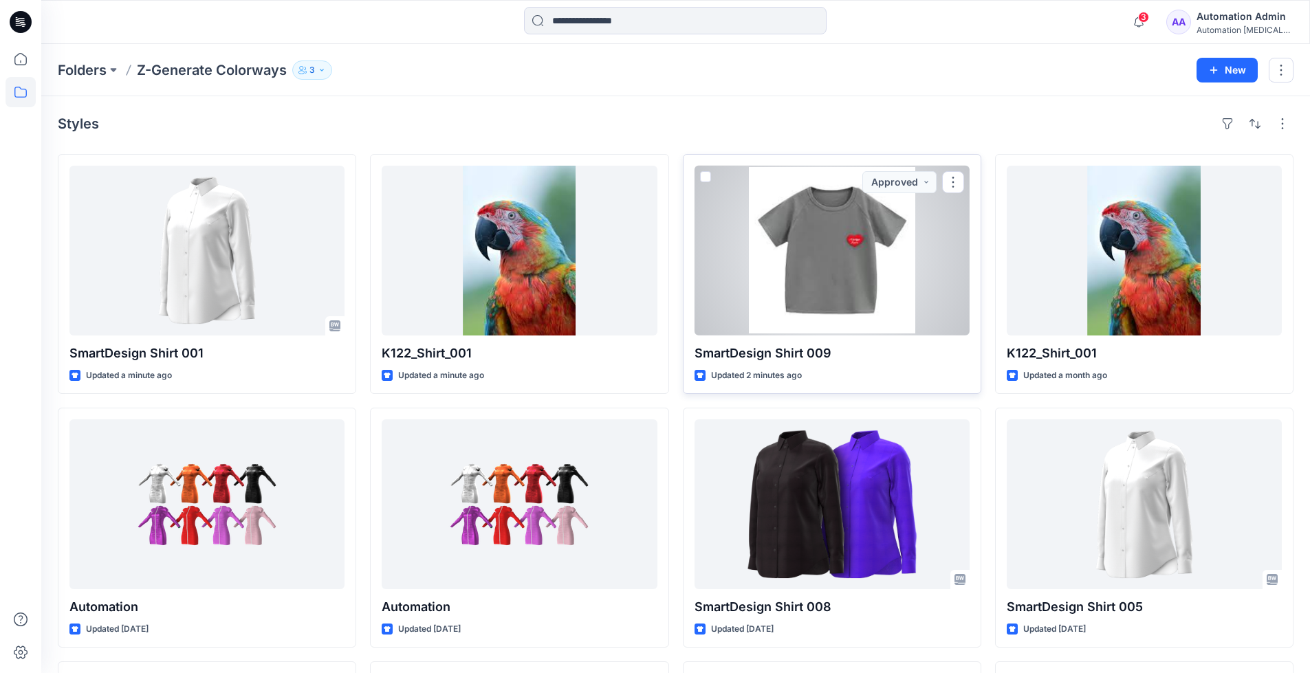
click at [707, 177] on span at bounding box center [705, 176] width 11 height 11
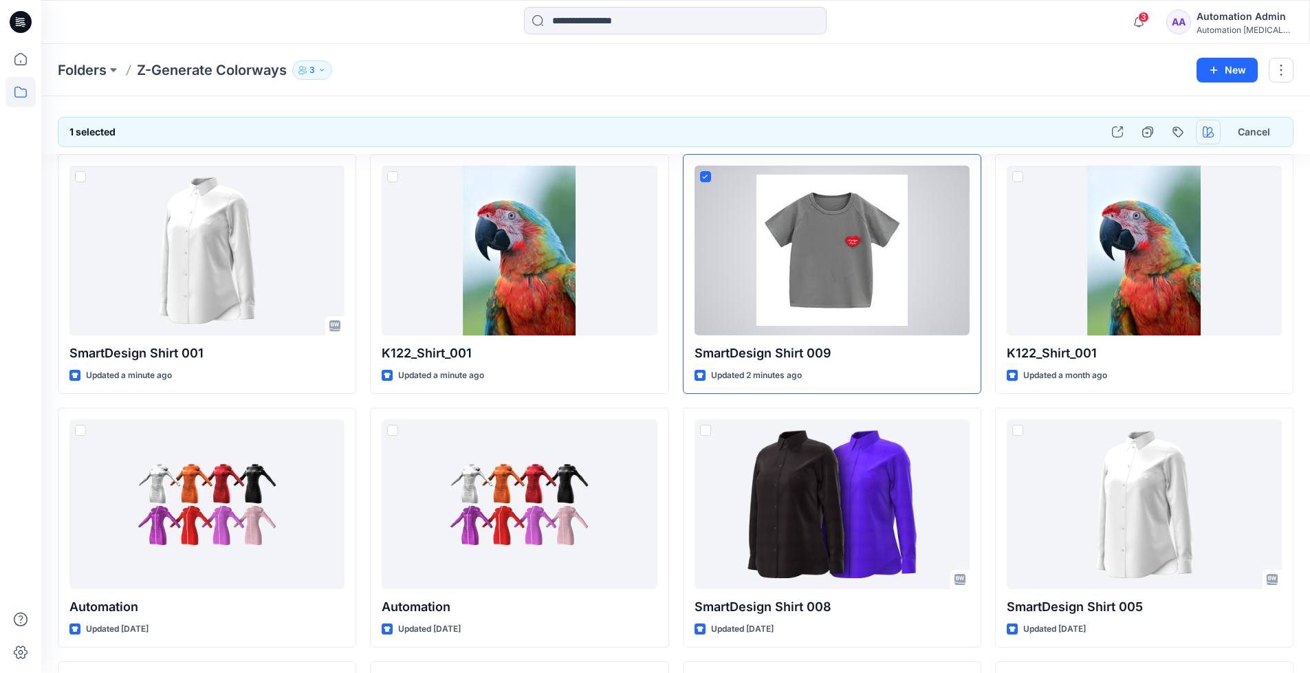
click at [1210, 131] on icon "button" at bounding box center [1207, 131] width 11 height 11
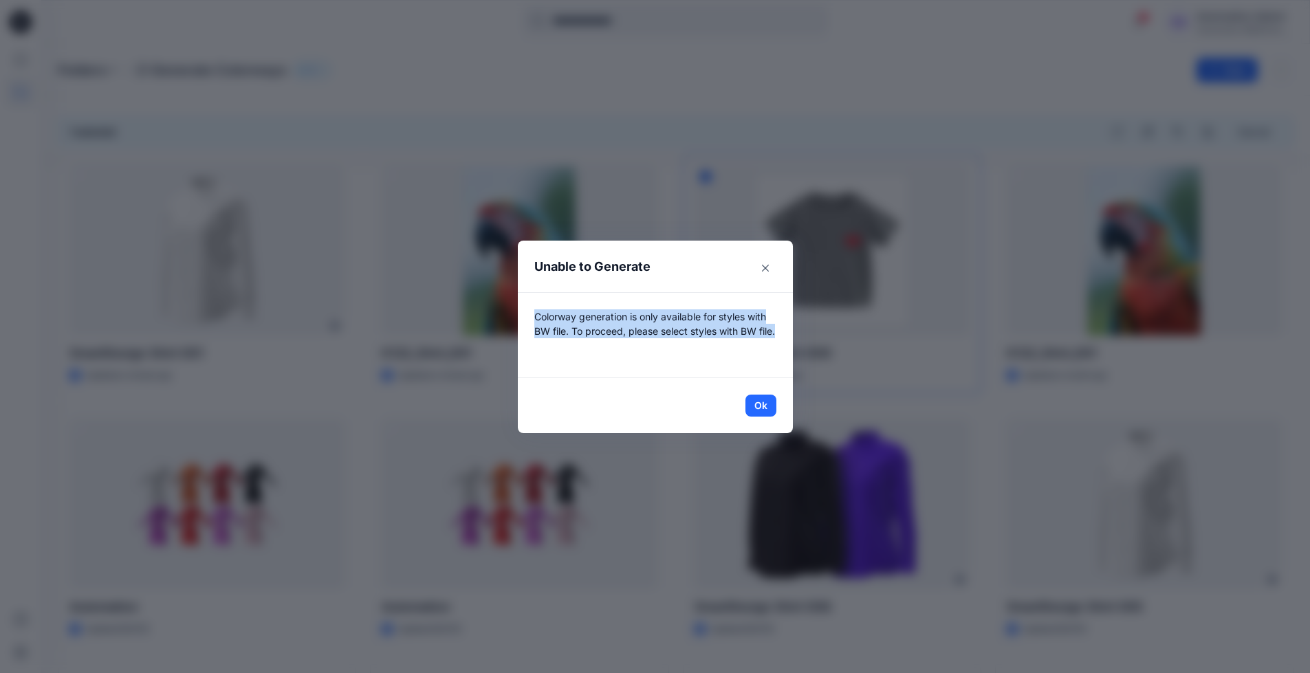
drag, startPoint x: 1210, startPoint y: 131, endPoint x: 766, endPoint y: 345, distance: 492.9
click at [766, 345] on p "Colorway generation is only available for styles with BW file. To proceed, plea…" at bounding box center [655, 335] width 242 height 52
click at [771, 406] on button "Ok" at bounding box center [760, 406] width 31 height 22
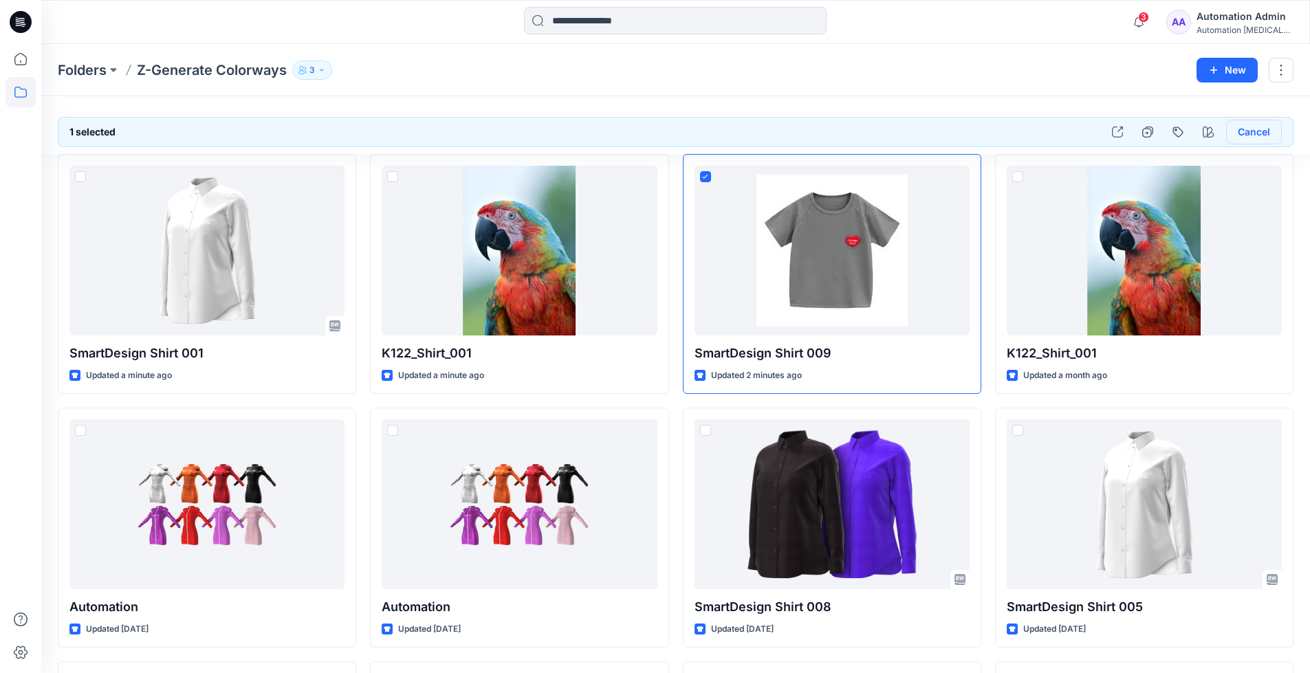
click at [1251, 135] on button "Cancel" at bounding box center [1254, 132] width 56 height 25
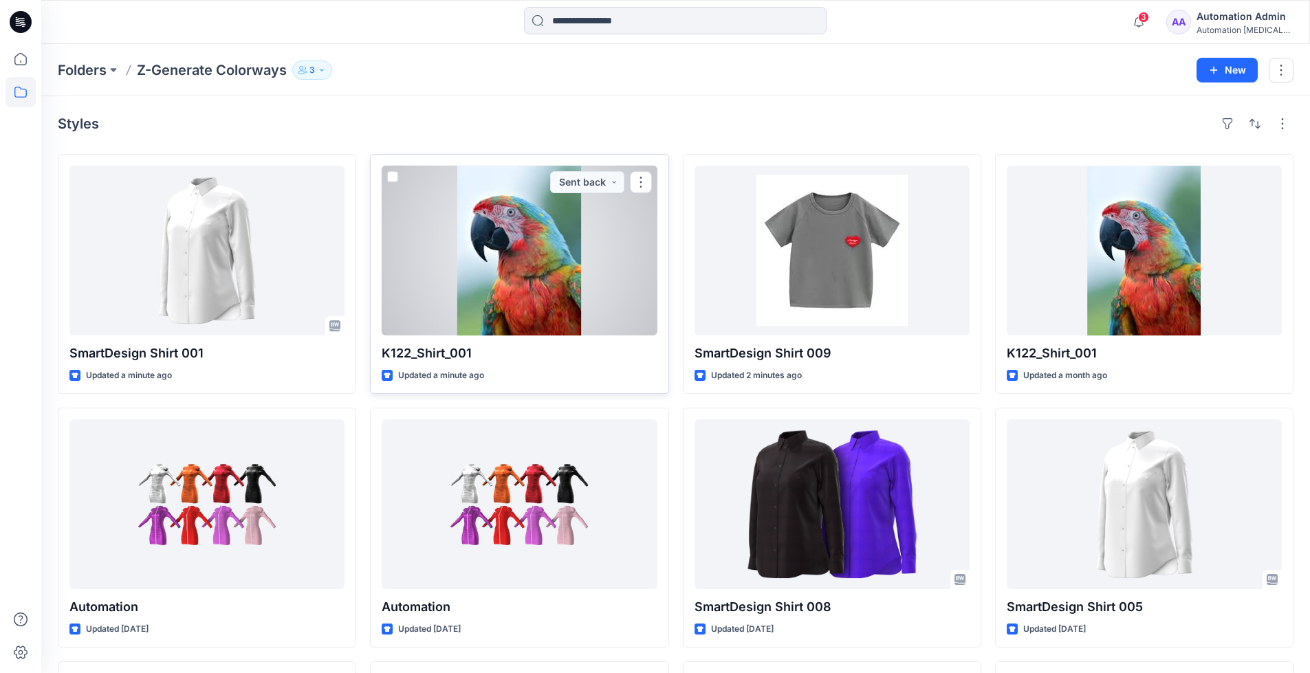
click at [393, 177] on span at bounding box center [392, 176] width 11 height 11
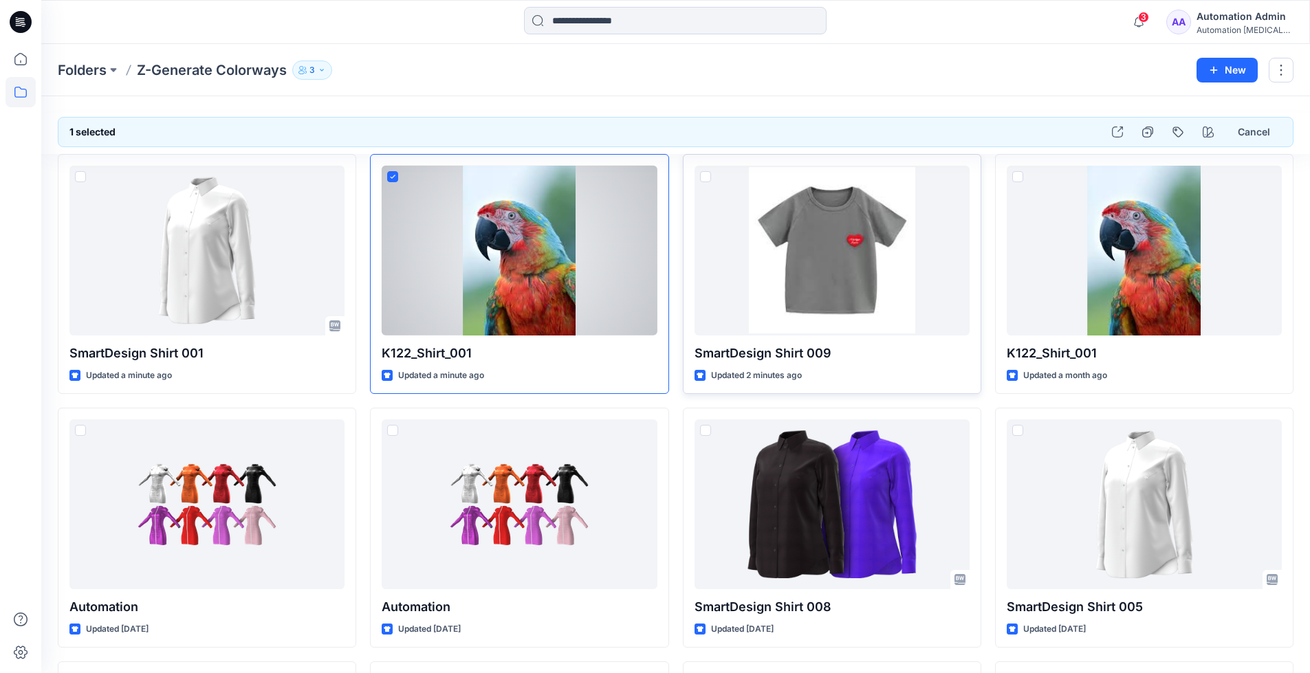
click at [707, 178] on span at bounding box center [705, 176] width 11 height 11
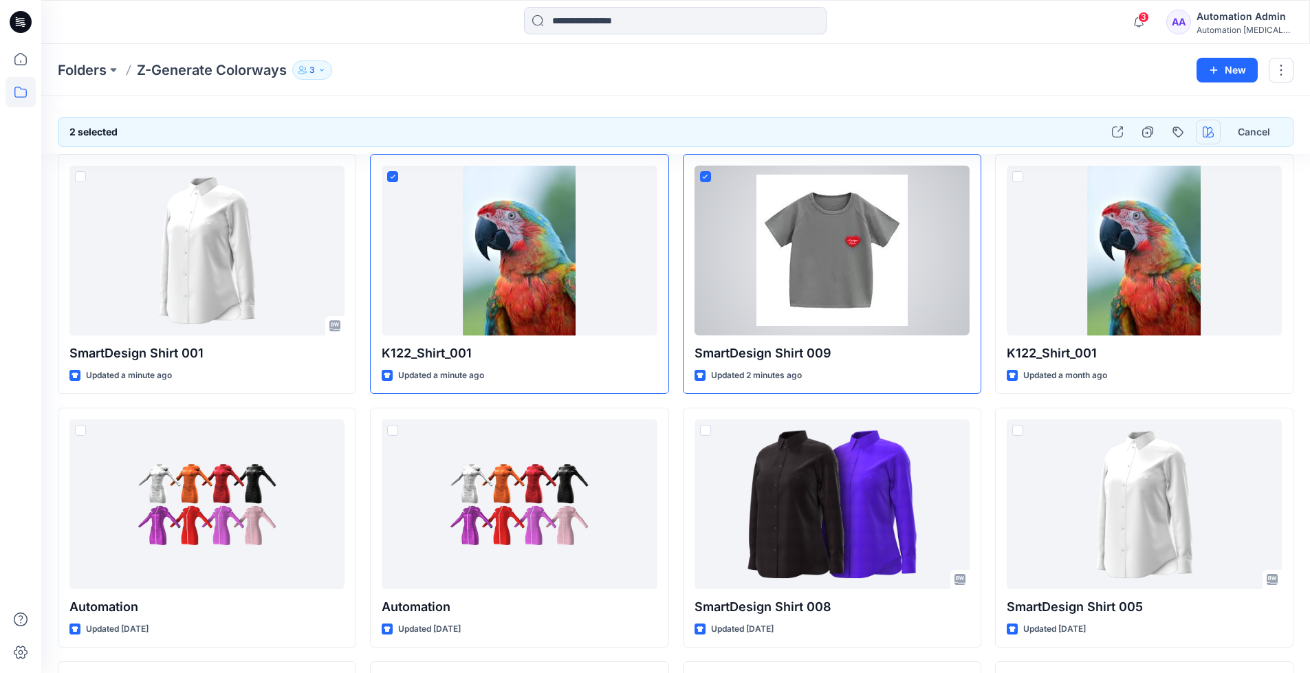
click at [1204, 130] on icon "button" at bounding box center [1207, 131] width 11 height 11
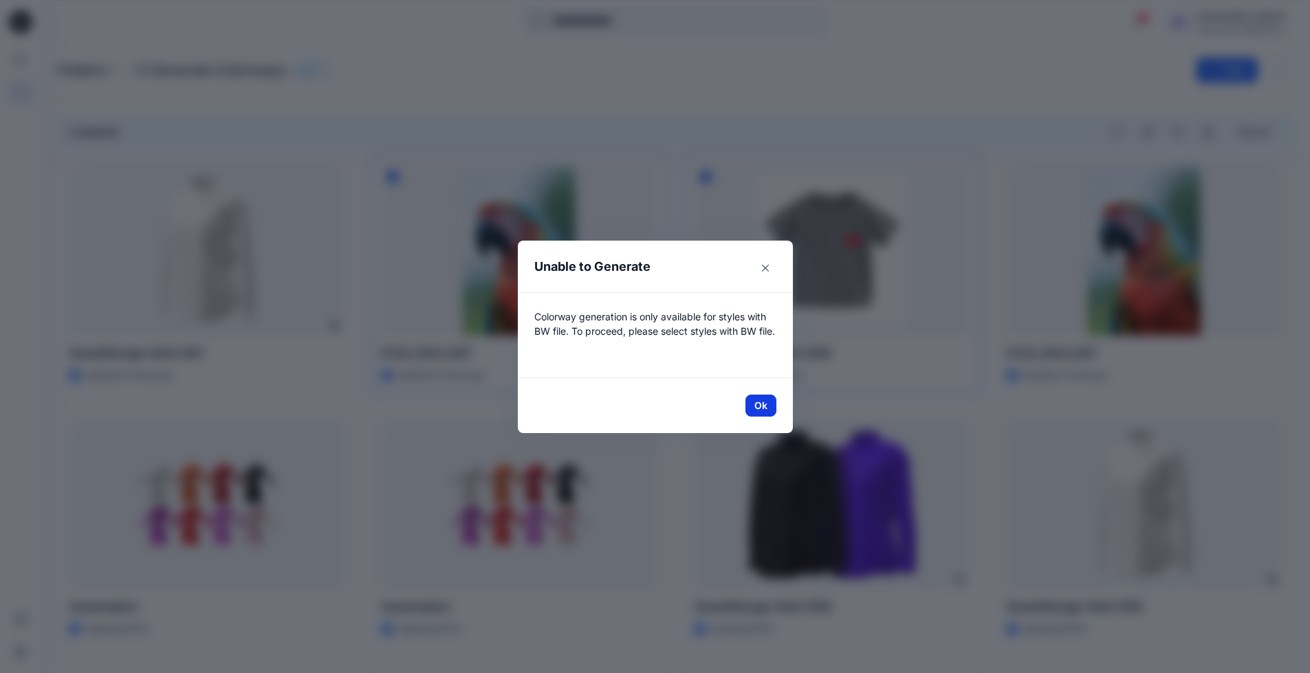
click at [775, 406] on button "Ok" at bounding box center [760, 406] width 31 height 22
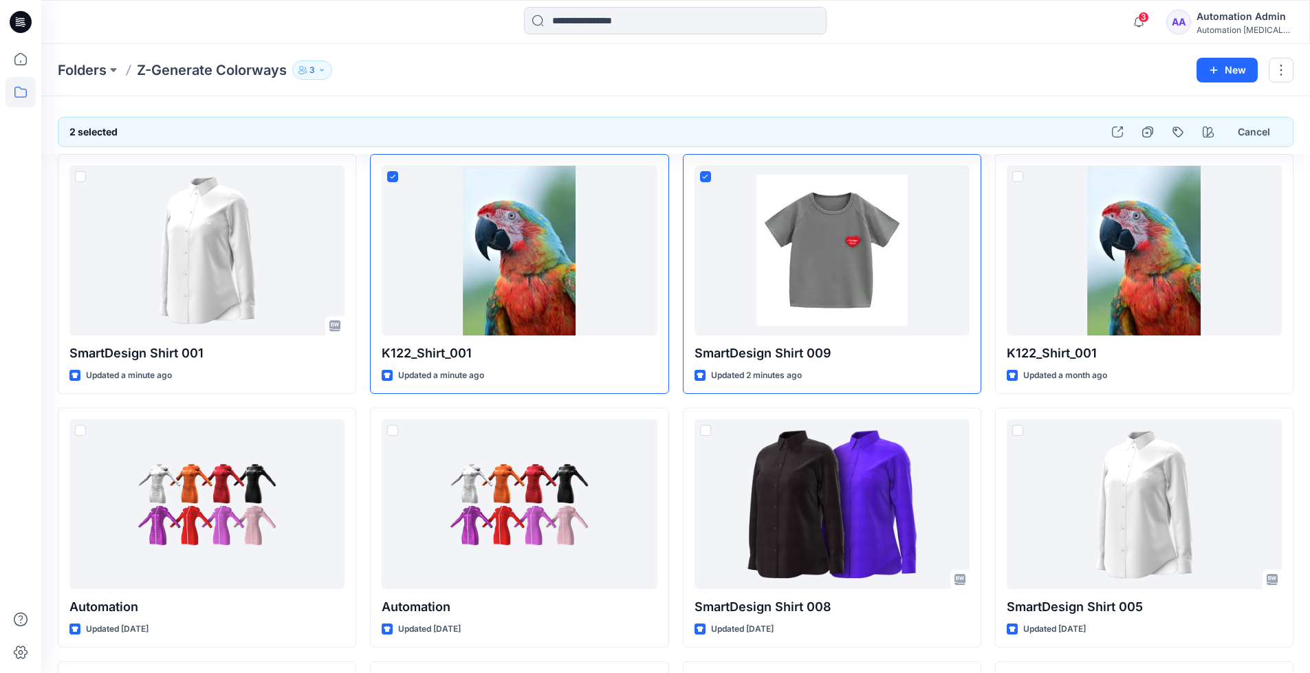
click at [1234, 20] on div "Automation Admin" at bounding box center [1244, 16] width 96 height 16
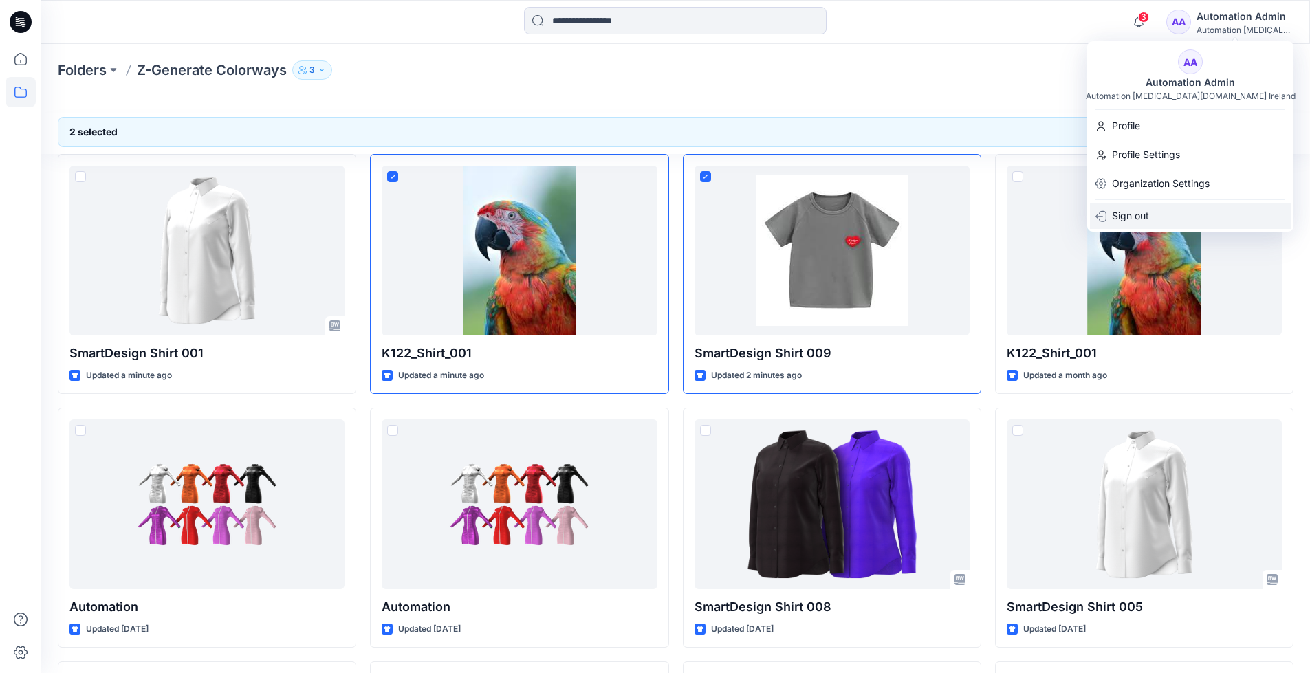
click at [1148, 210] on p "Sign out" at bounding box center [1130, 216] width 37 height 26
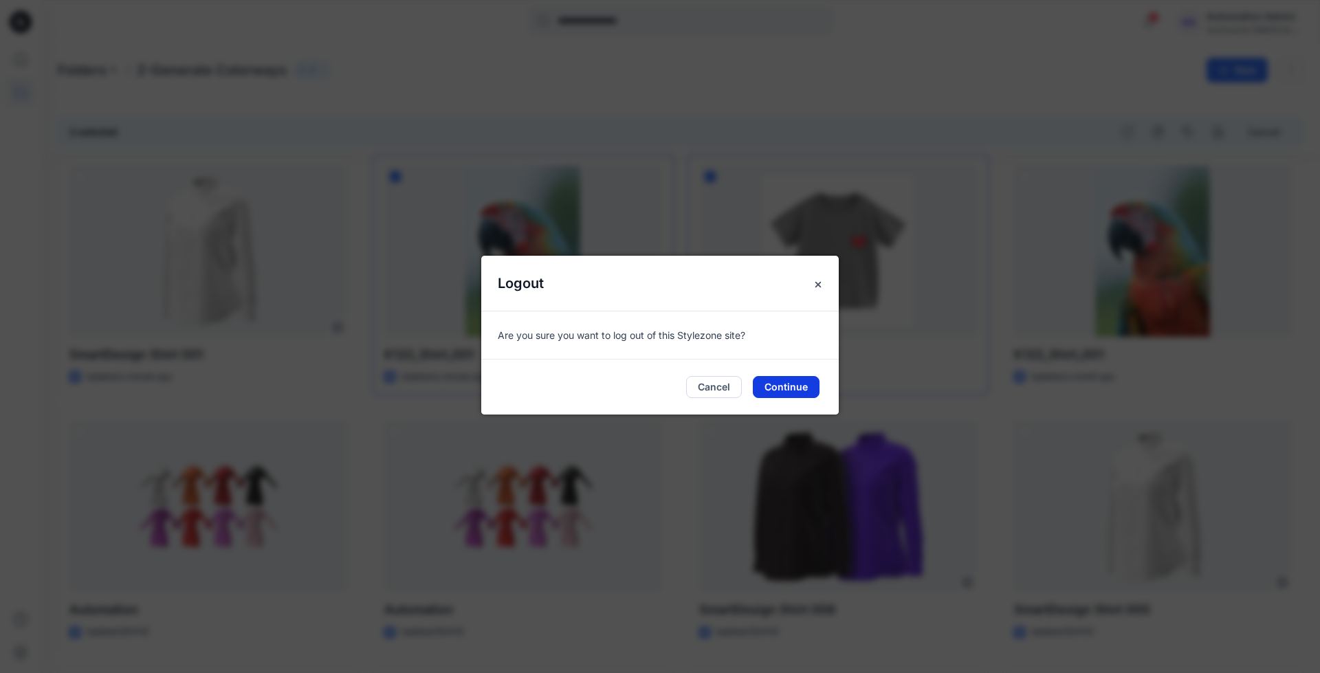
click at [779, 390] on button "Continue" at bounding box center [786, 387] width 67 height 22
